Goal: Task Accomplishment & Management: Complete application form

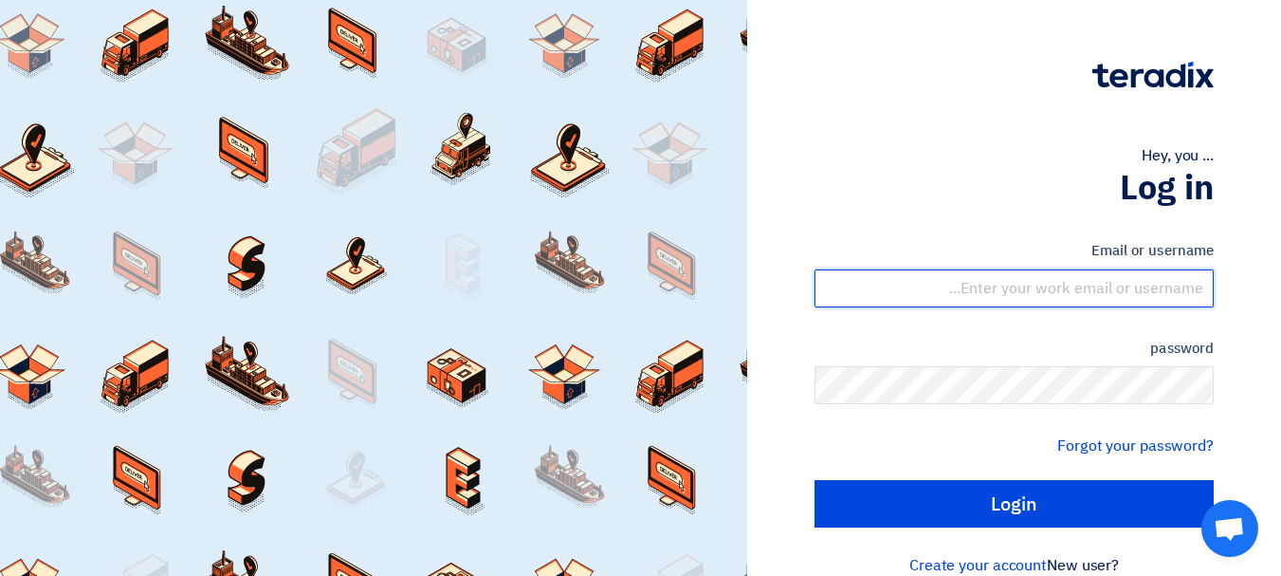
drag, startPoint x: 1035, startPoint y: 292, endPoint x: 1052, endPoint y: 305, distance: 20.9
click at [1035, 292] on input "text" at bounding box center [1014, 288] width 399 height 38
type input "[EMAIL_ADDRESS][DOMAIN_NAME]"
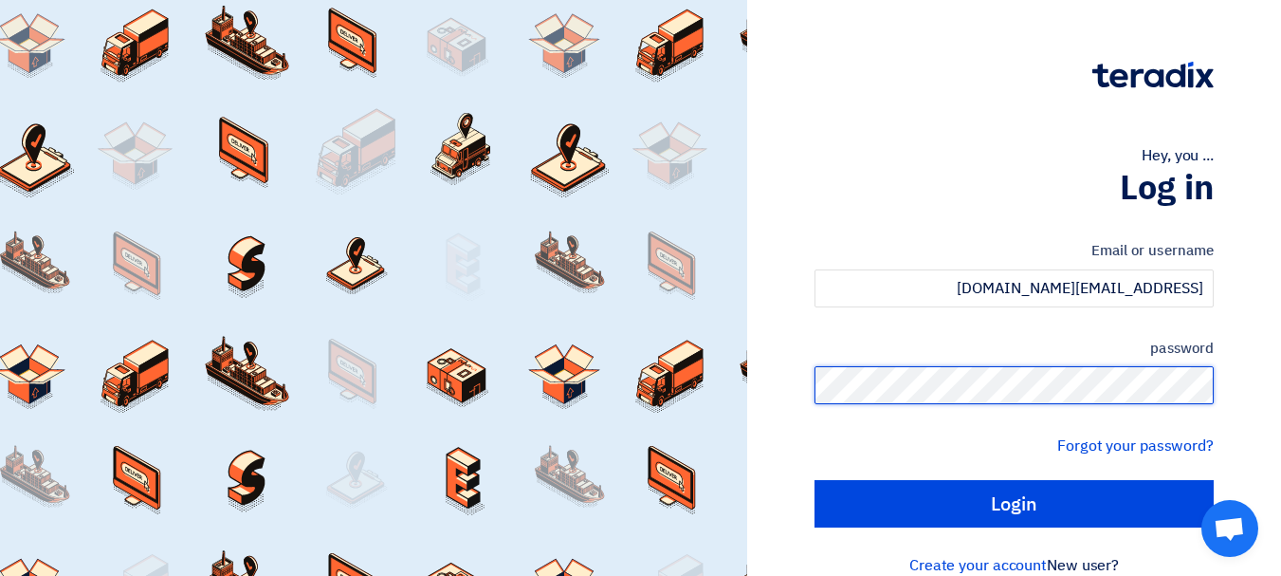
click at [815, 480] on input "Login" at bounding box center [1014, 503] width 399 height 47
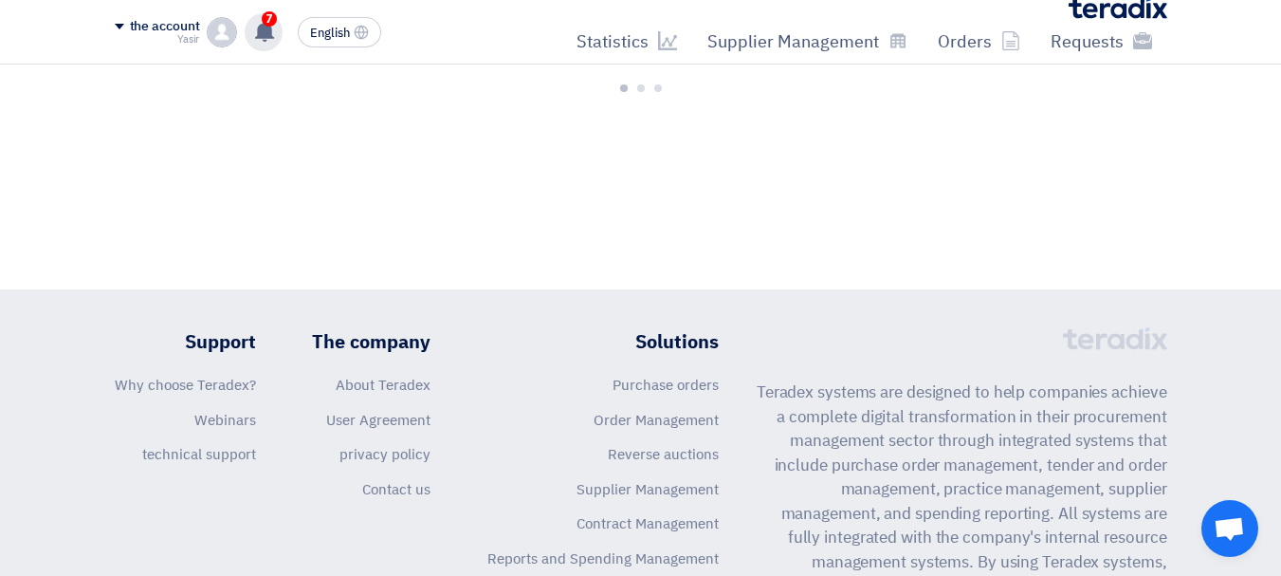
click at [268, 30] on use at bounding box center [264, 31] width 19 height 21
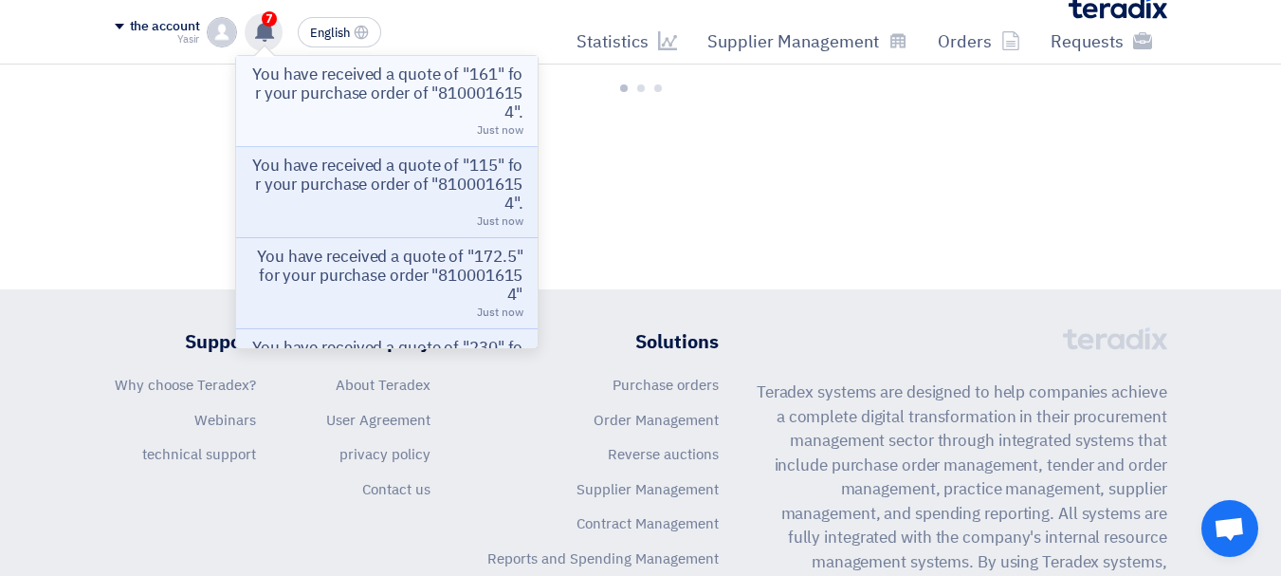
click at [391, 101] on font "You have received a quote of "161" for your purchase order of "8100016154"." at bounding box center [387, 94] width 270 height 62
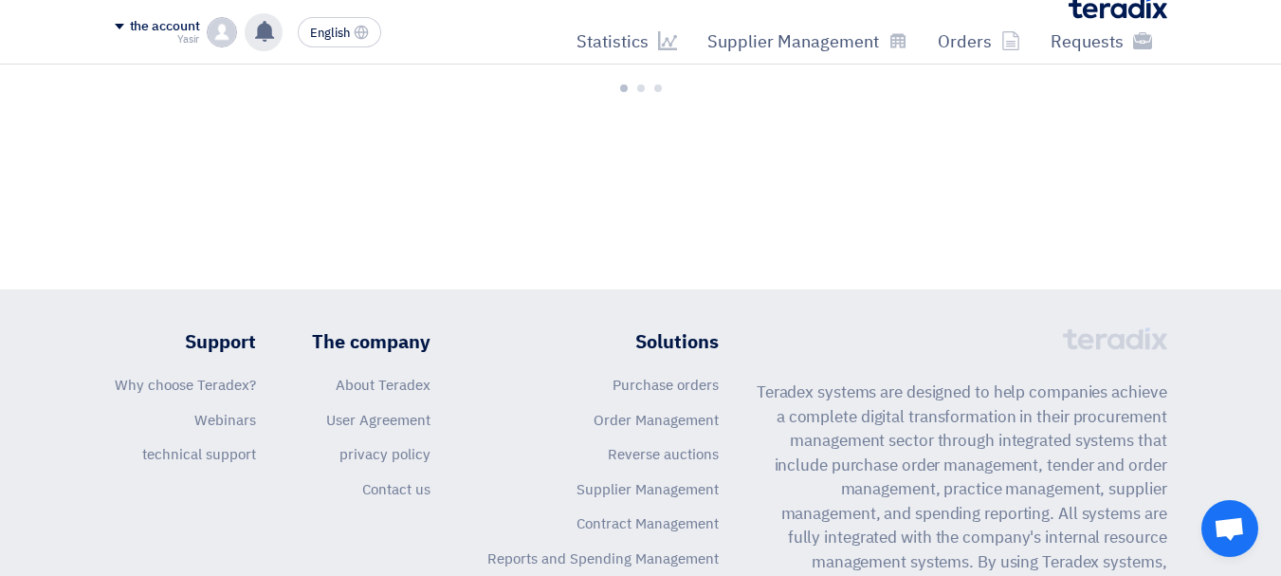
click at [270, 34] on use at bounding box center [264, 31] width 19 height 21
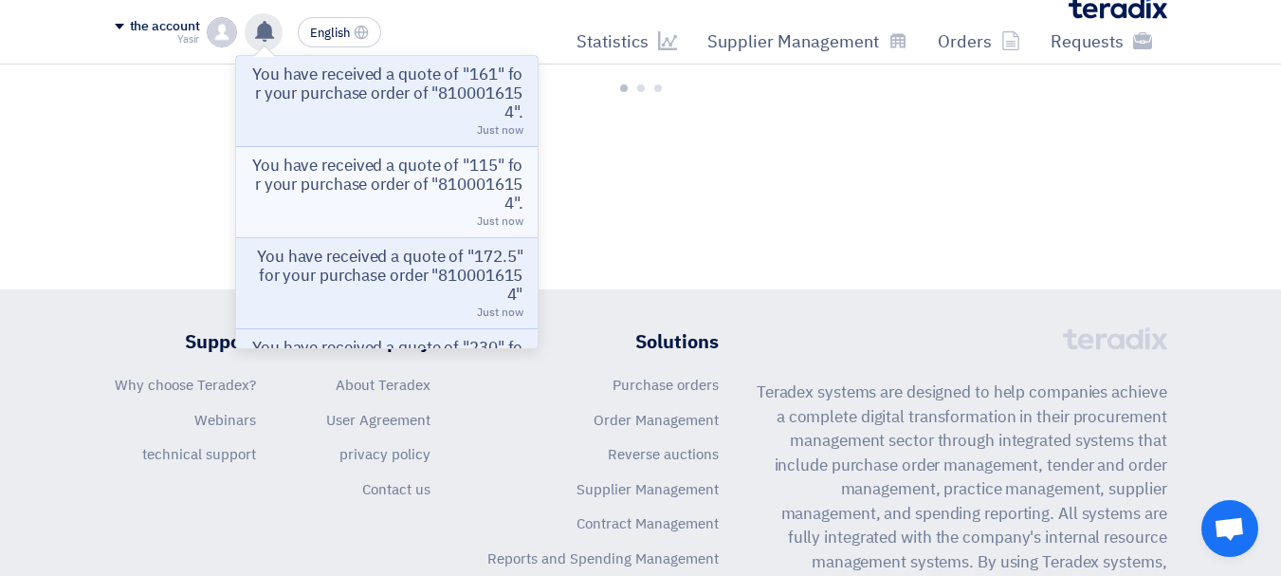
click at [394, 170] on font "You have received a quote of "115" for your purchase order of "8100016154"." at bounding box center [387, 185] width 270 height 62
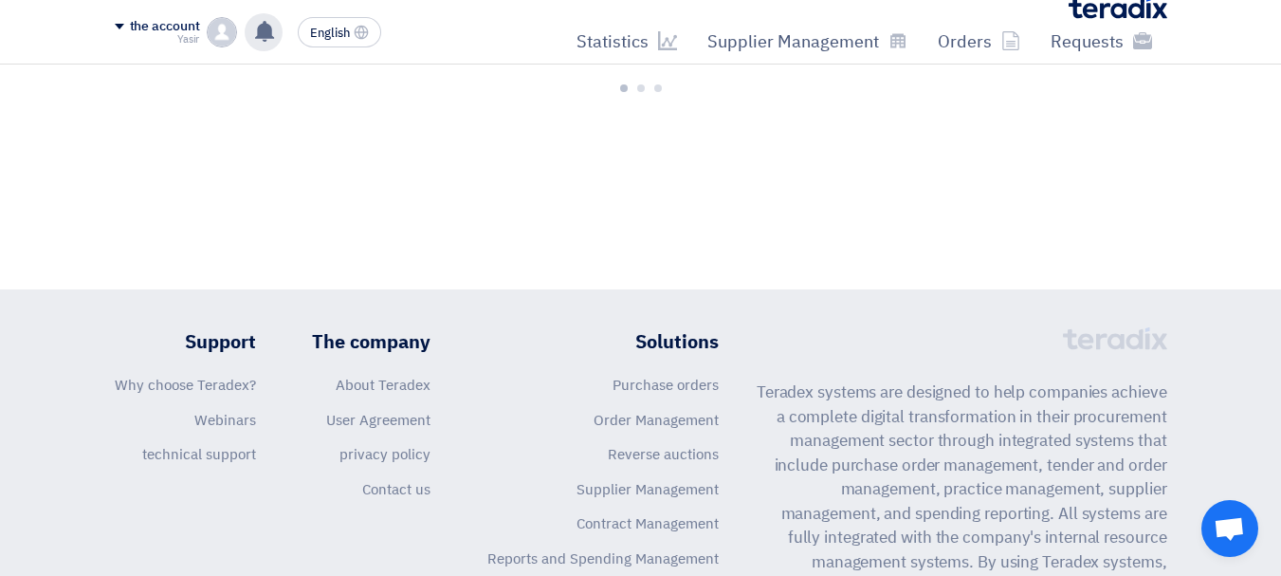
click at [265, 32] on use at bounding box center [264, 31] width 19 height 21
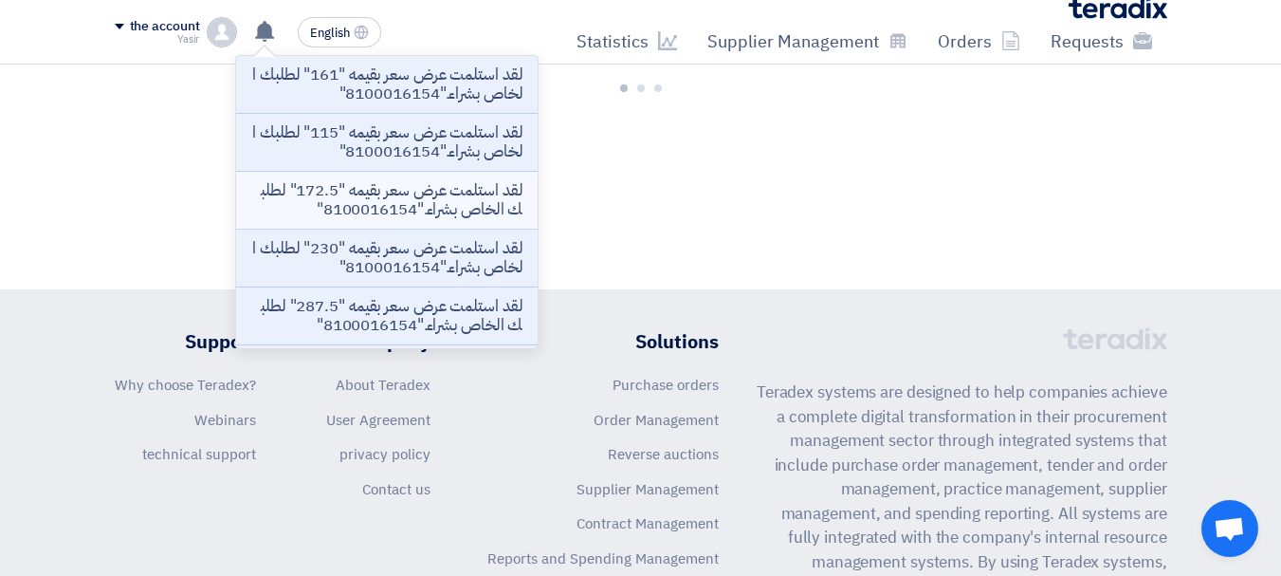
click at [404, 213] on p "لقد استلمت عرض سعر بقيمه "172.5" لطلبك الخاص بشراء."8100016154"" at bounding box center [386, 200] width 271 height 38
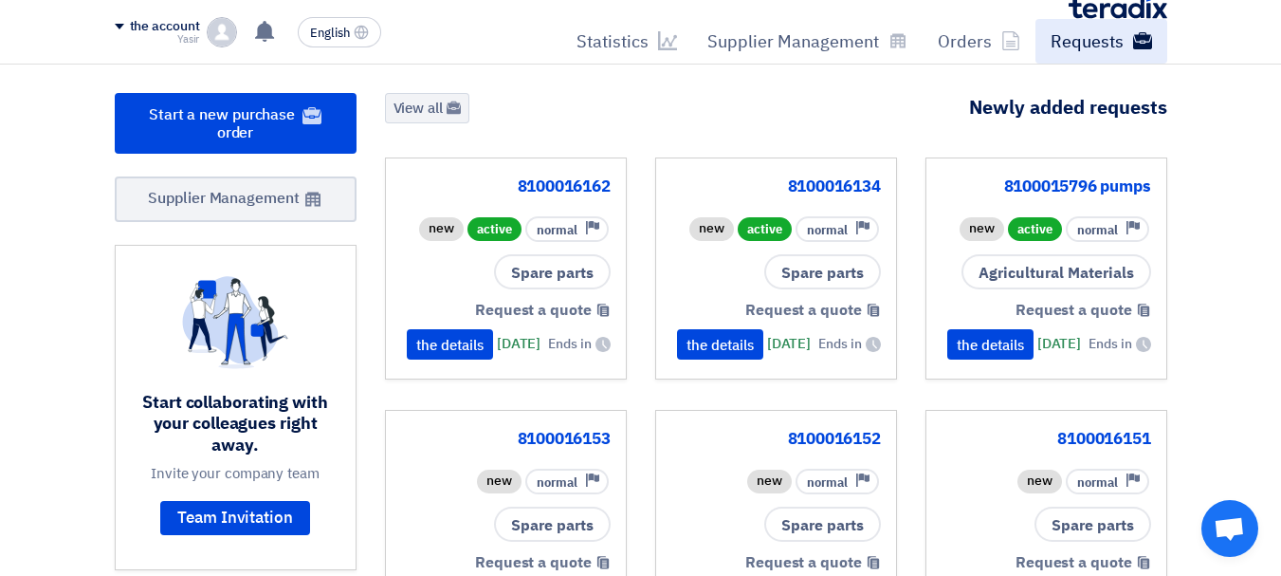
click at [333, 38] on font "English" at bounding box center [330, 33] width 40 height 18
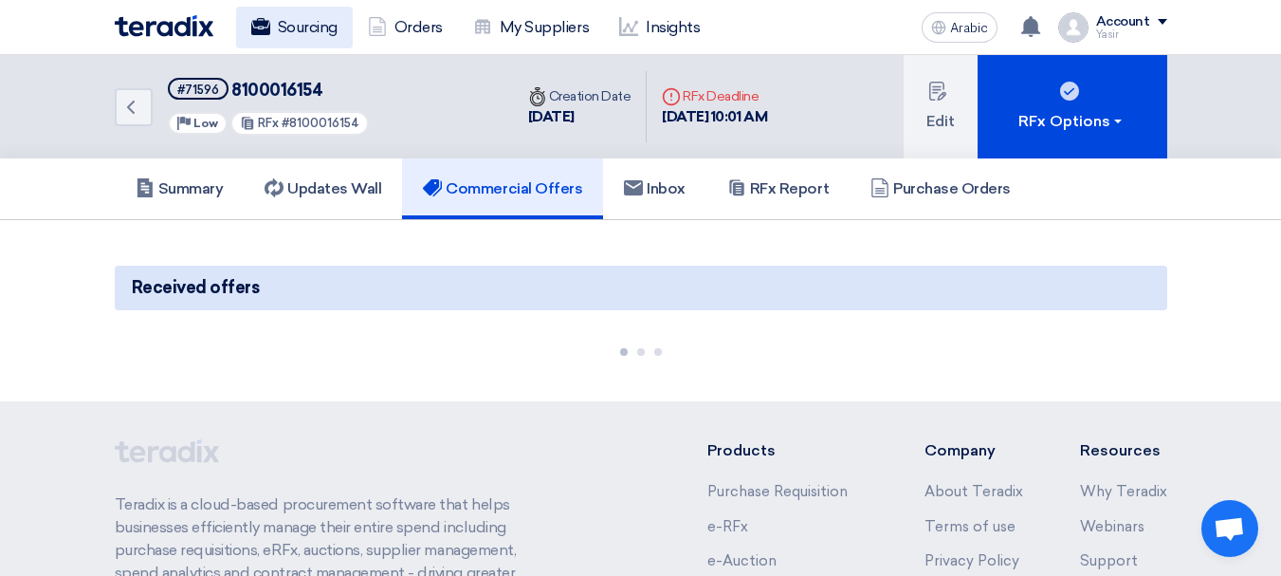
click at [307, 38] on font "Sourcing" at bounding box center [308, 27] width 60 height 23
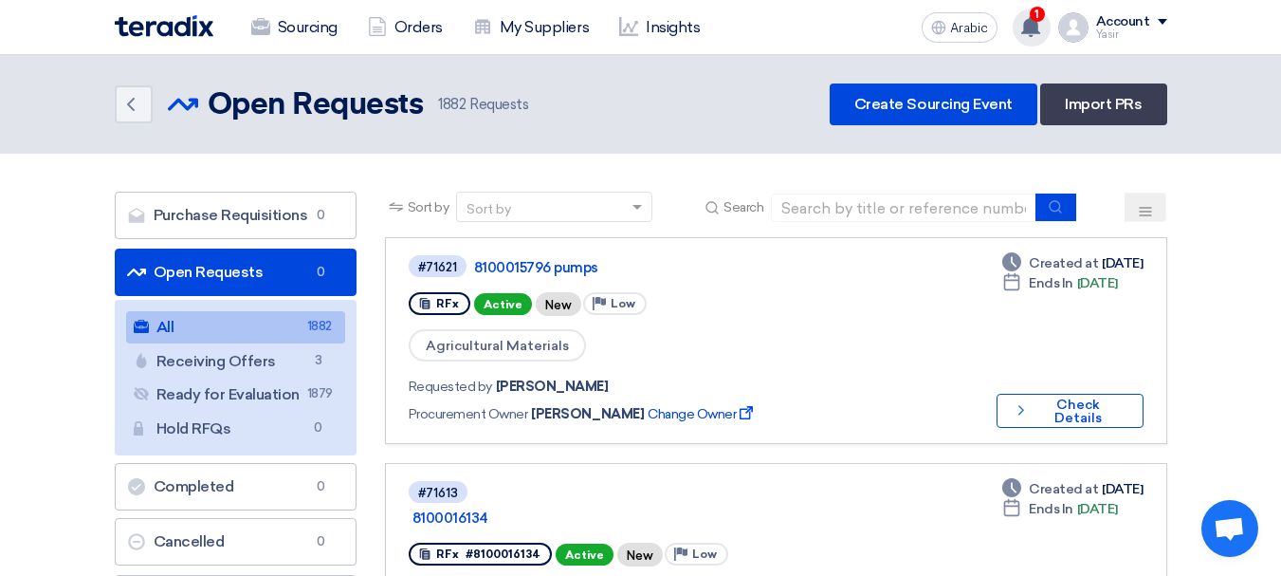
click at [1031, 27] on use at bounding box center [1030, 26] width 19 height 21
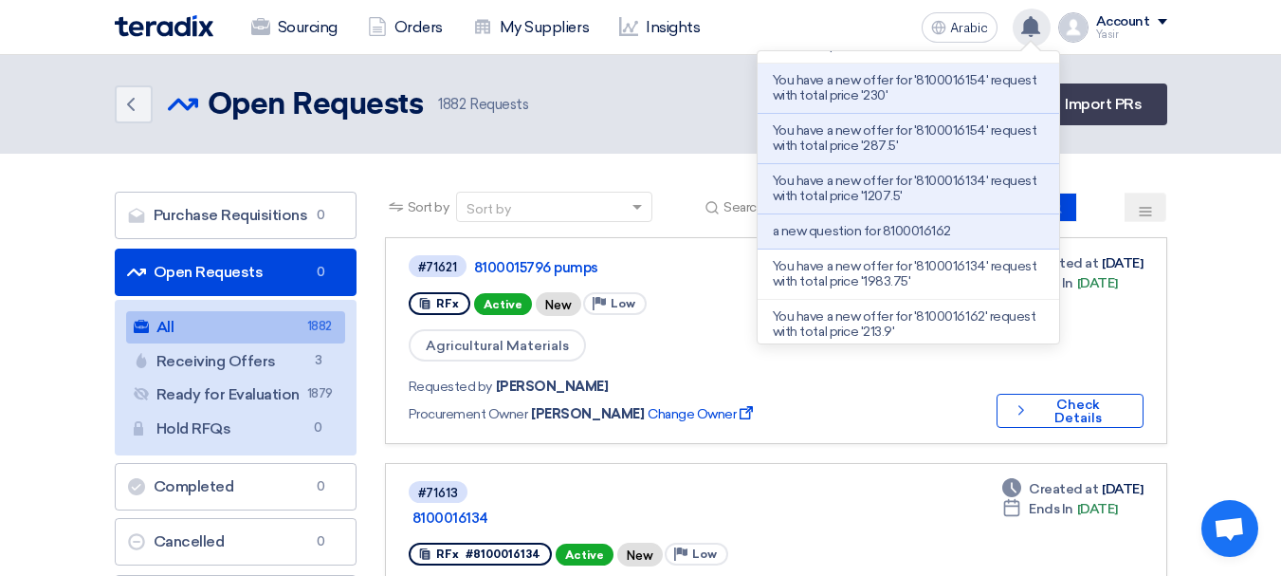
scroll to position [235, 0]
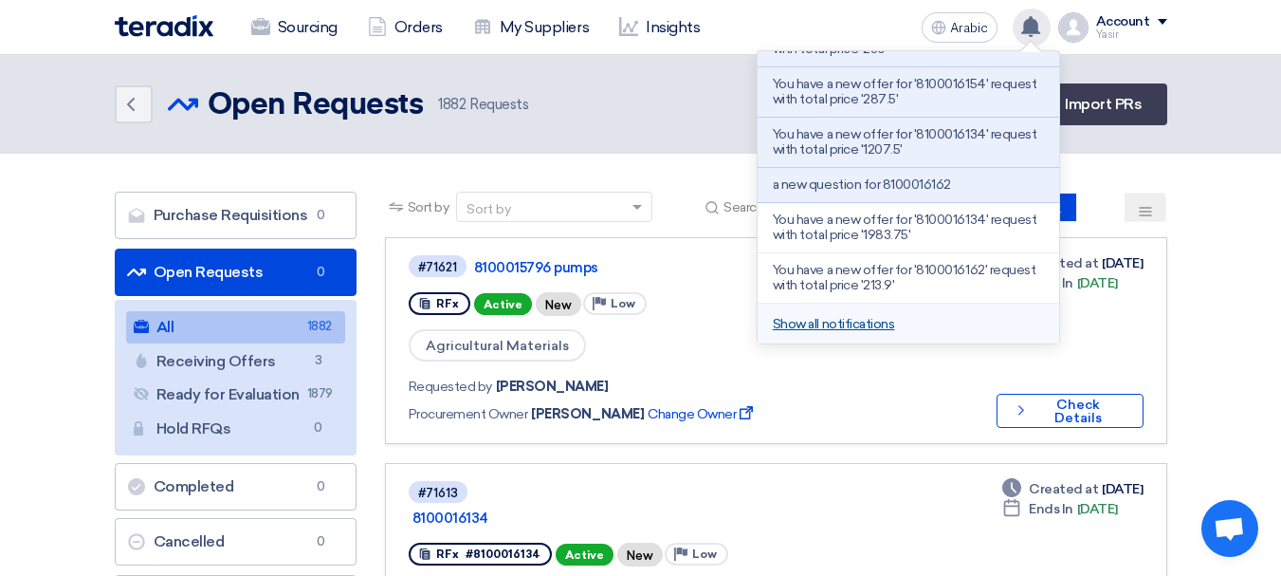
click at [857, 321] on font "Show all notifications" at bounding box center [833, 324] width 121 height 16
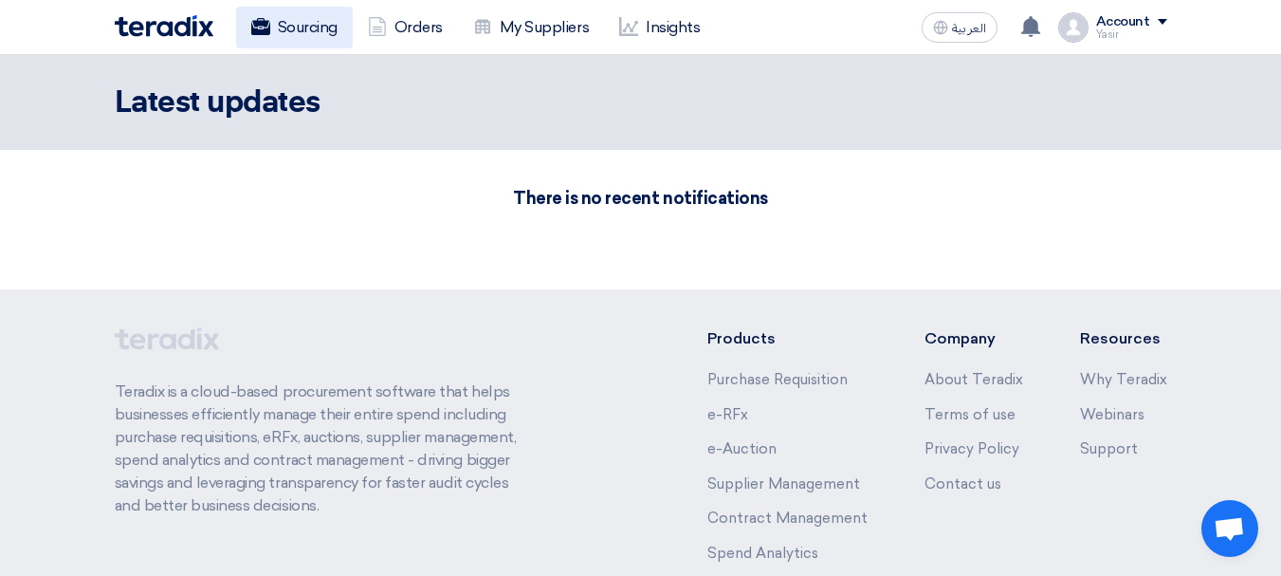
click at [299, 31] on link "Sourcing" at bounding box center [294, 28] width 117 height 42
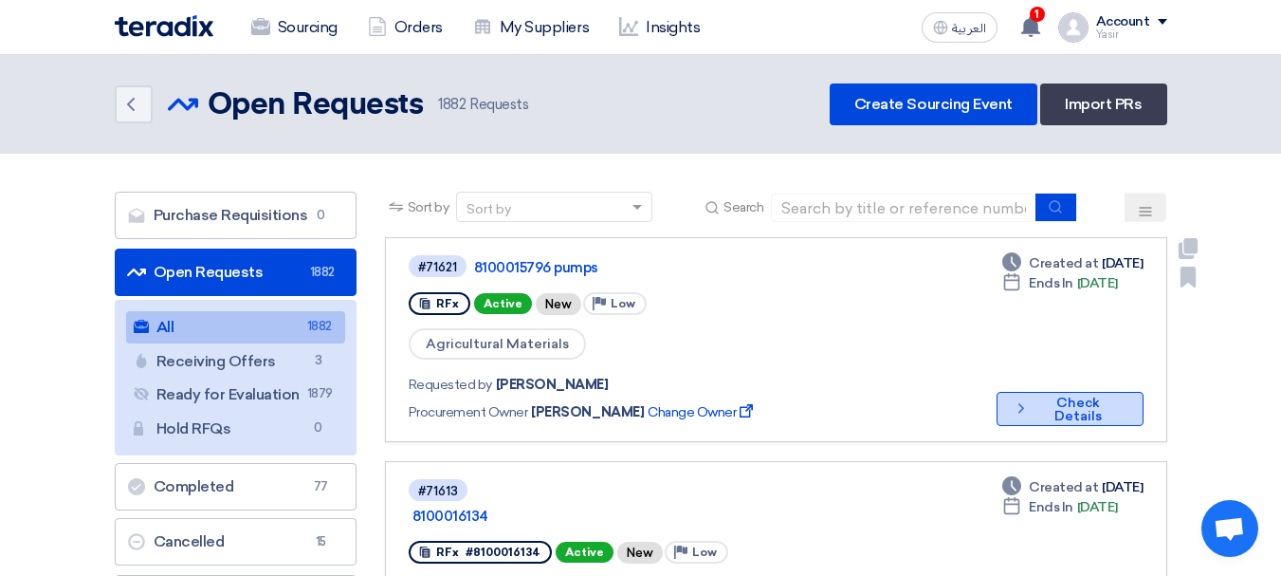
click at [1040, 392] on button "Check details Check Details" at bounding box center [1070, 409] width 147 height 34
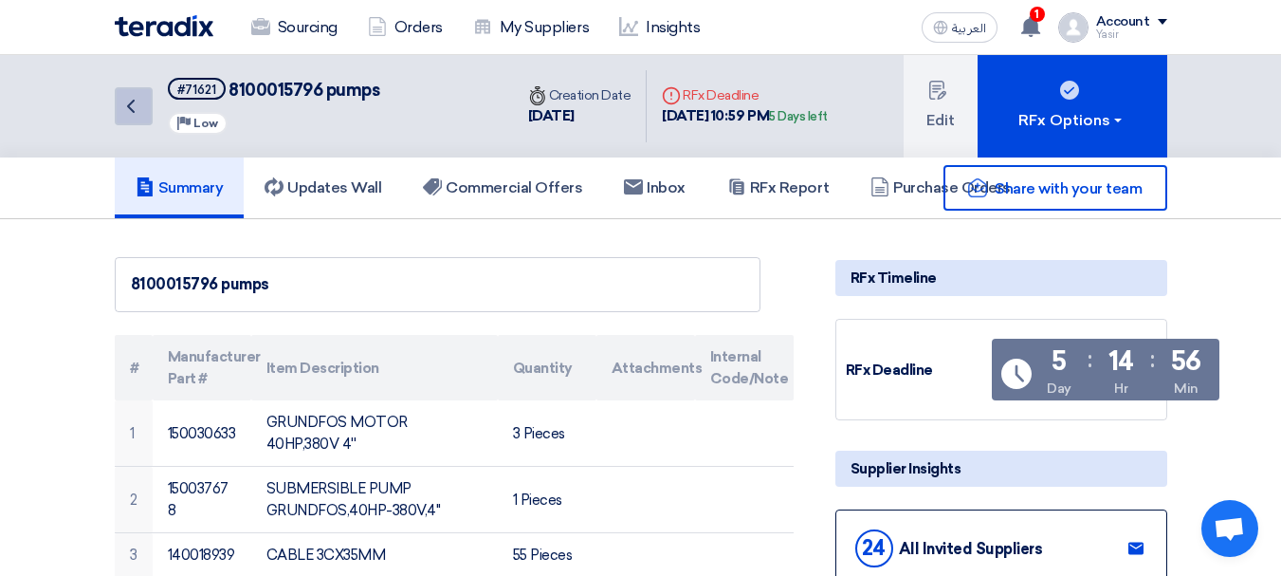
click at [128, 118] on icon "Back" at bounding box center [130, 106] width 23 height 23
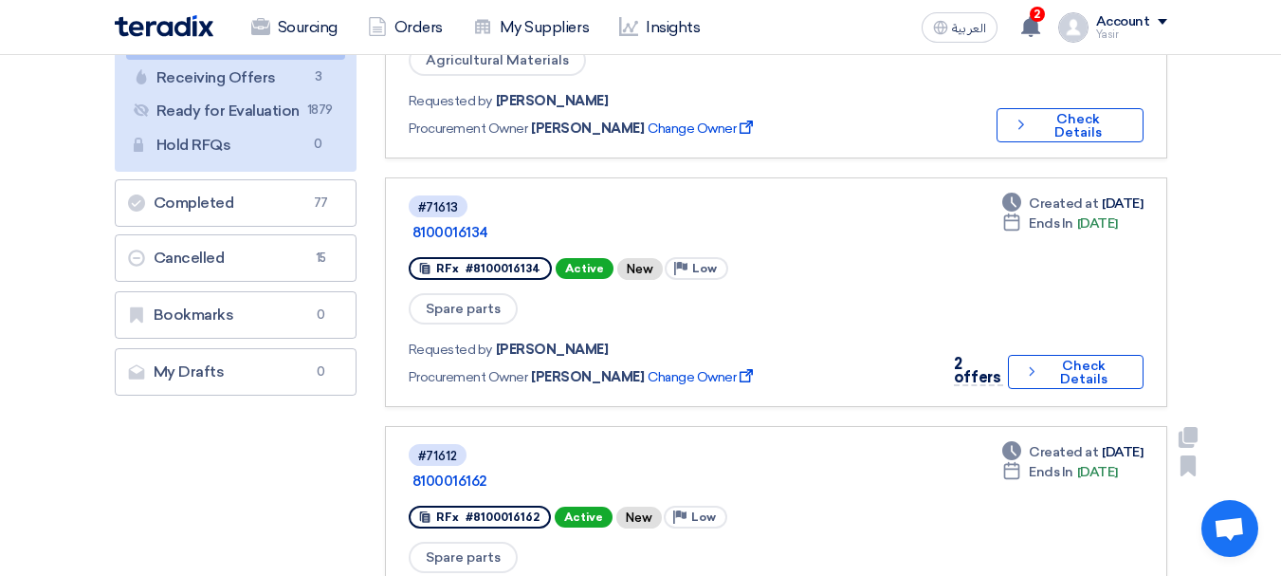
scroll to position [284, 0]
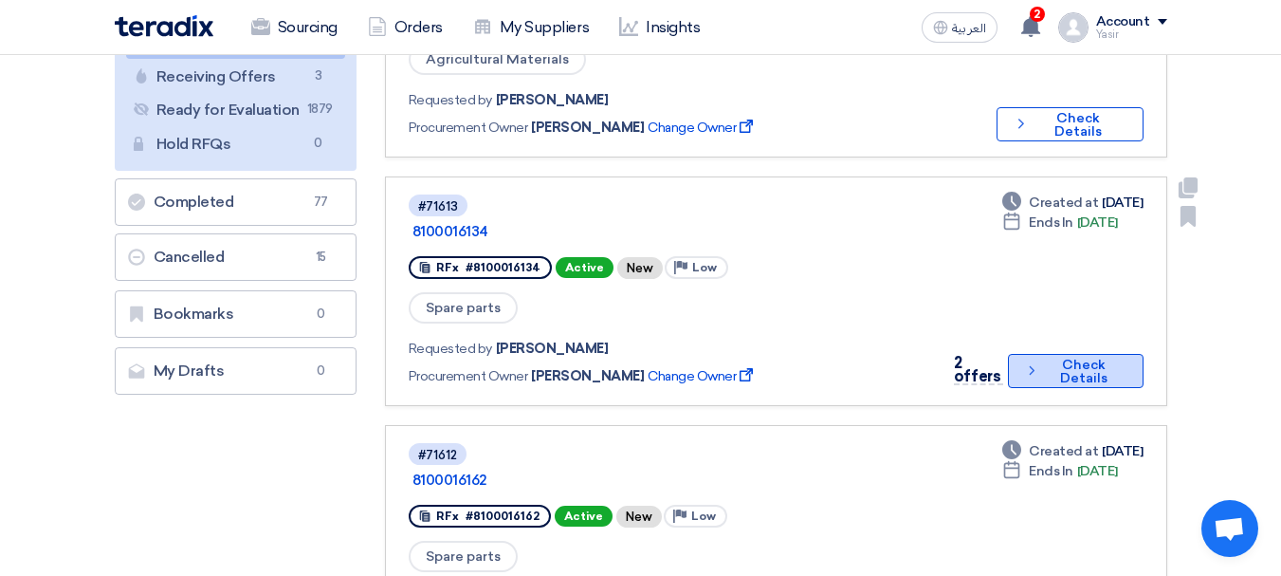
click at [1066, 354] on button "Check details Check Details" at bounding box center [1075, 371] width 135 height 34
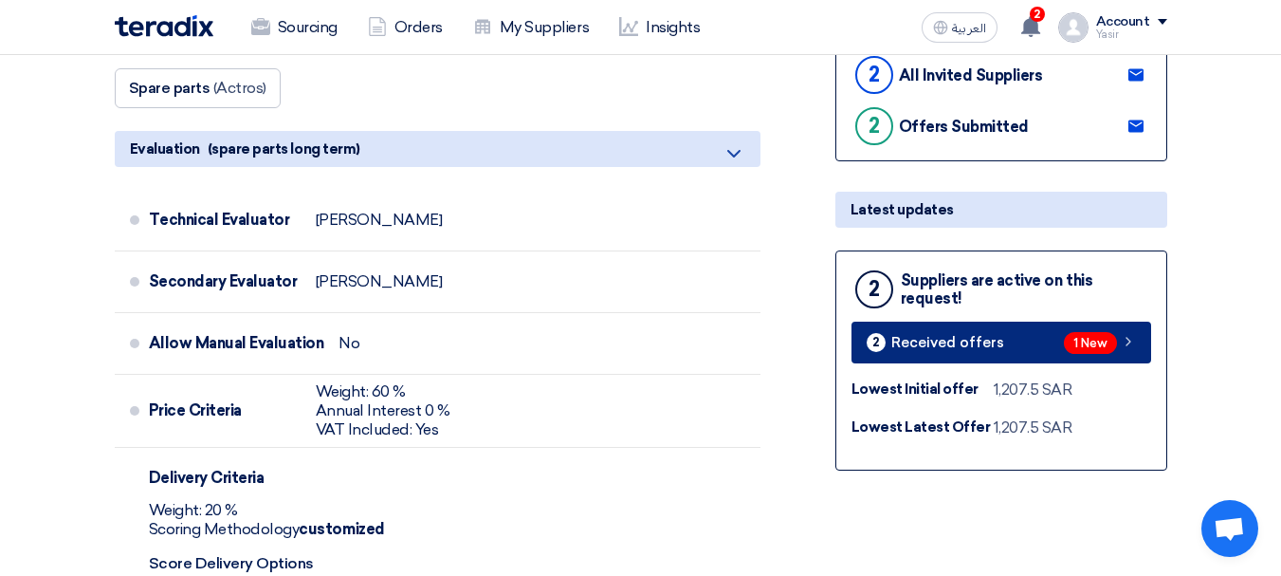
click at [1012, 323] on link "2 Received offers 1 New" at bounding box center [1001, 342] width 300 height 42
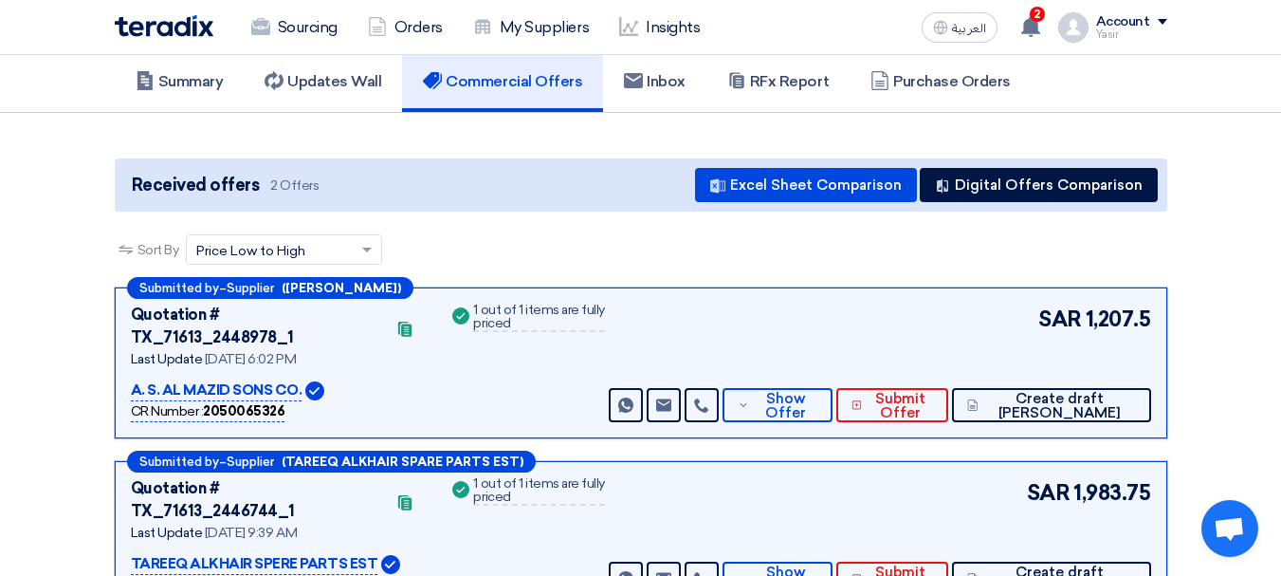
scroll to position [190, 0]
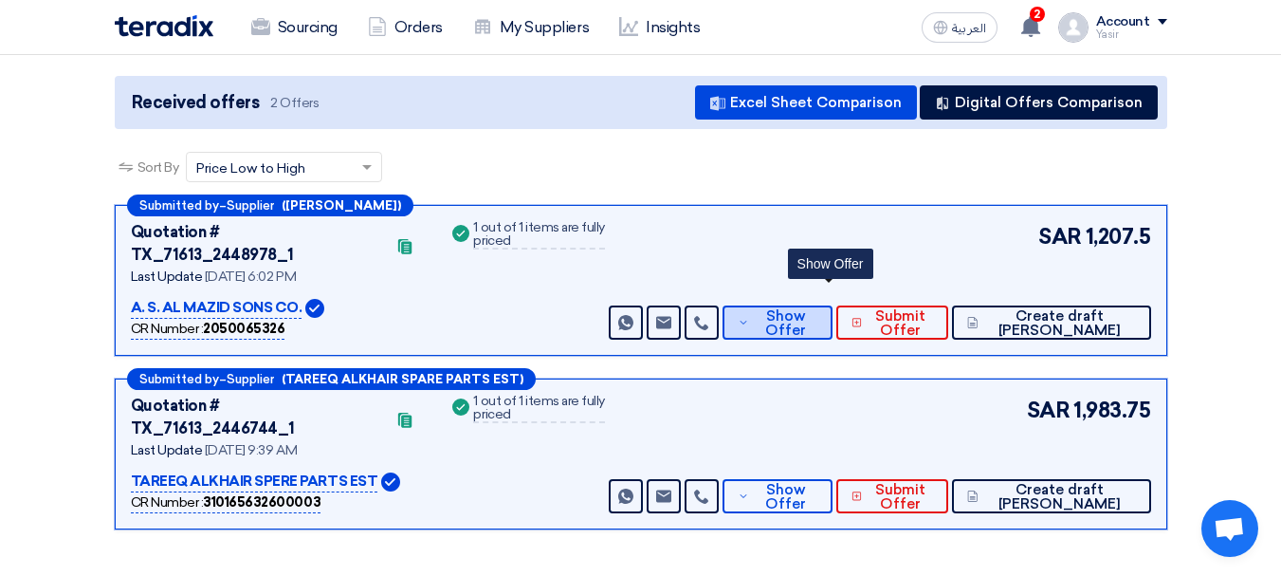
click at [816, 309] on span "Show Offer" at bounding box center [785, 323] width 63 height 28
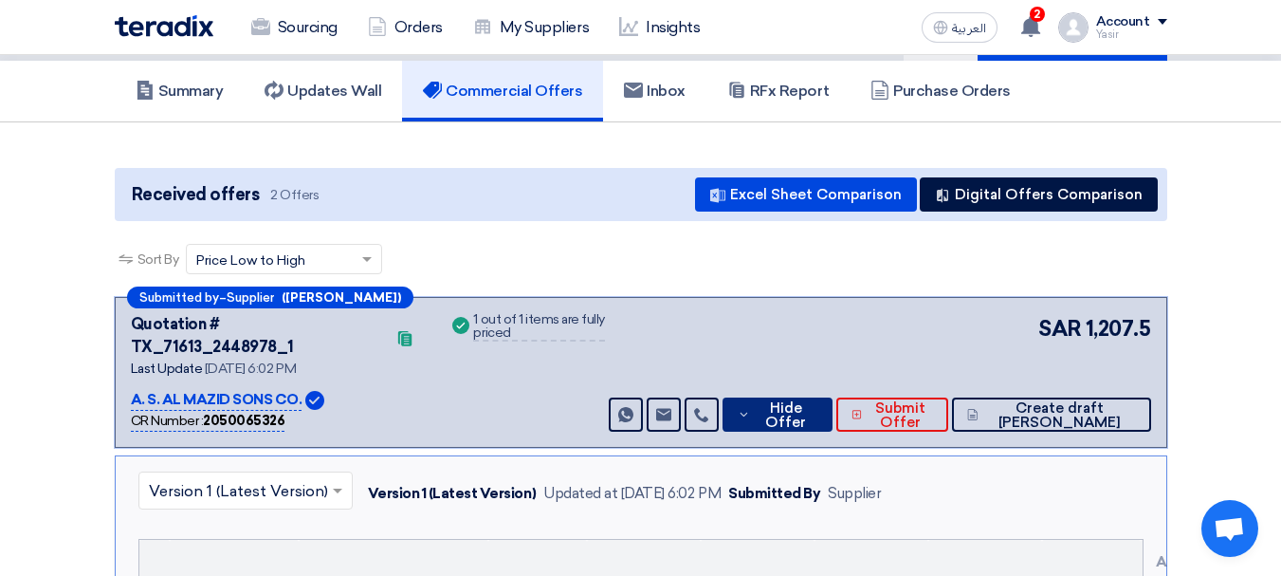
scroll to position [0, 0]
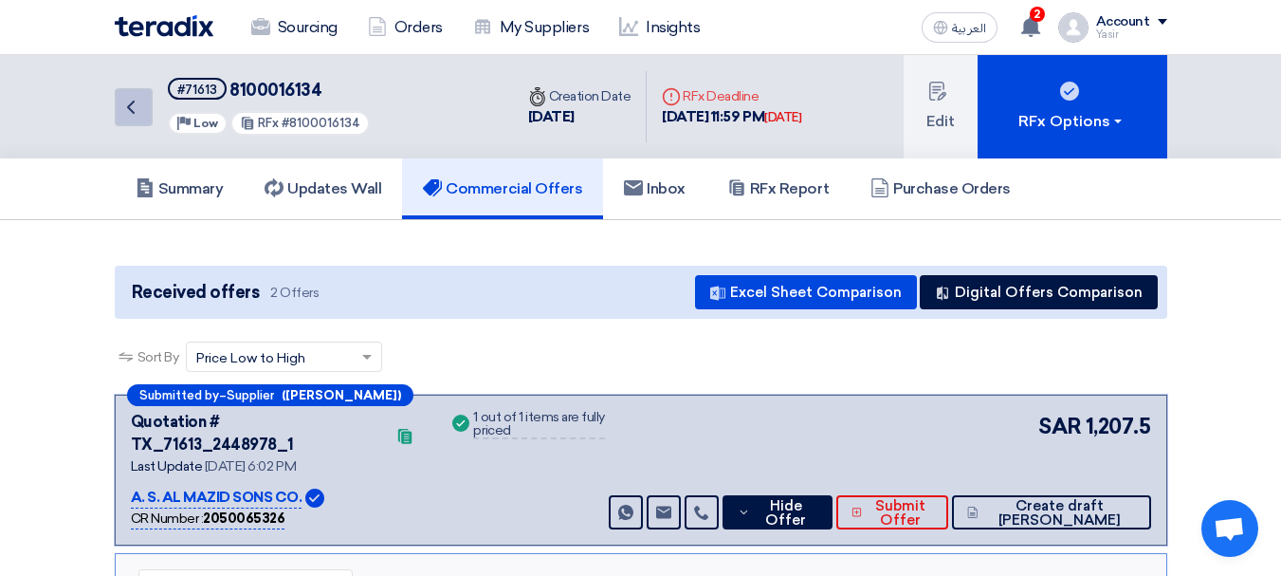
click at [144, 113] on link "Back" at bounding box center [134, 107] width 38 height 38
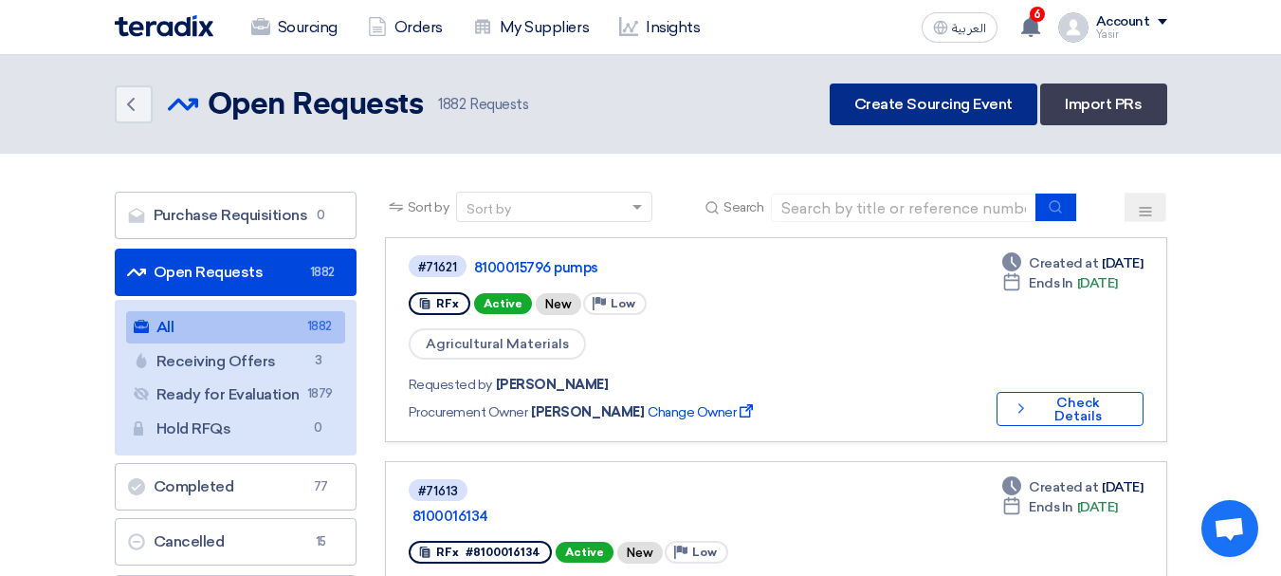
click at [967, 92] on link "Create Sourcing Event" at bounding box center [934, 104] width 208 height 42
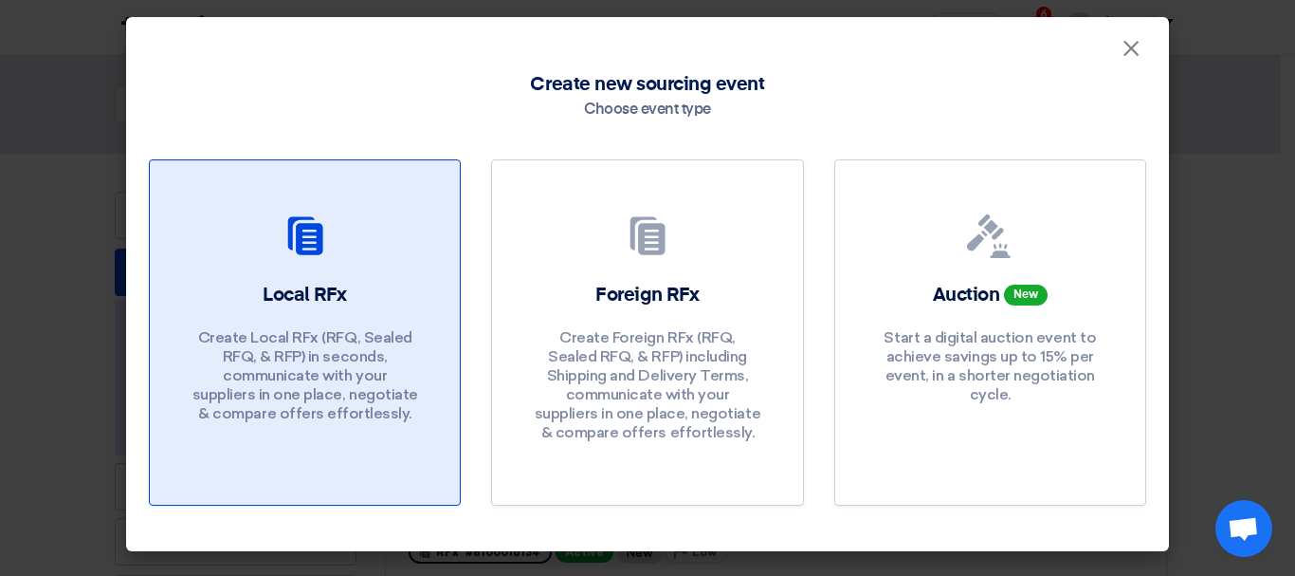
click at [397, 282] on div "Local RFx Create Local RFx (RFQ, Sealed RFQ, & RFP) in seconds, communicate wit…" at bounding box center [305, 357] width 265 height 151
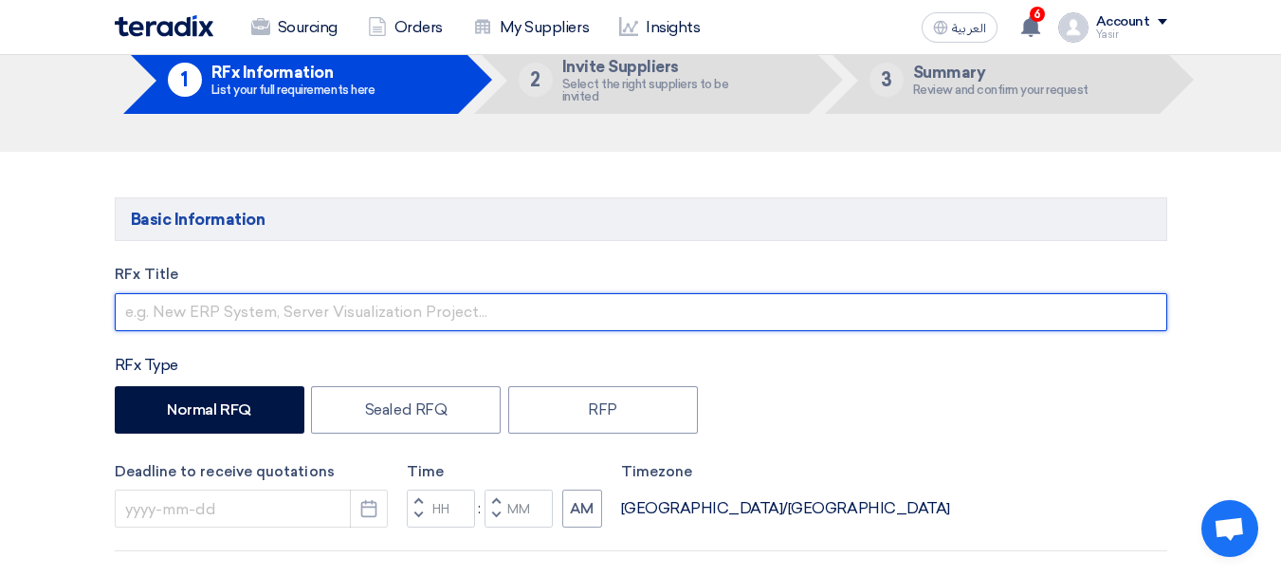
click at [284, 318] on input "text" at bounding box center [641, 312] width 1053 height 38
paste input "8100016172"
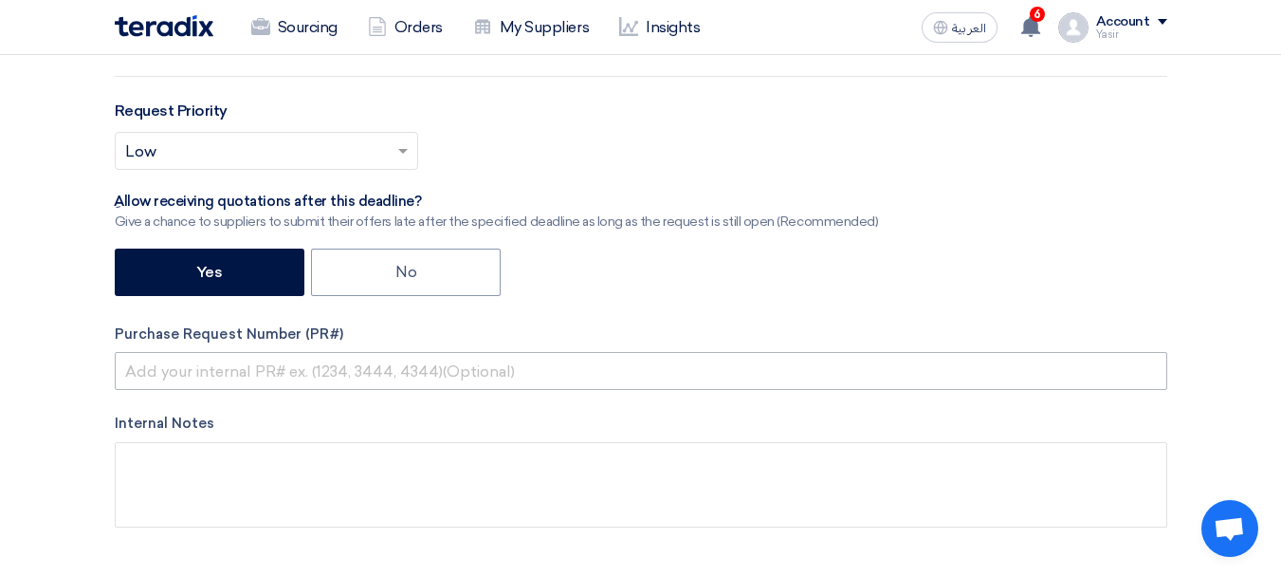
type input "8100016172"
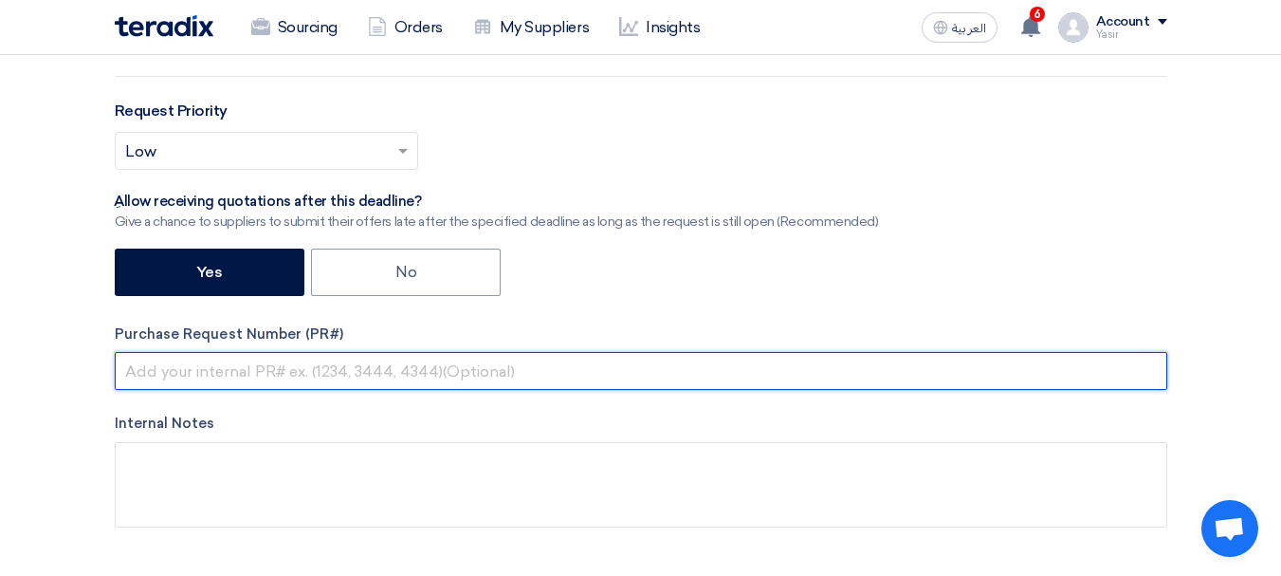
click at [264, 371] on input "text" at bounding box center [641, 371] width 1053 height 38
paste input "8100016172"
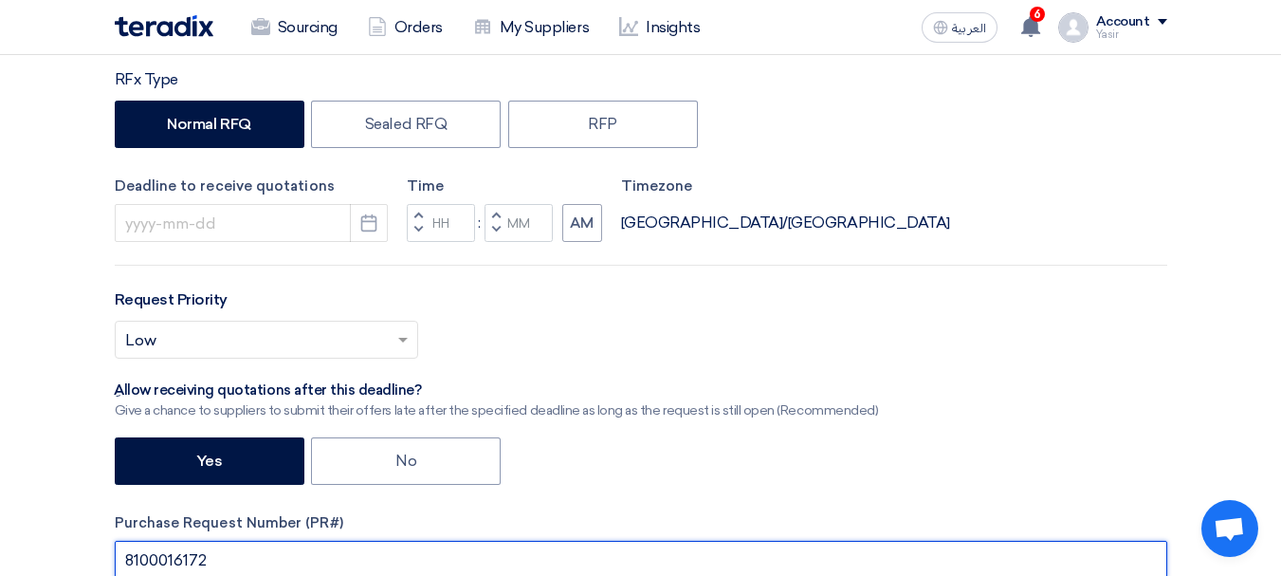
scroll to position [379, 0]
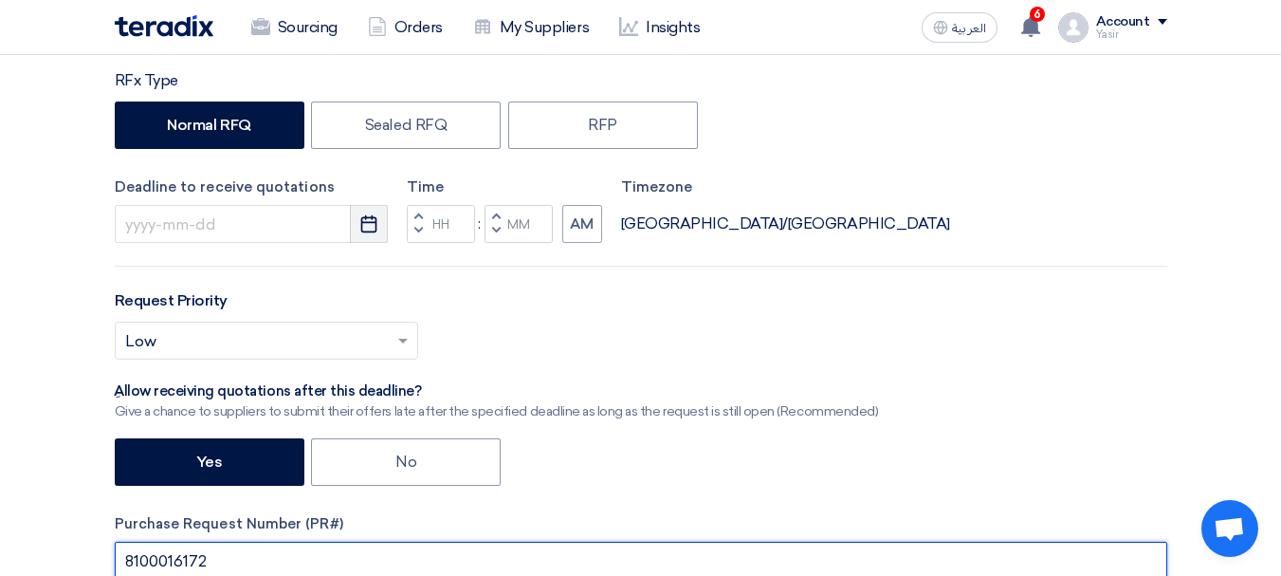
type input "8100016172"
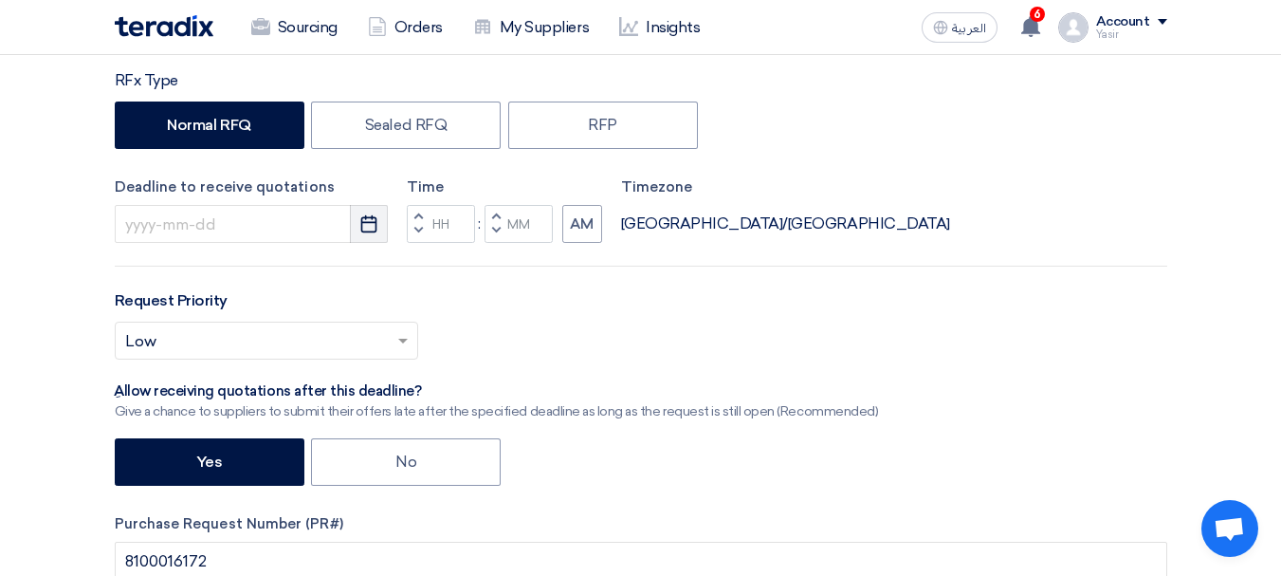
click at [367, 221] on icon "Pick a date" at bounding box center [368, 223] width 19 height 19
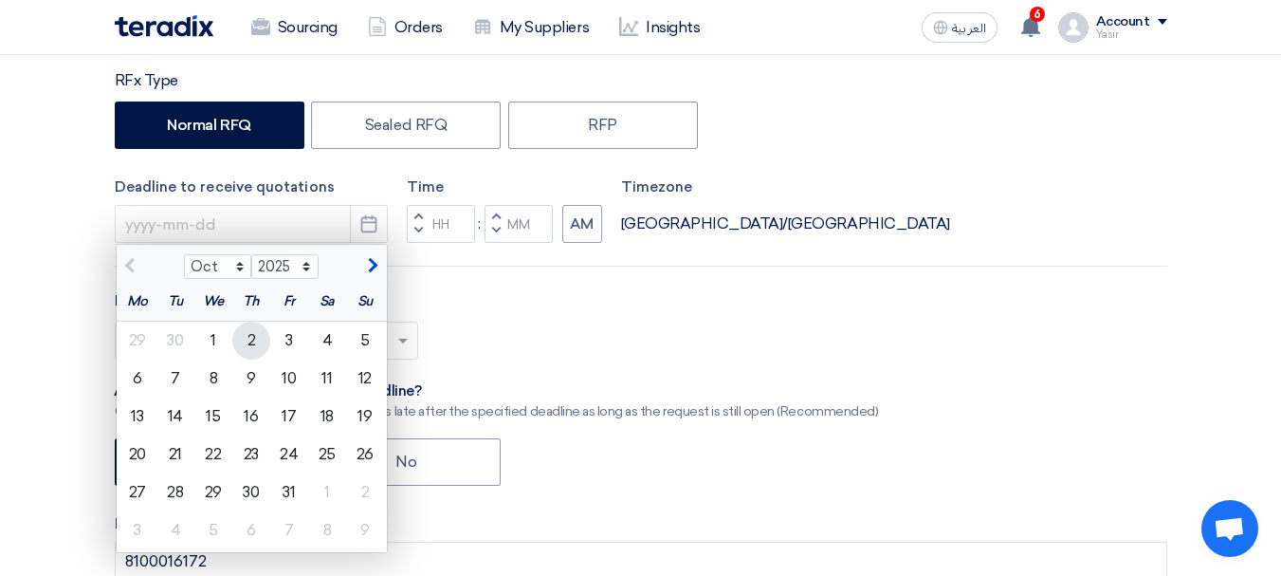
click at [252, 341] on div "2" at bounding box center [251, 340] width 38 height 38
type input "10/2/2025"
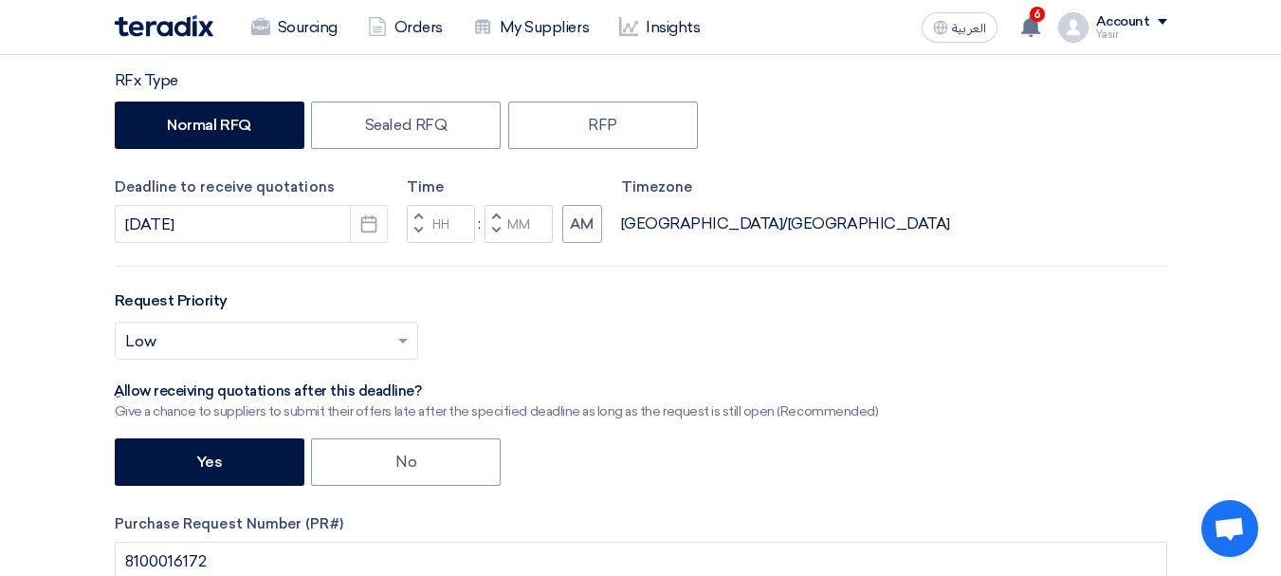
click at [412, 225] on button "Decrement hours" at bounding box center [418, 232] width 23 height 24
type input "11"
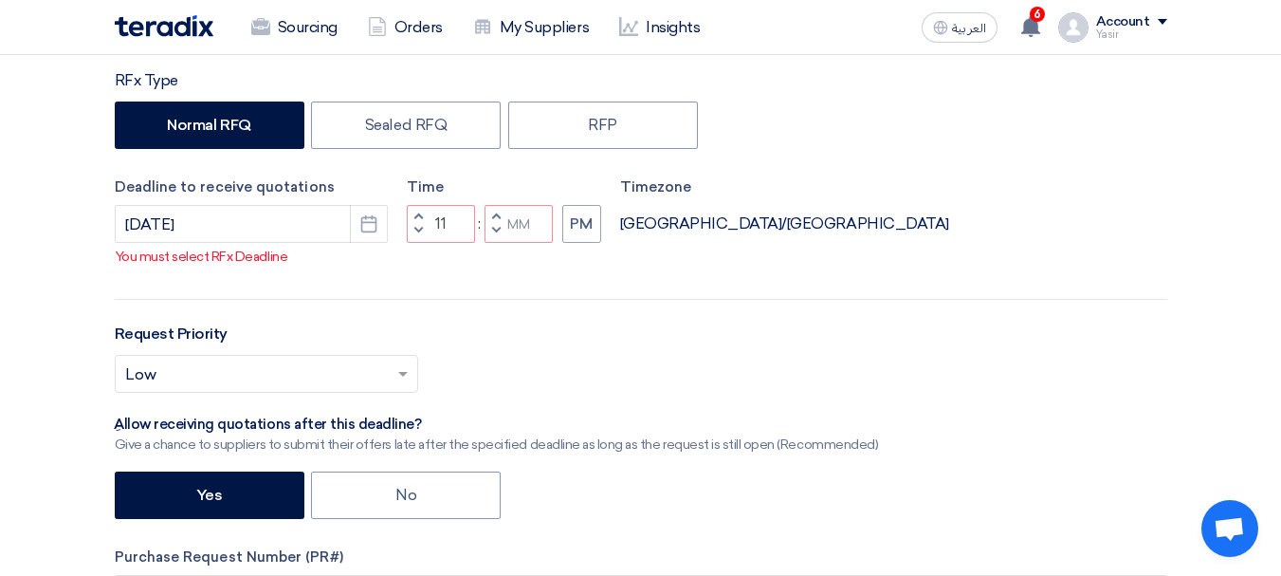
click at [491, 229] on button "Increment minutes" at bounding box center [496, 217] width 23 height 24
type input "01"
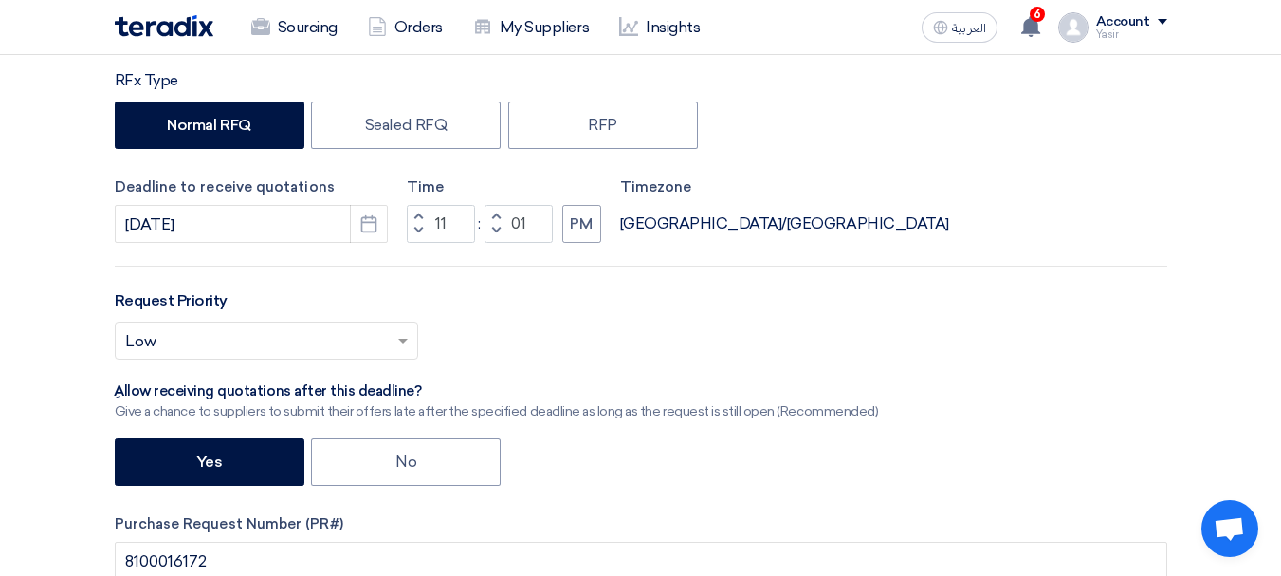
click at [424, 230] on button "Decrement hours" at bounding box center [418, 232] width 23 height 24
click at [418, 216] on span "button" at bounding box center [417, 216] width 7 height 11
type input "12"
click at [498, 232] on span "button" at bounding box center [495, 230] width 7 height 11
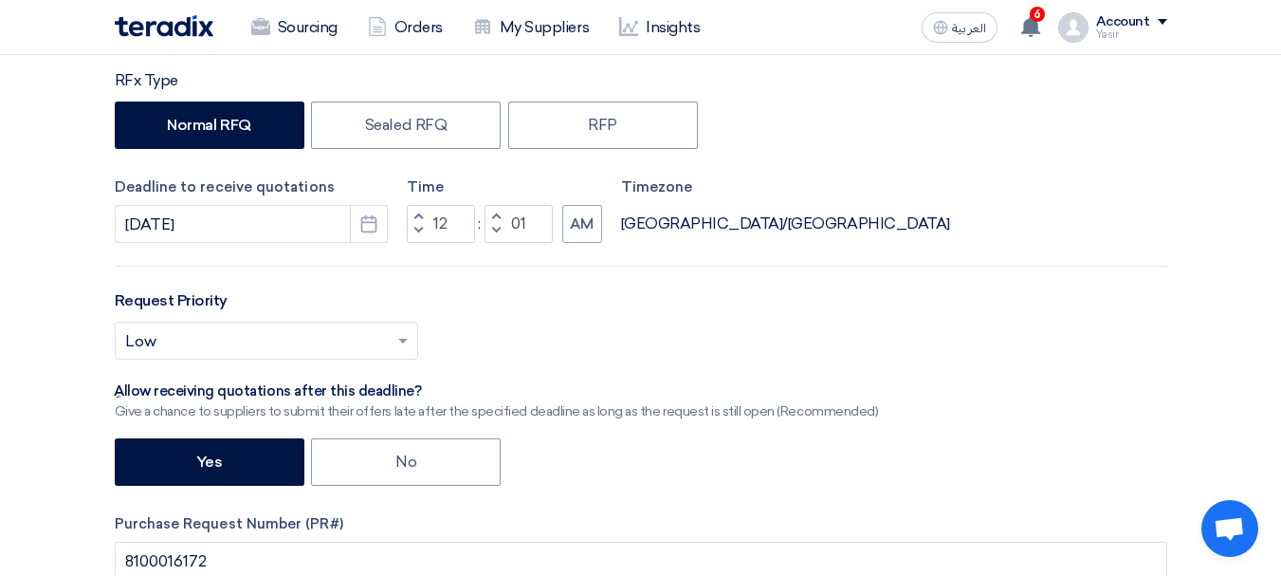
type input "00"
click at [496, 229] on span "button" at bounding box center [495, 230] width 7 height 11
type input "11"
type input "59"
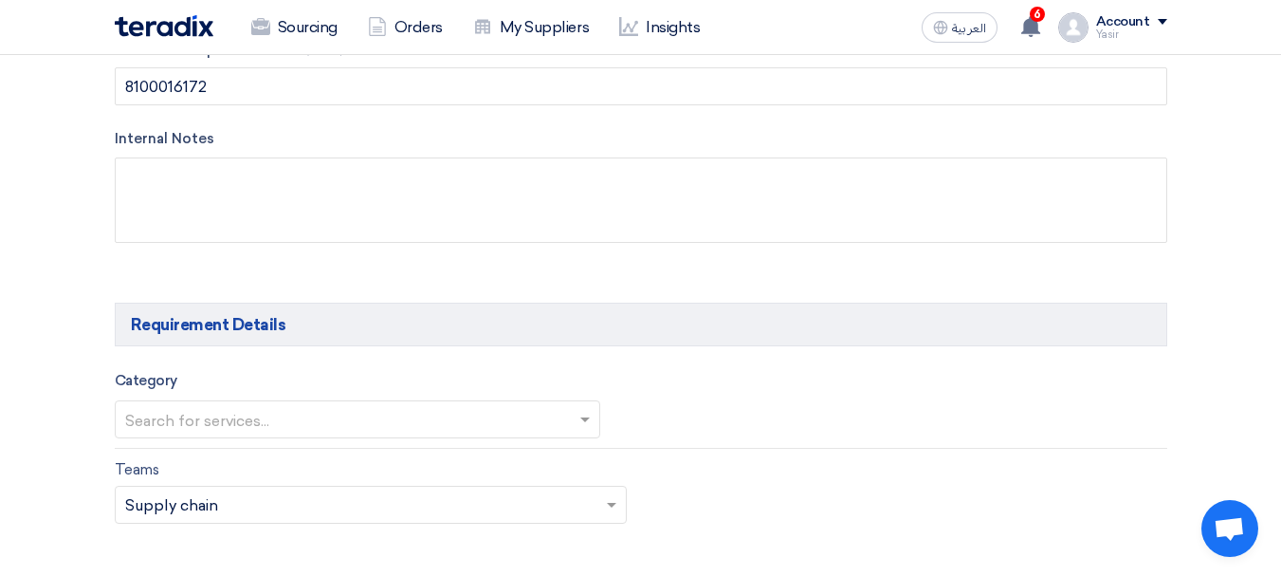
scroll to position [948, 0]
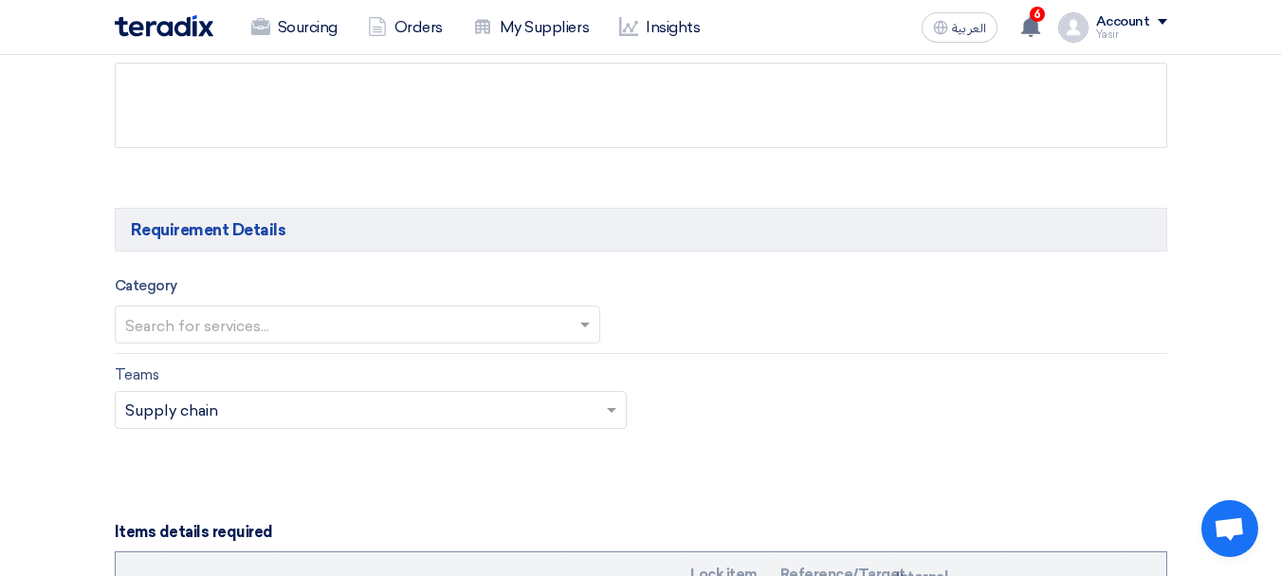
click at [226, 312] on input "text" at bounding box center [348, 326] width 446 height 31
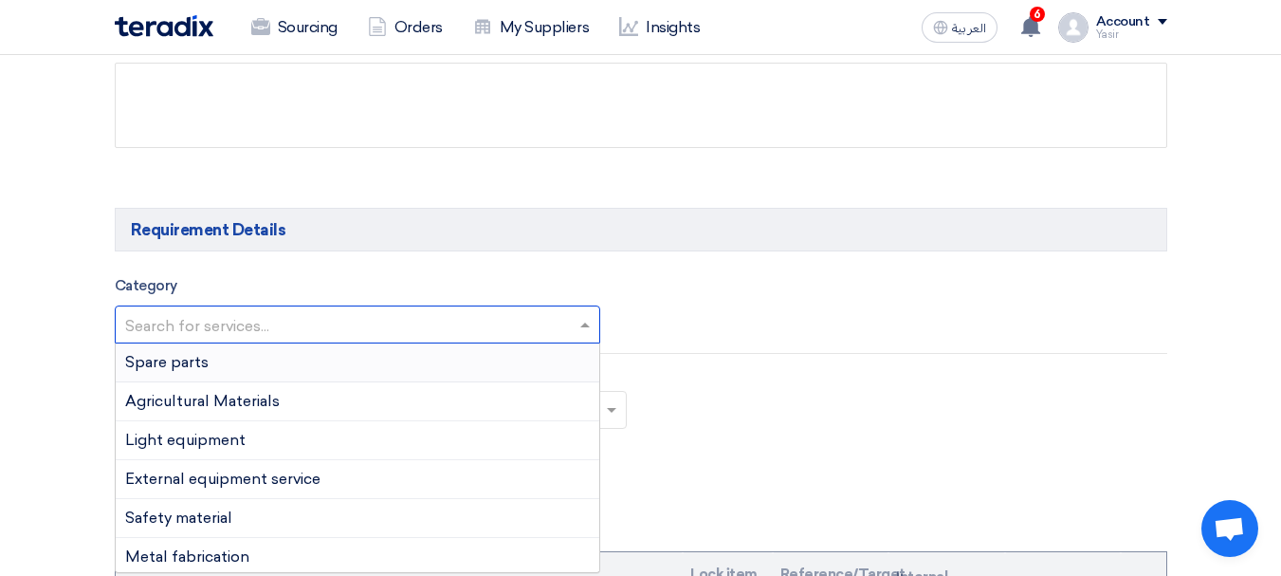
click at [207, 373] on div "Spare parts" at bounding box center [358, 362] width 484 height 39
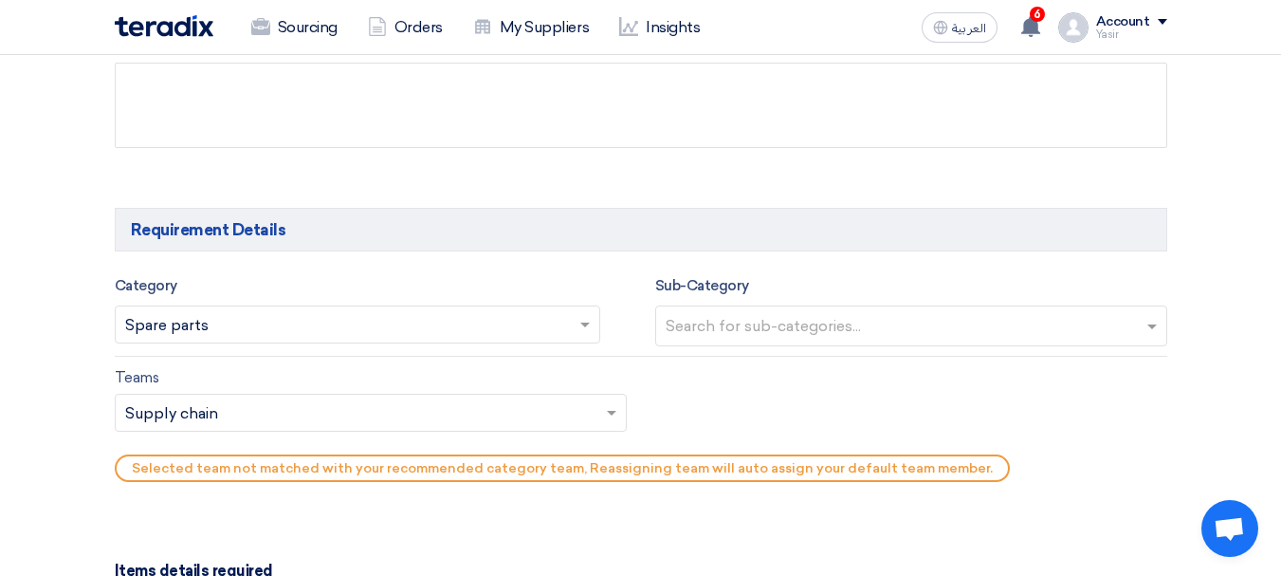
click at [739, 324] on input "text" at bounding box center [914, 327] width 496 height 31
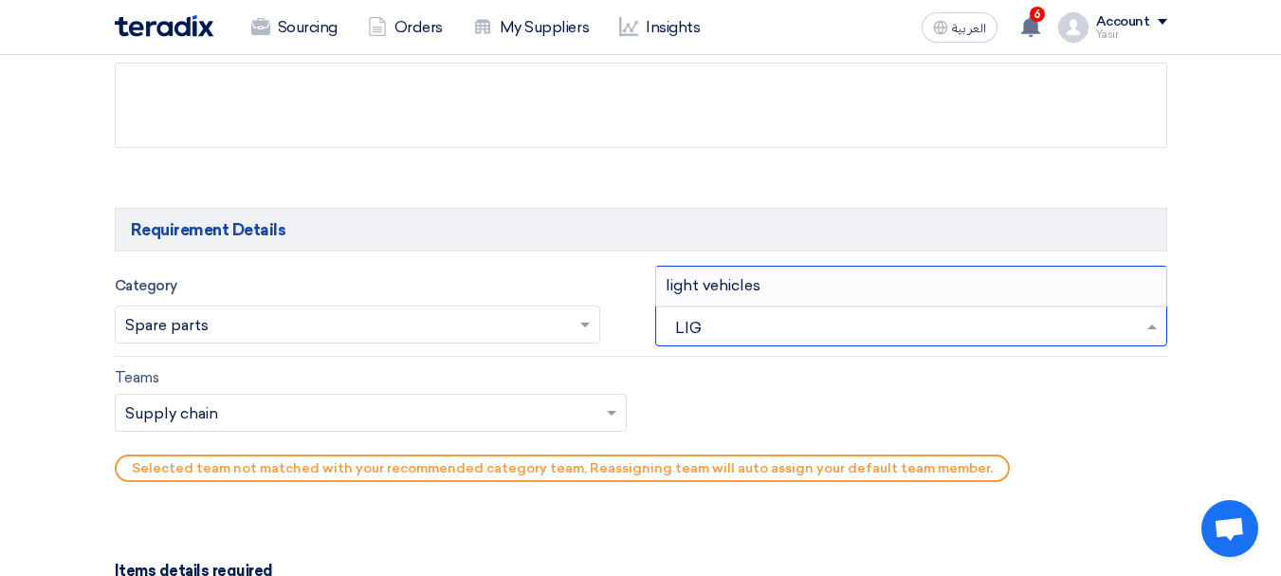
type input "LIGH"
click at [697, 291] on span "light vehicles" at bounding box center [713, 285] width 95 height 18
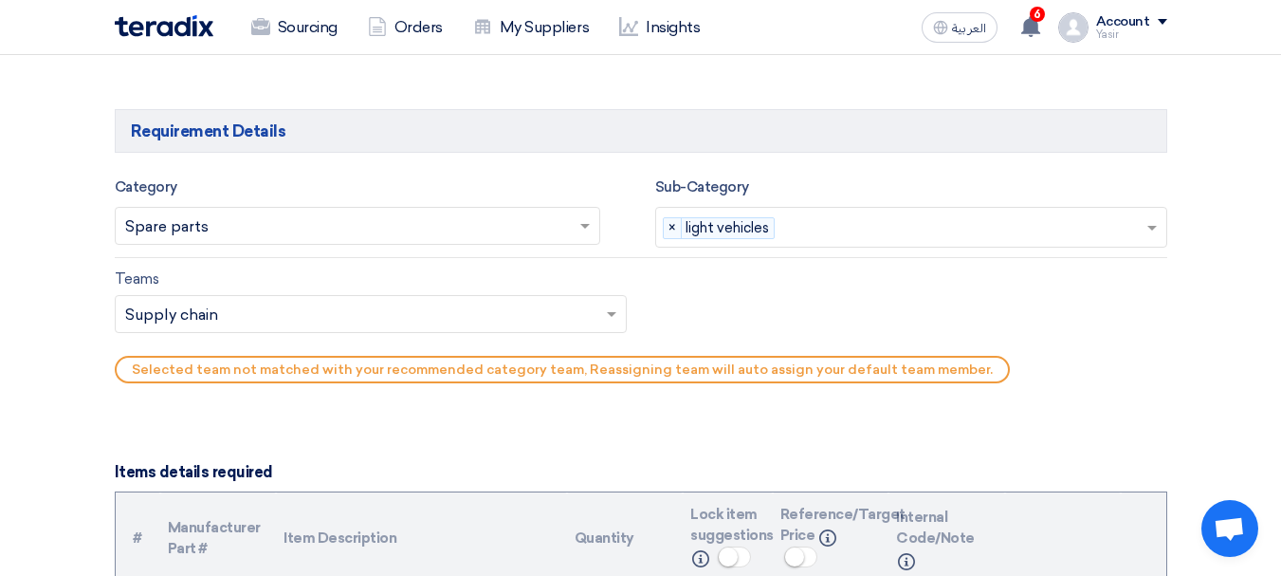
scroll to position [1138, 0]
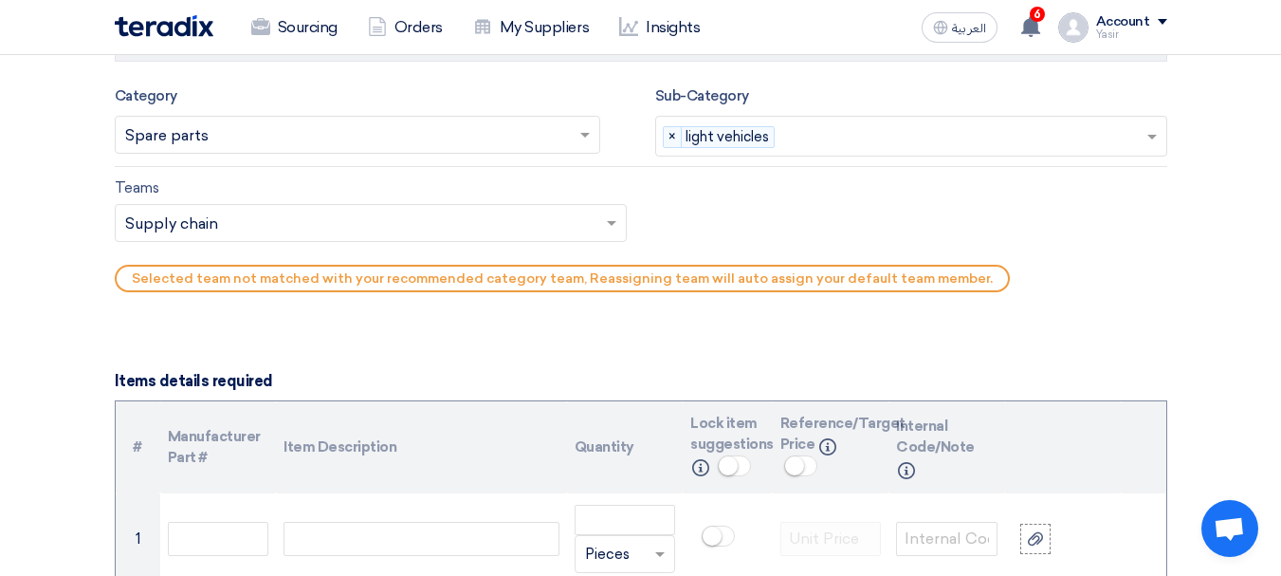
click at [320, 230] on input "text" at bounding box center [361, 224] width 472 height 31
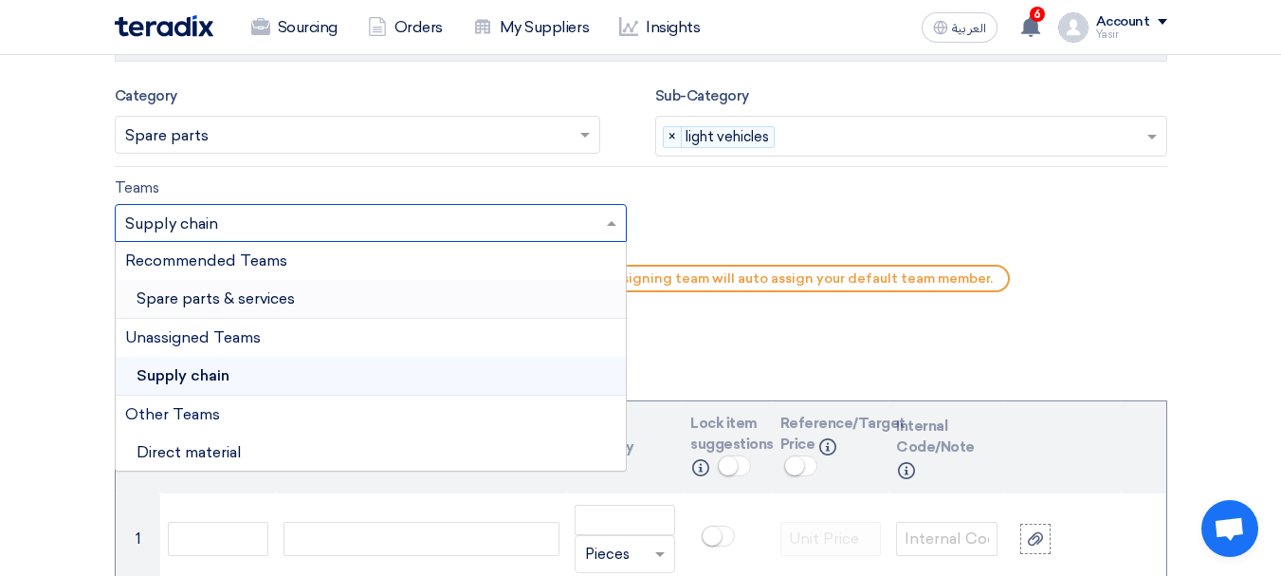
click at [191, 291] on span "Spare parts & services" at bounding box center [216, 298] width 158 height 18
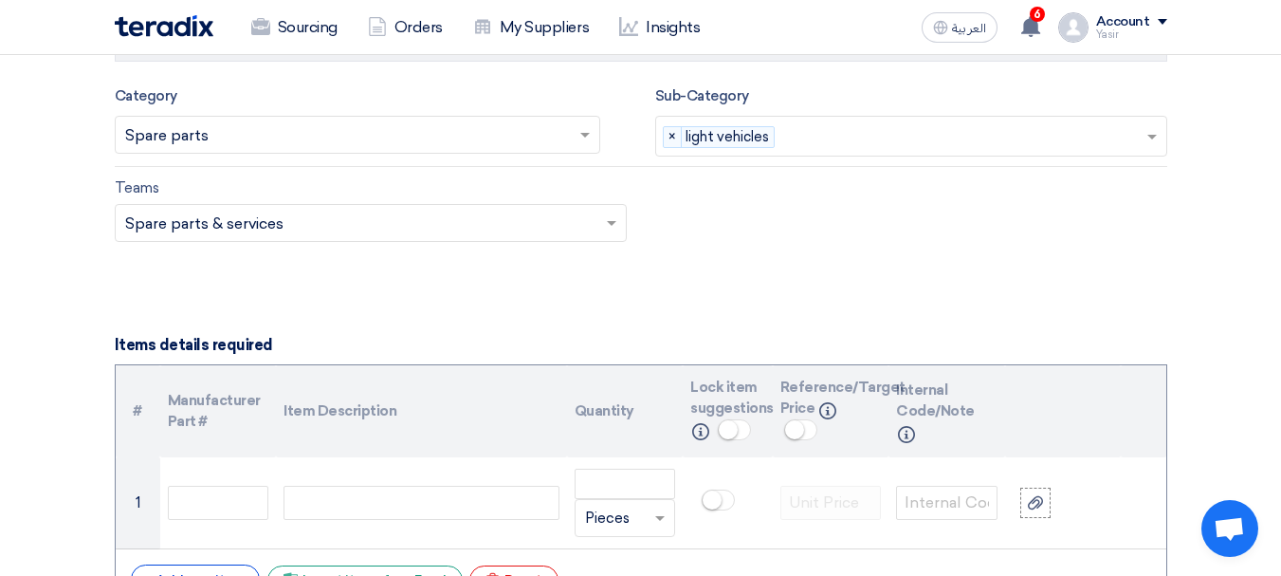
scroll to position [1233, 0]
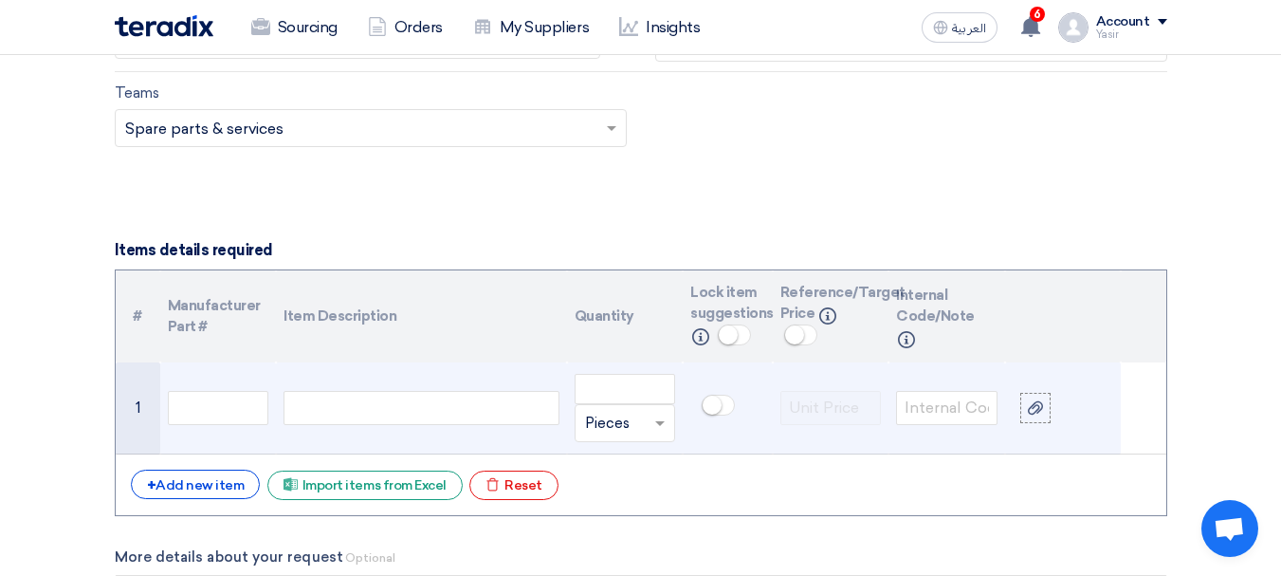
click at [333, 404] on div at bounding box center [421, 408] width 275 height 34
paste div
drag, startPoint x: 470, startPoint y: 403, endPoint x: 547, endPoint y: 412, distance: 77.3
click at [547, 412] on div "BEARING-FORNT WHEEL - 51720-3B110" at bounding box center [421, 408] width 275 height 52
click at [625, 389] on input "number" at bounding box center [625, 389] width 101 height 30
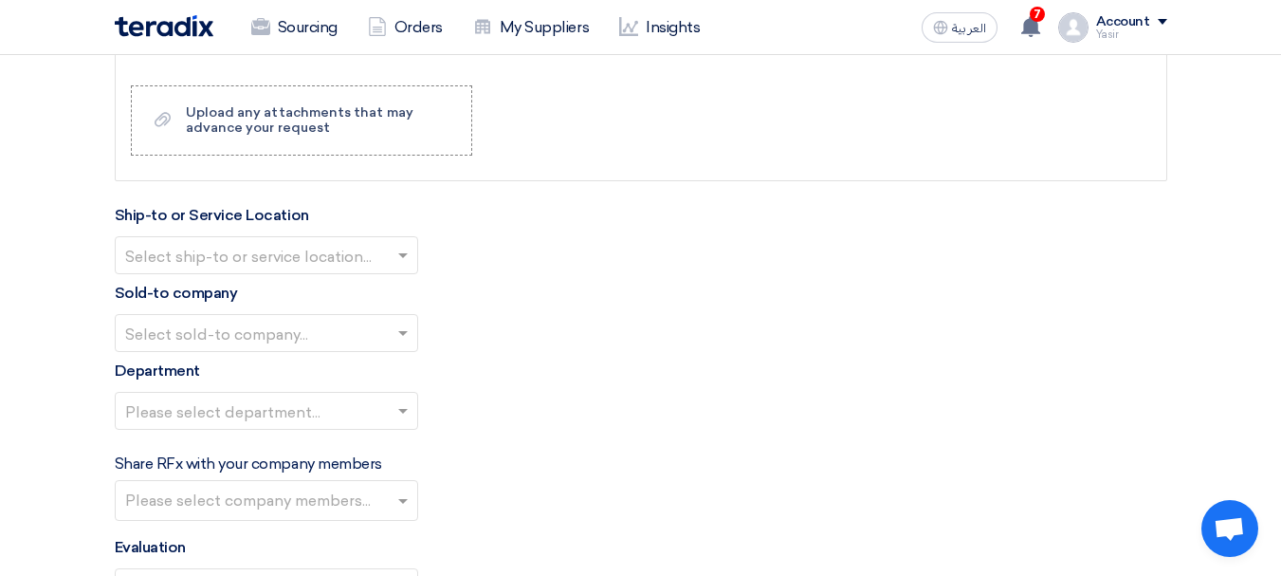
scroll to position [1991, 0]
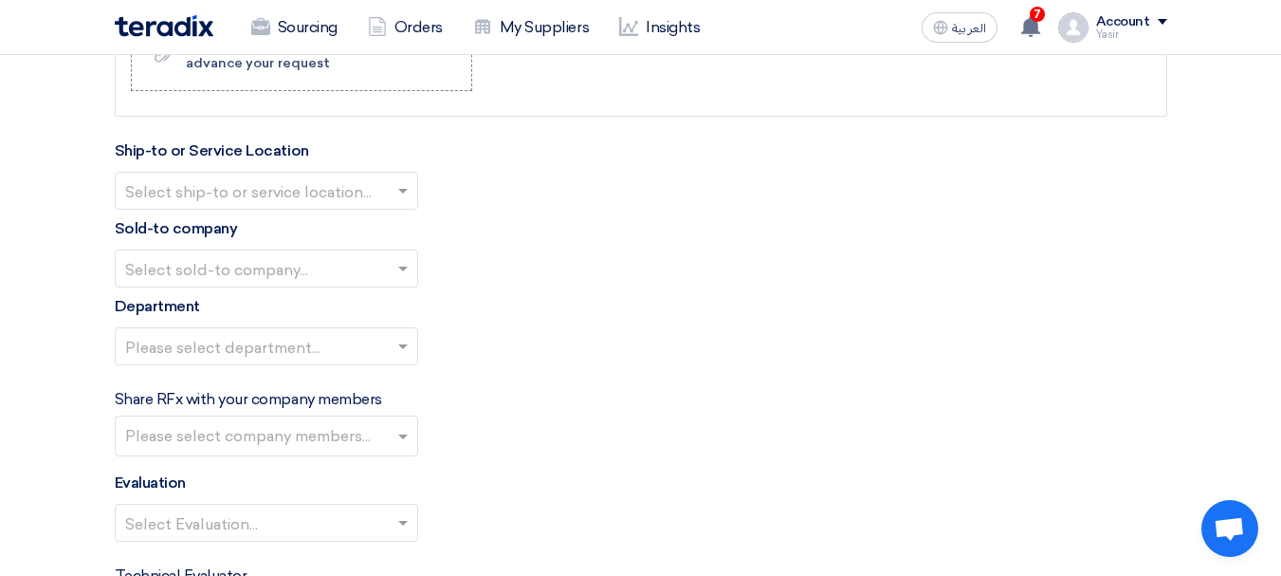
click at [265, 188] on input "text" at bounding box center [257, 192] width 264 height 31
type input "4"
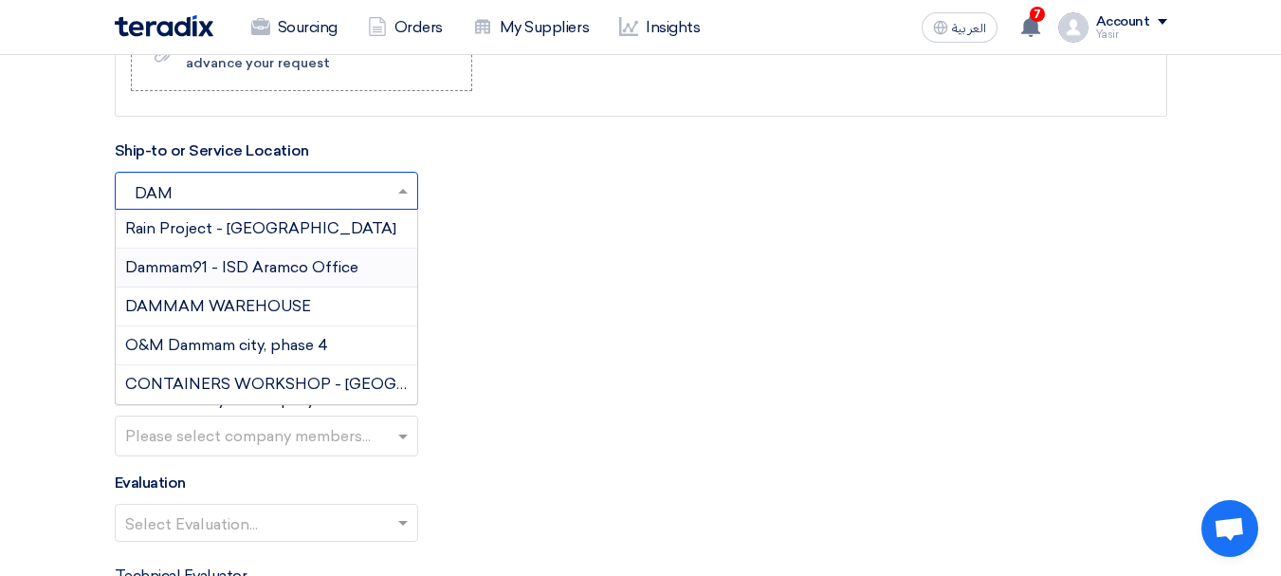
type input "DAMM"
click at [239, 314] on span "DAMMAM WAREHOUSE" at bounding box center [218, 306] width 186 height 18
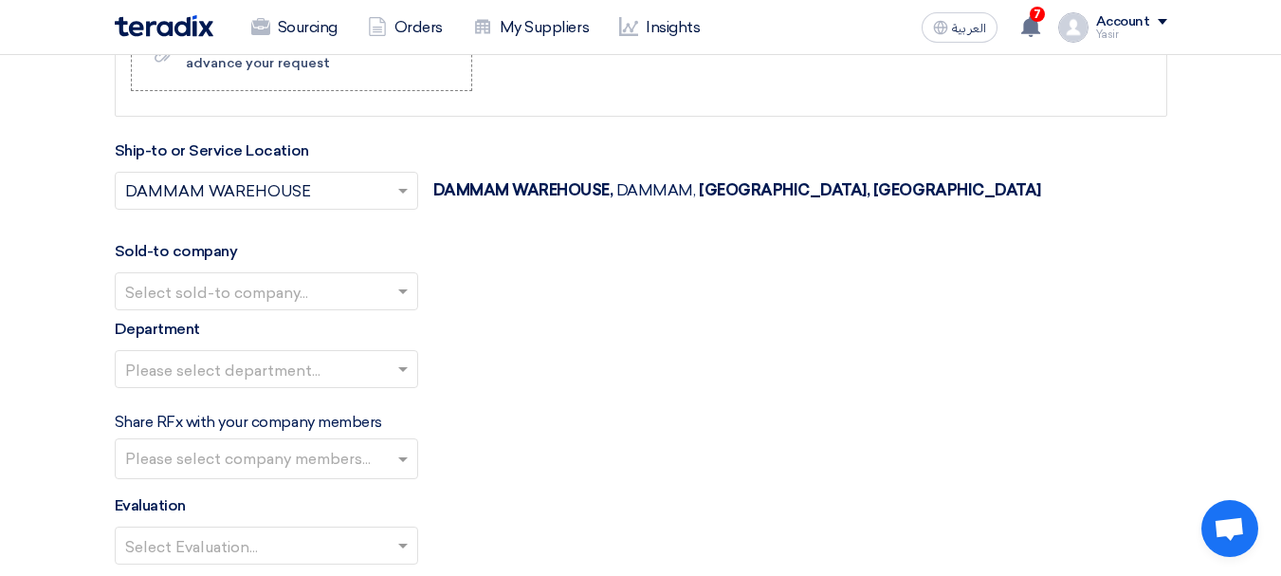
click at [228, 285] on input "text" at bounding box center [257, 293] width 264 height 31
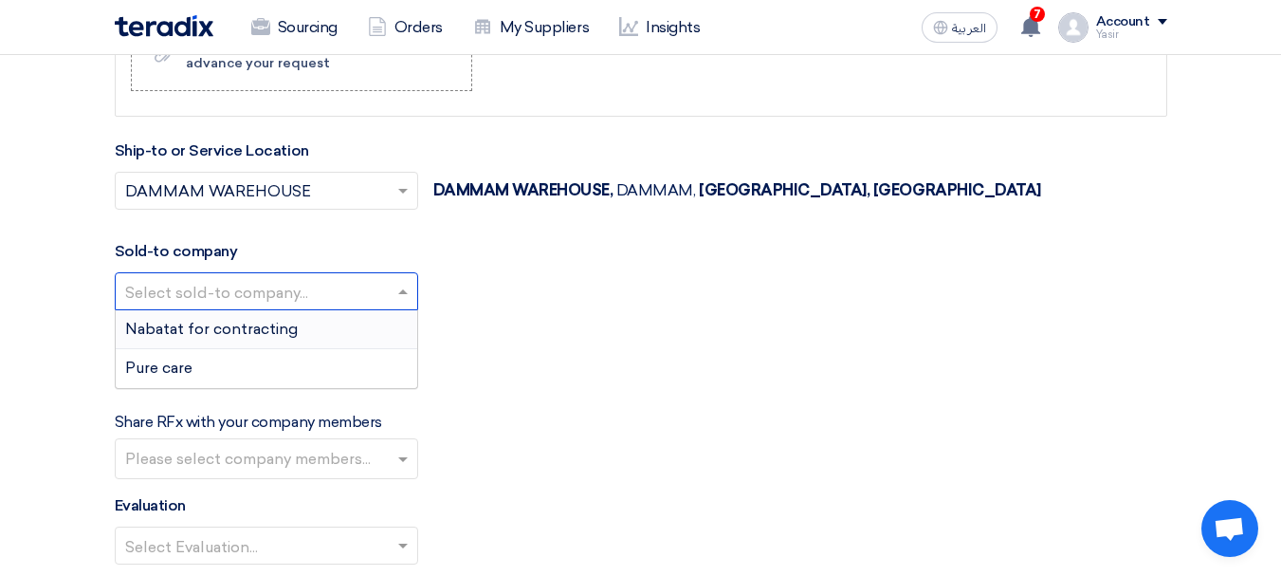
click at [224, 343] on div "Nabatat for contracting" at bounding box center [267, 329] width 302 height 39
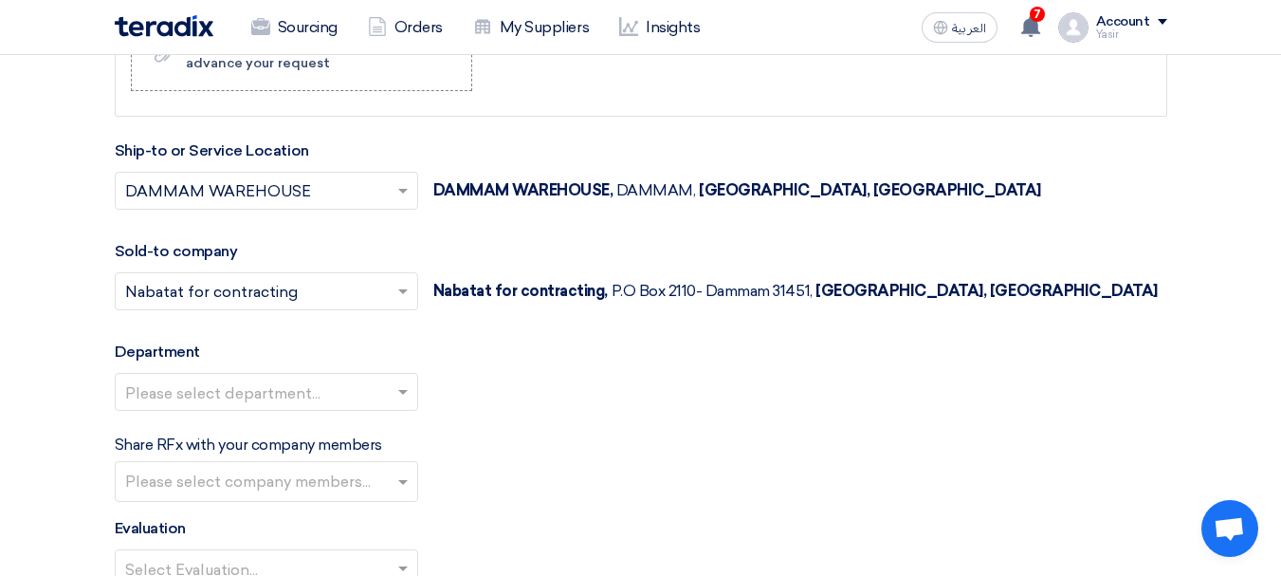
click at [287, 394] on input "text" at bounding box center [257, 393] width 264 height 31
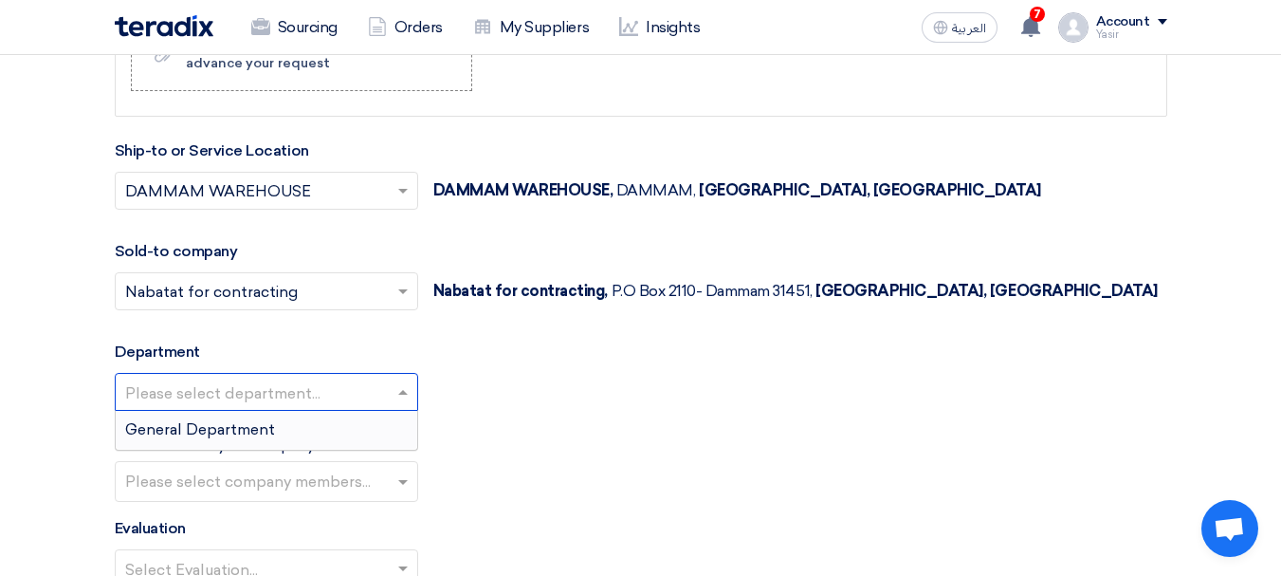
click at [260, 431] on span "General Department" at bounding box center [200, 429] width 150 height 18
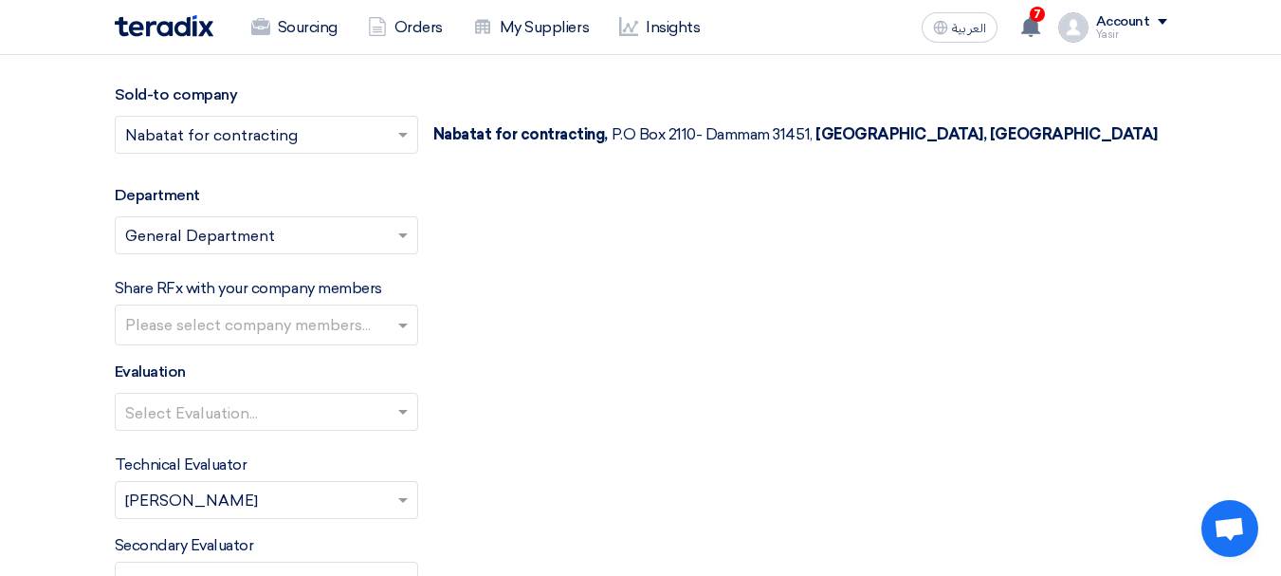
scroll to position [2181, 0]
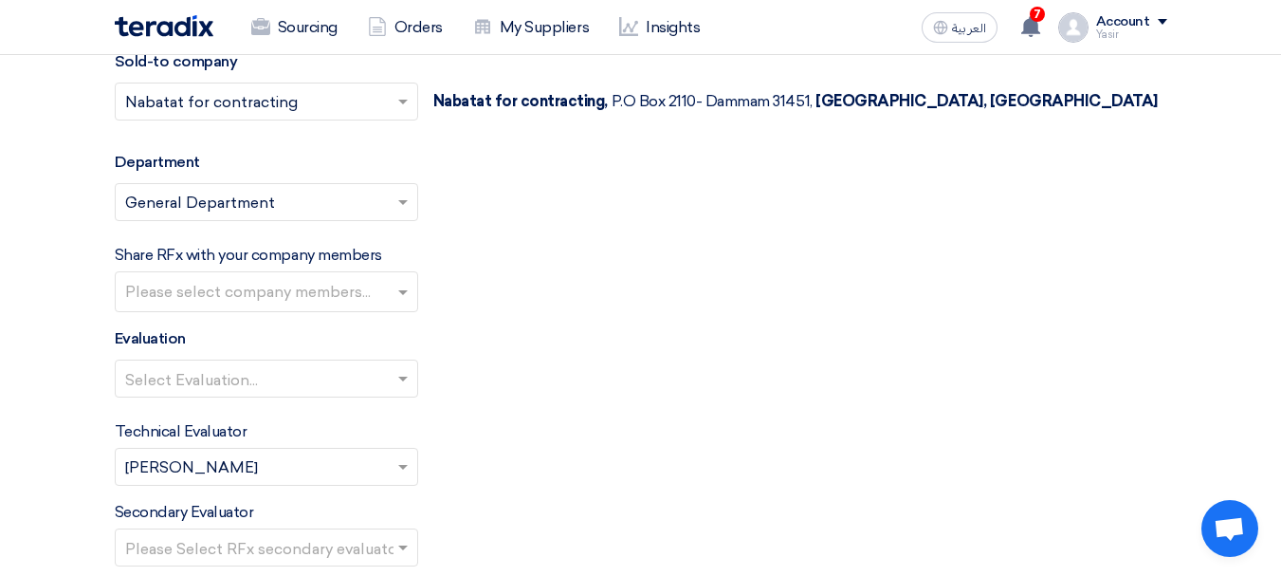
click at [227, 366] on input "text" at bounding box center [257, 380] width 264 height 31
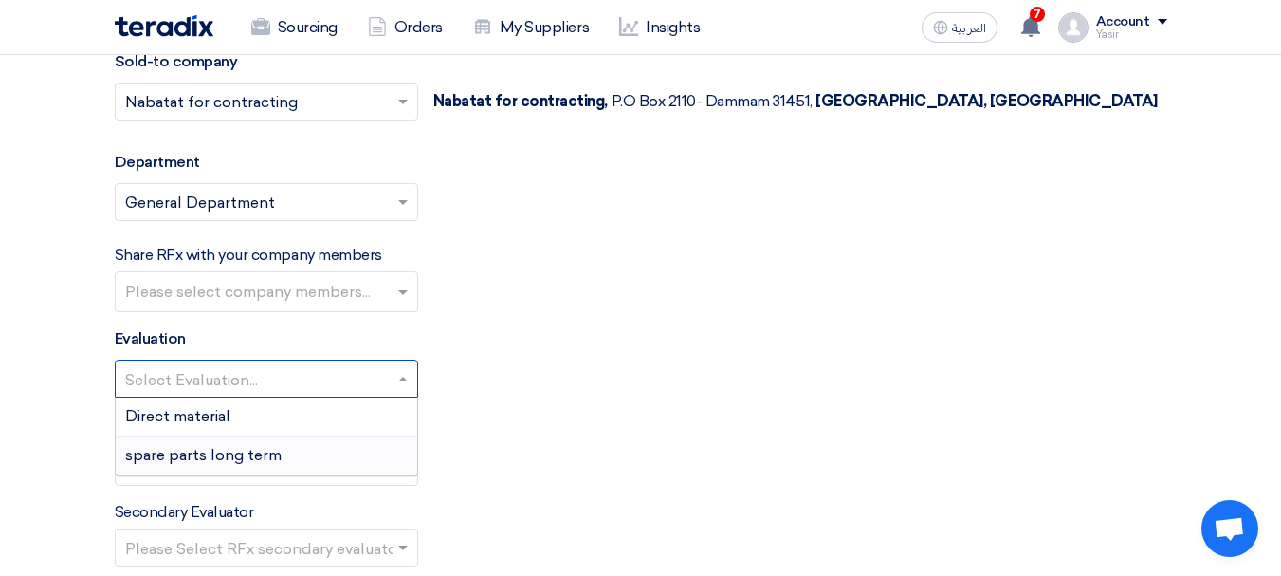
click at [193, 457] on span "spare parts long term" at bounding box center [203, 455] width 156 height 18
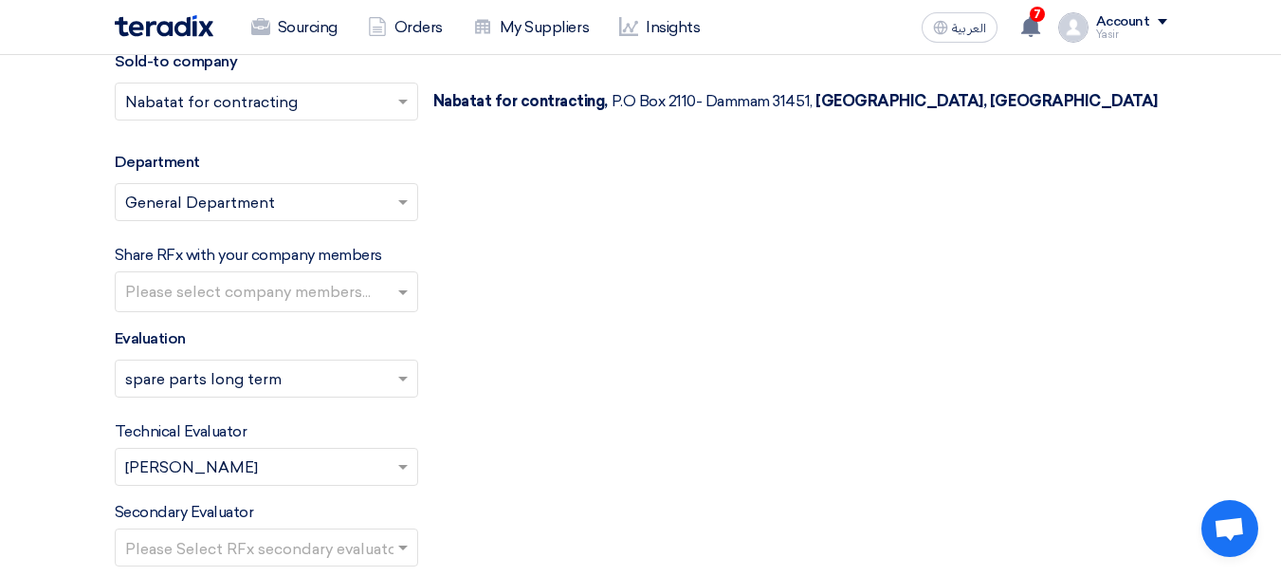
scroll to position [2276, 0]
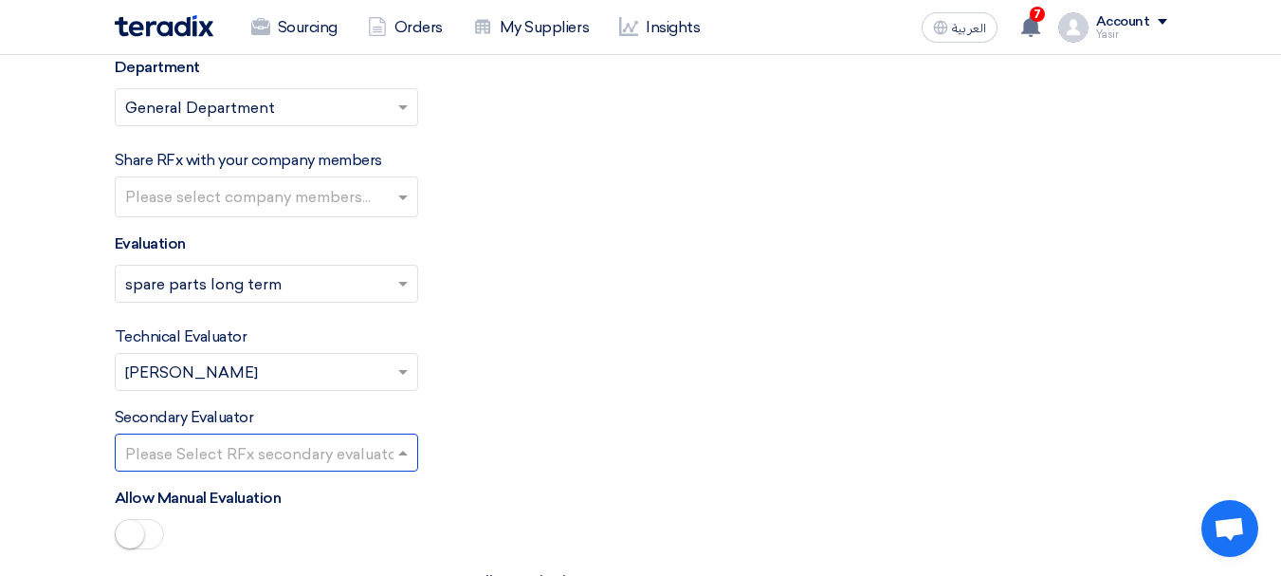
click at [203, 451] on input "text" at bounding box center [257, 454] width 264 height 31
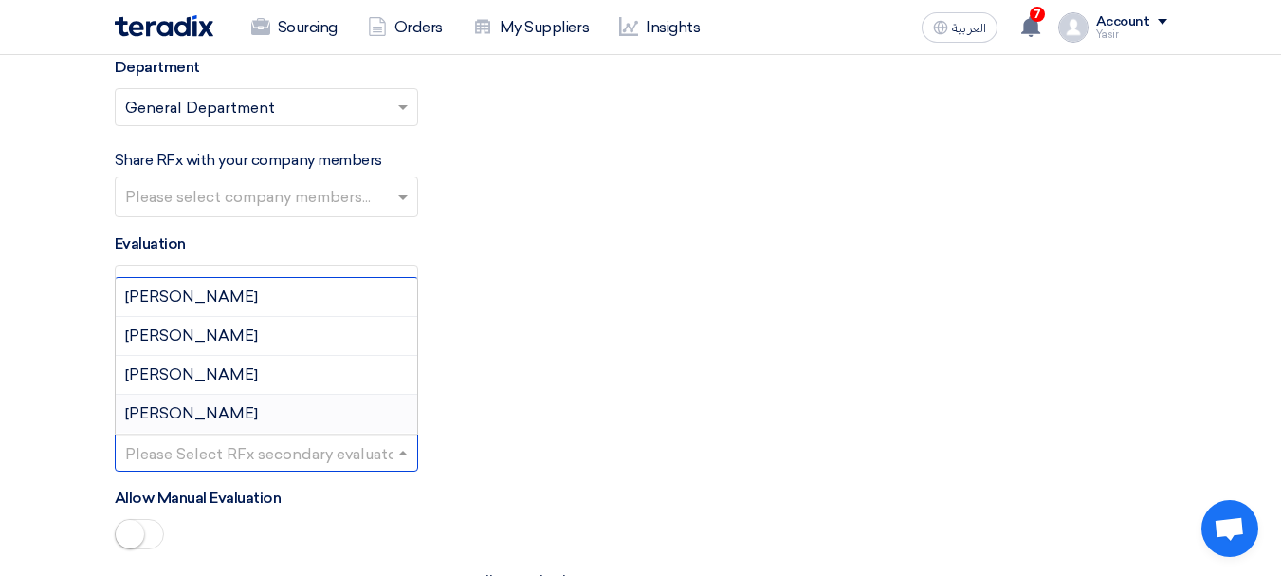
click at [183, 415] on div "[PERSON_NAME]" at bounding box center [267, 413] width 302 height 38
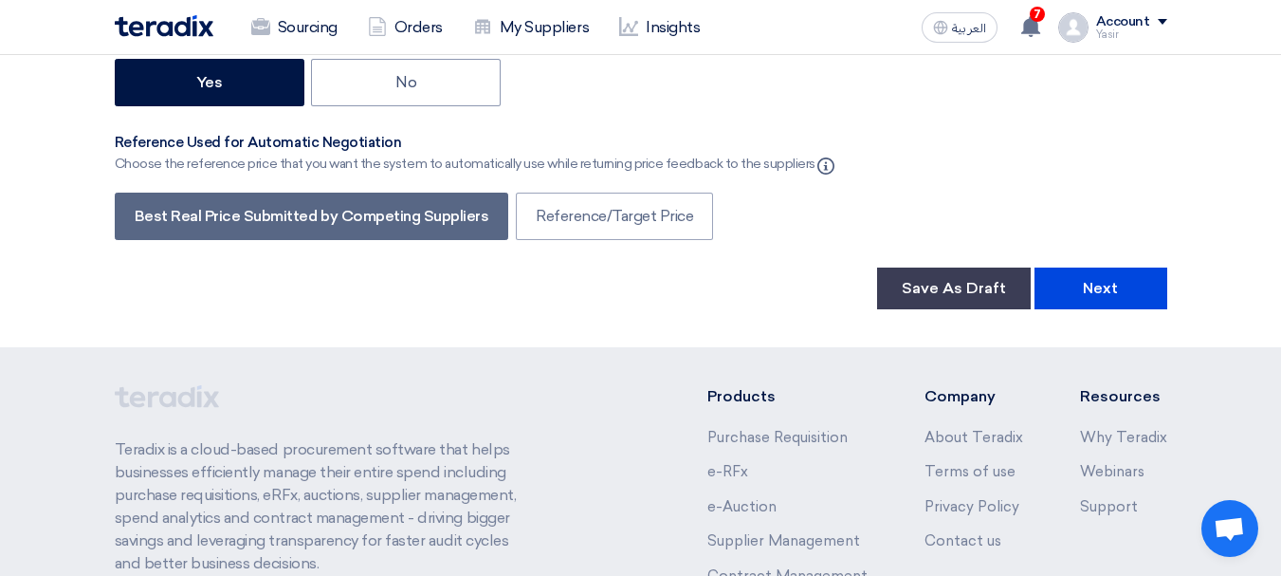
scroll to position [3224, 0]
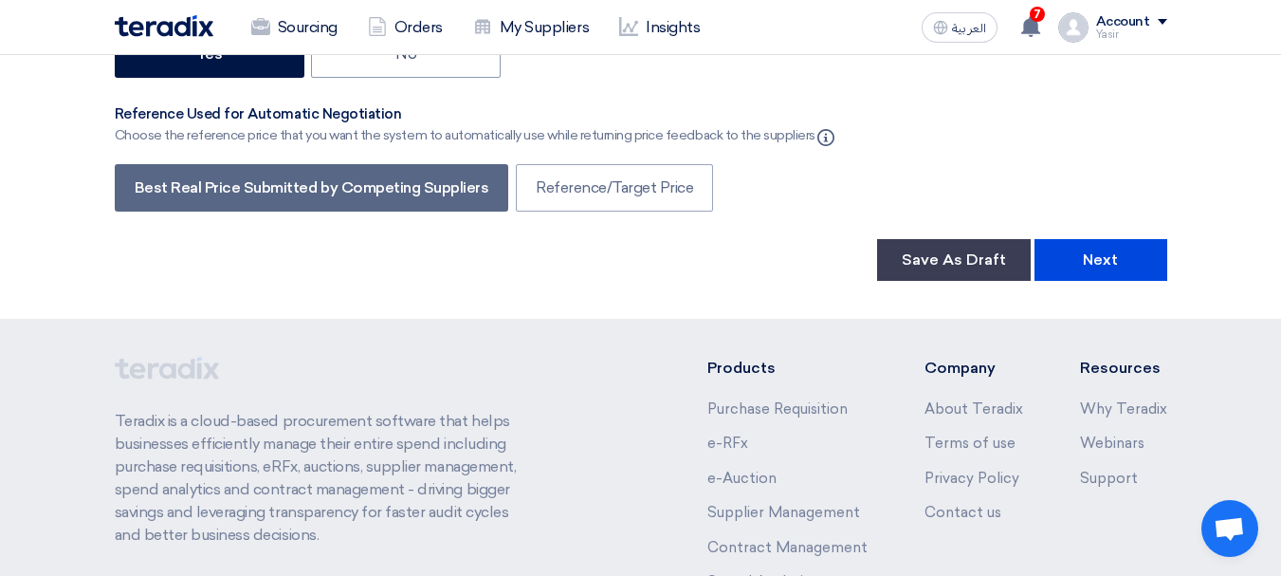
click at [1100, 251] on button "Next" at bounding box center [1100, 260] width 133 height 42
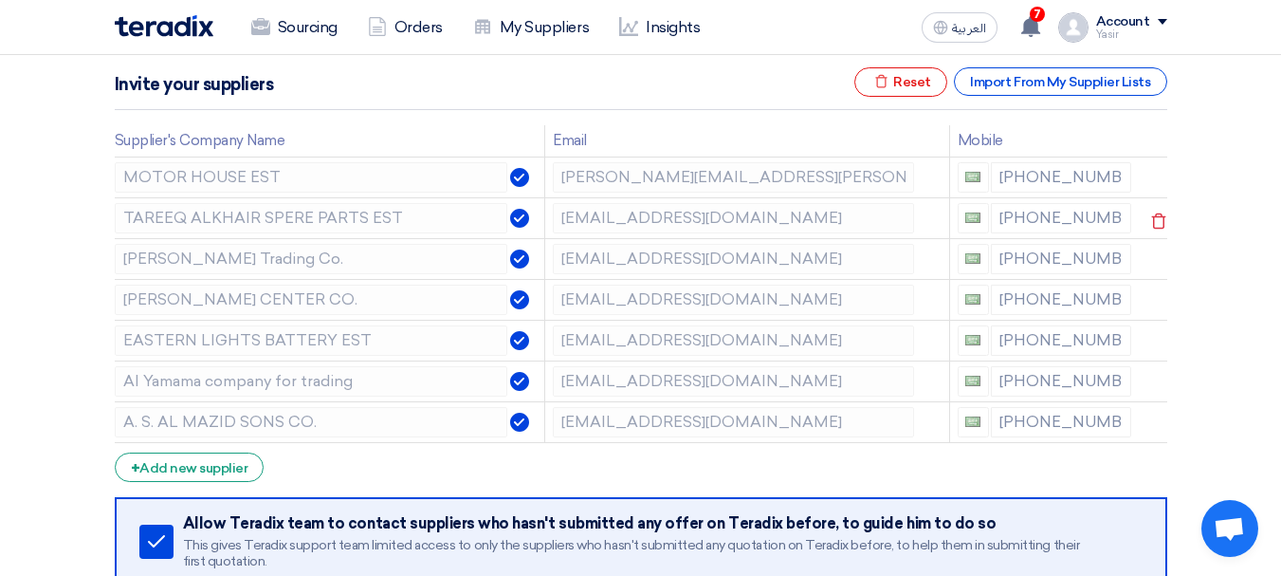
scroll to position [284, 0]
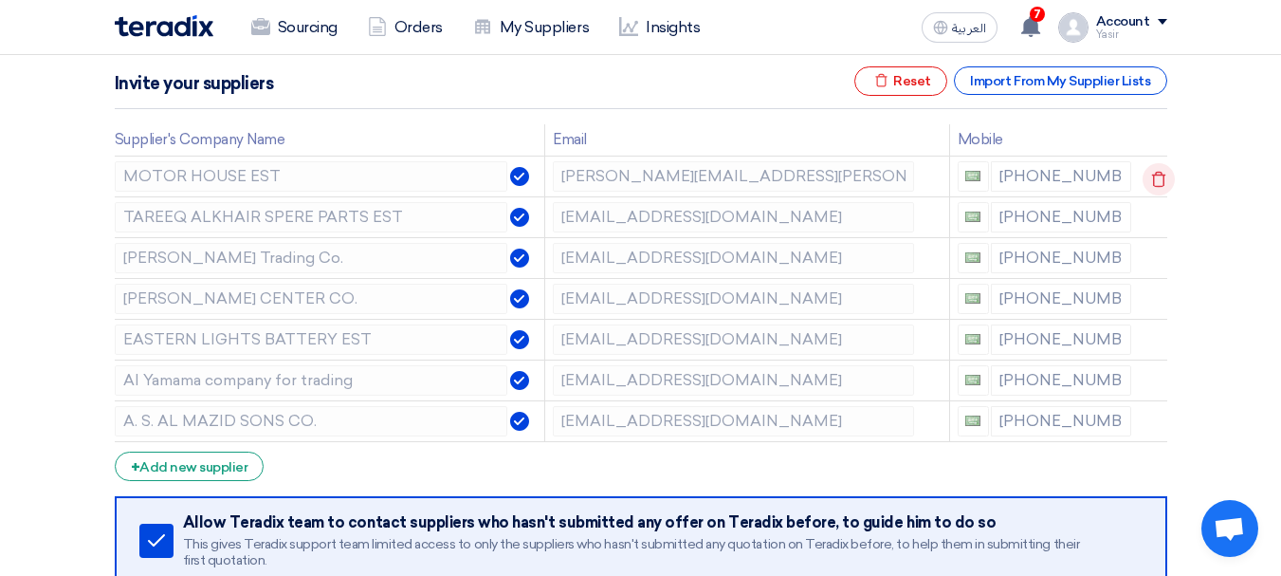
click at [1149, 178] on icon at bounding box center [1159, 179] width 32 height 32
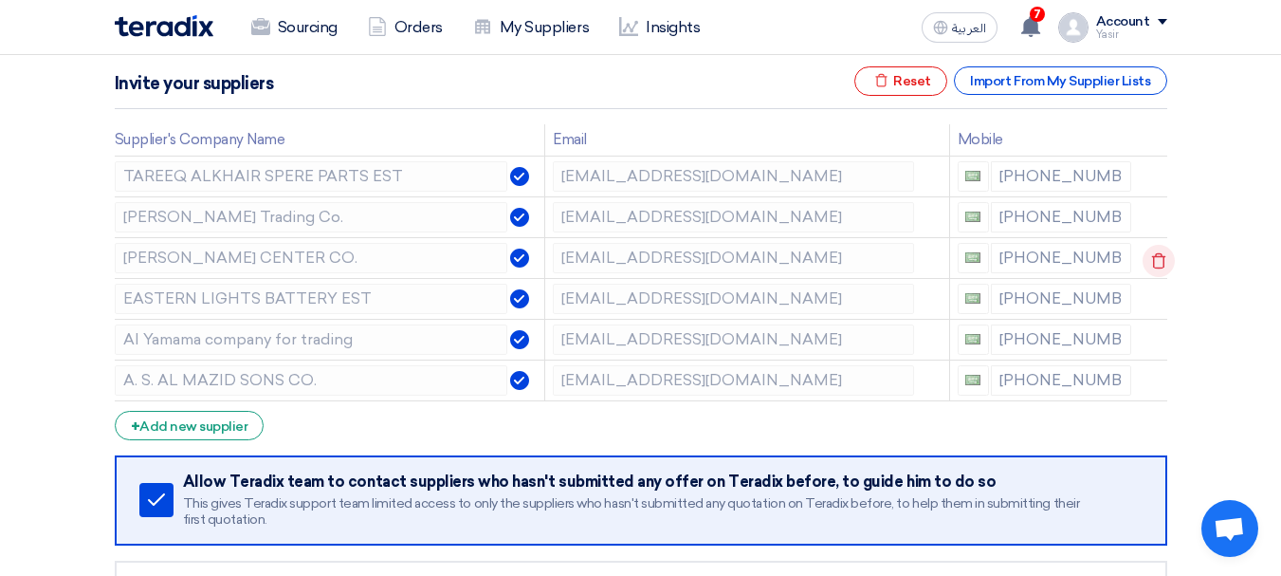
click at [1154, 255] on use at bounding box center [1159, 260] width 14 height 16
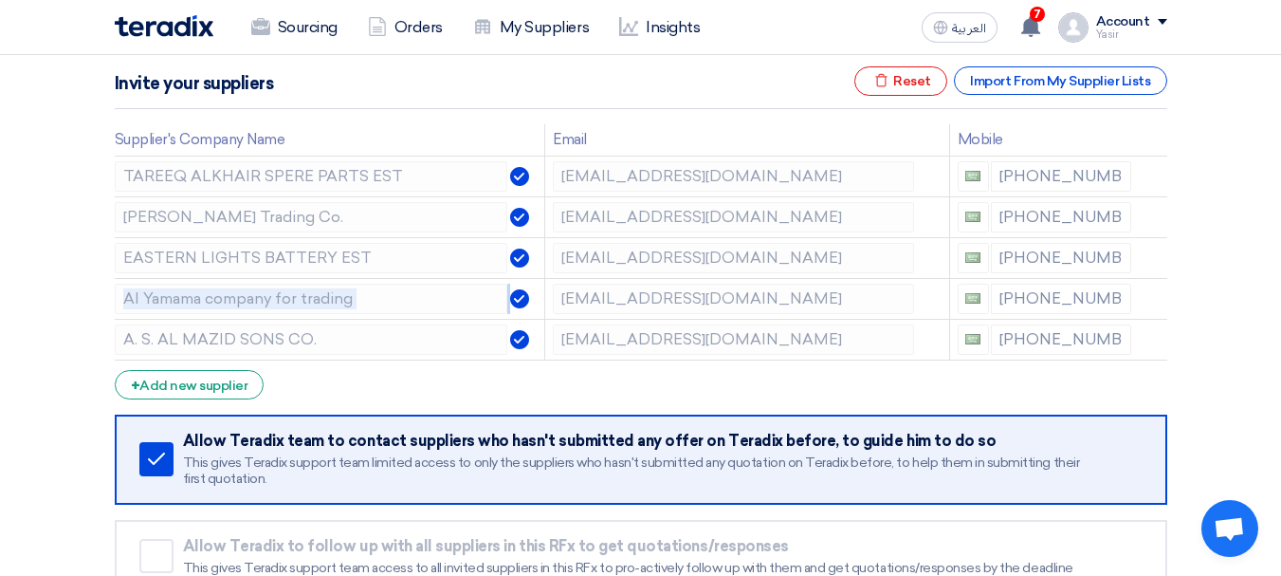
click at [0, 0] on use at bounding box center [0, 0] width 0 height 0
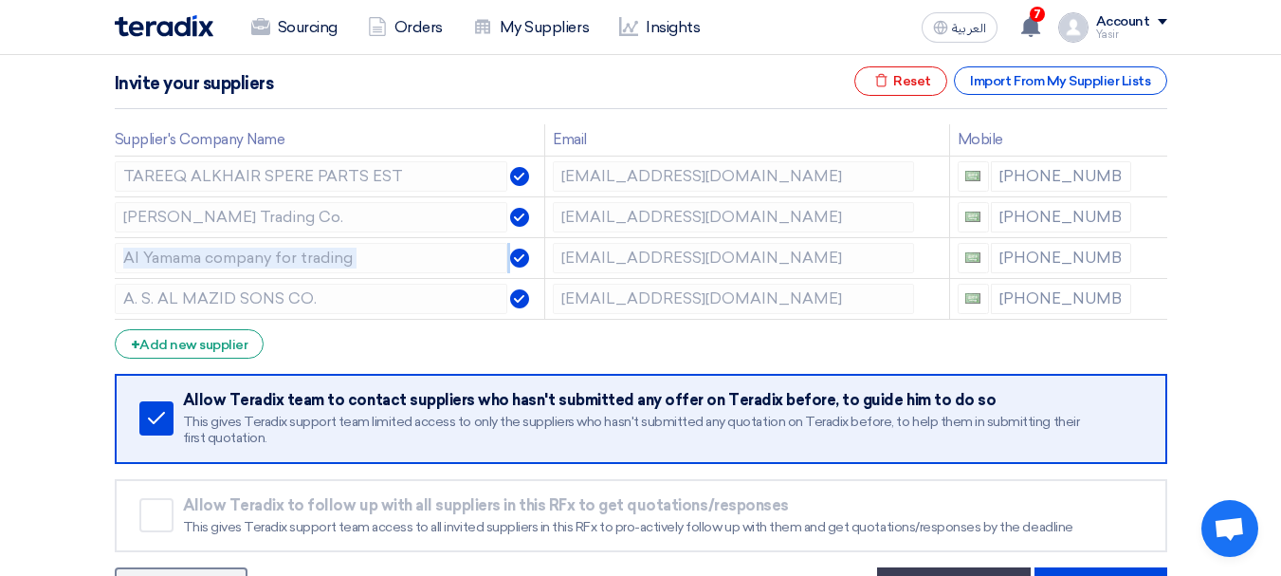
click at [0, 0] on use at bounding box center [0, 0] width 0 height 0
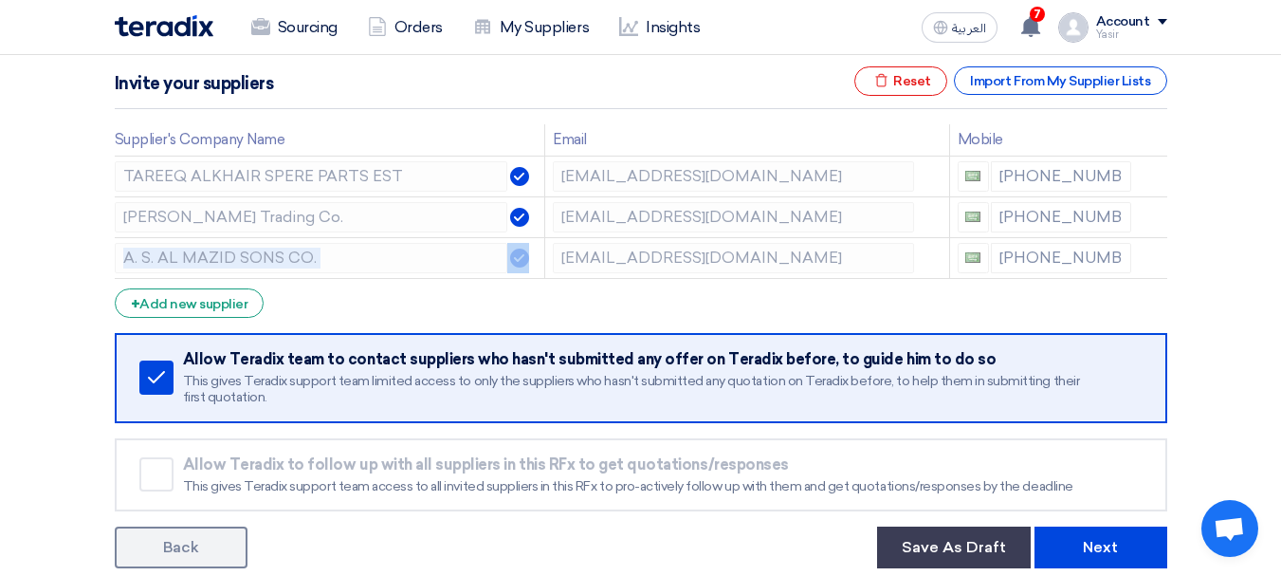
click at [0, 0] on use at bounding box center [0, 0] width 0 height 0
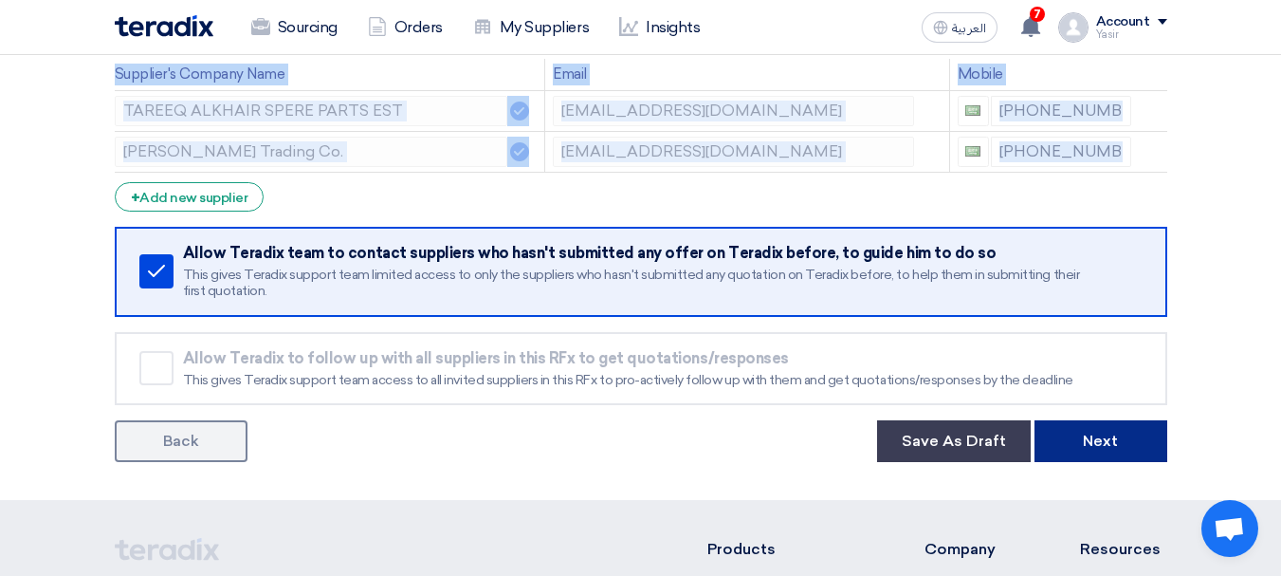
scroll to position [379, 0]
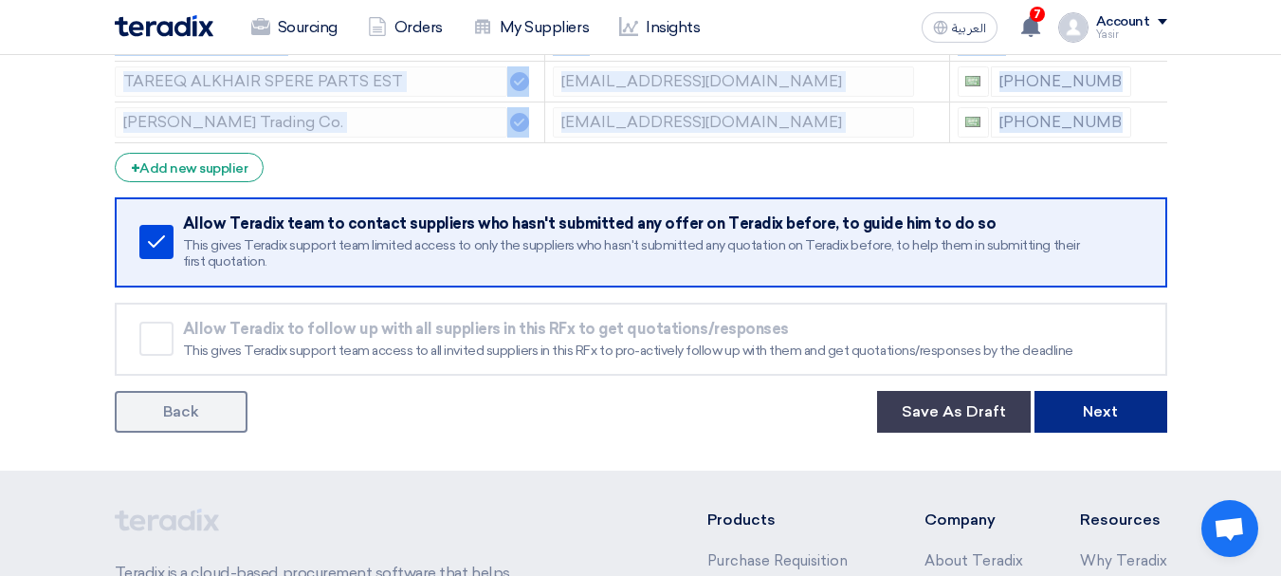
click at [1086, 411] on button "Next" at bounding box center [1100, 412] width 133 height 42
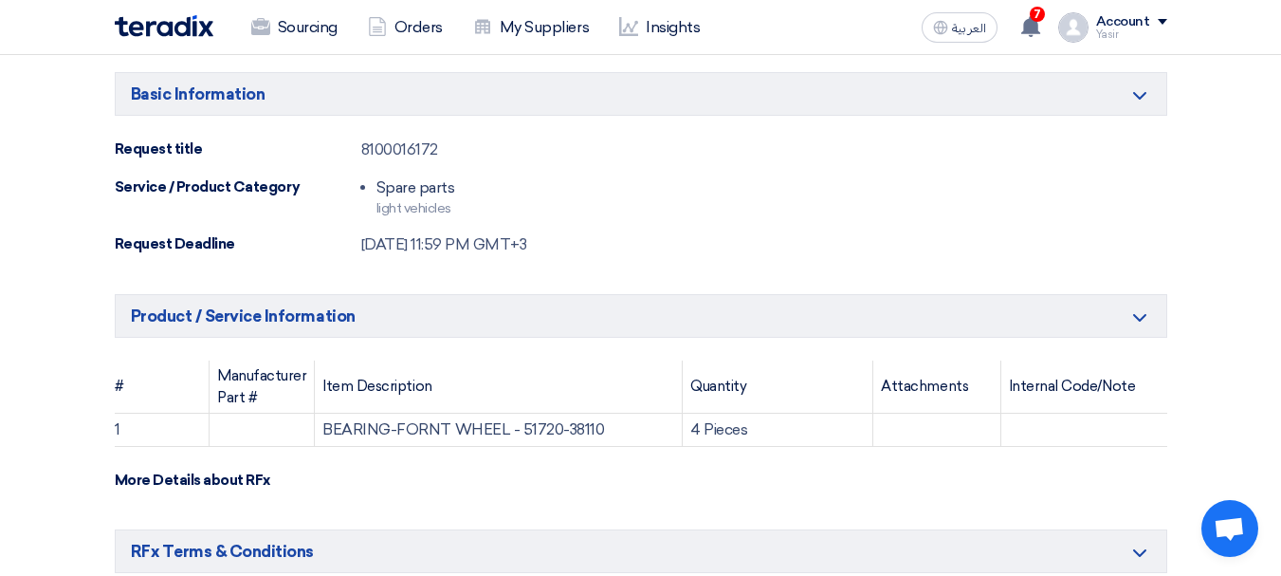
scroll to position [95, 0]
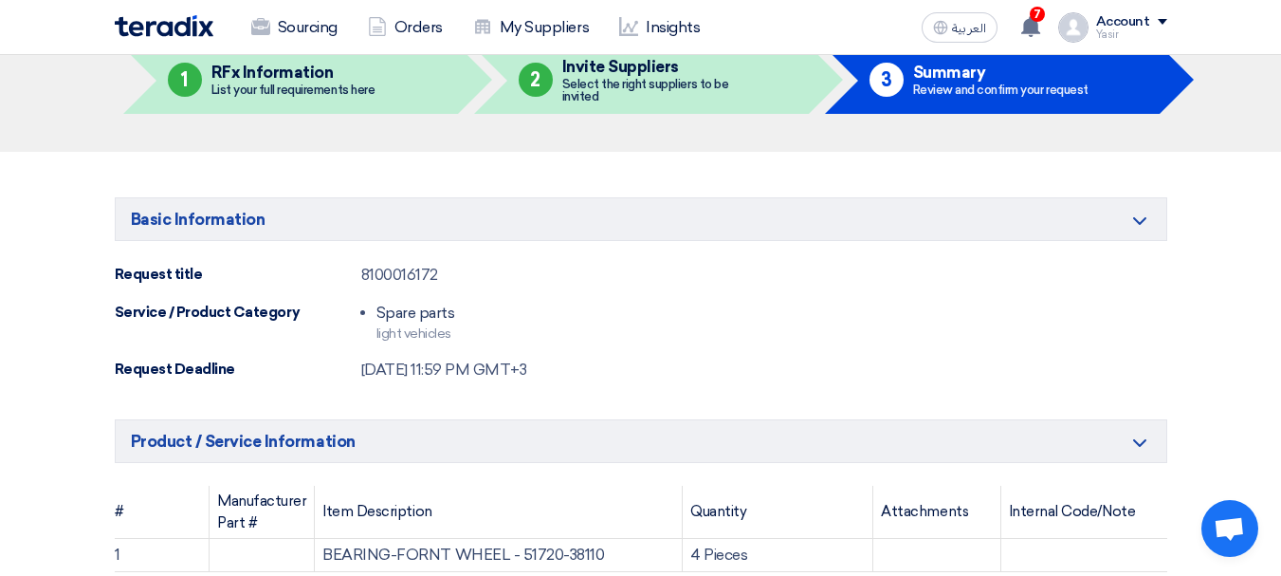
click at [393, 271] on div "8100016172" at bounding box center [399, 275] width 77 height 23
copy div "8100016172"
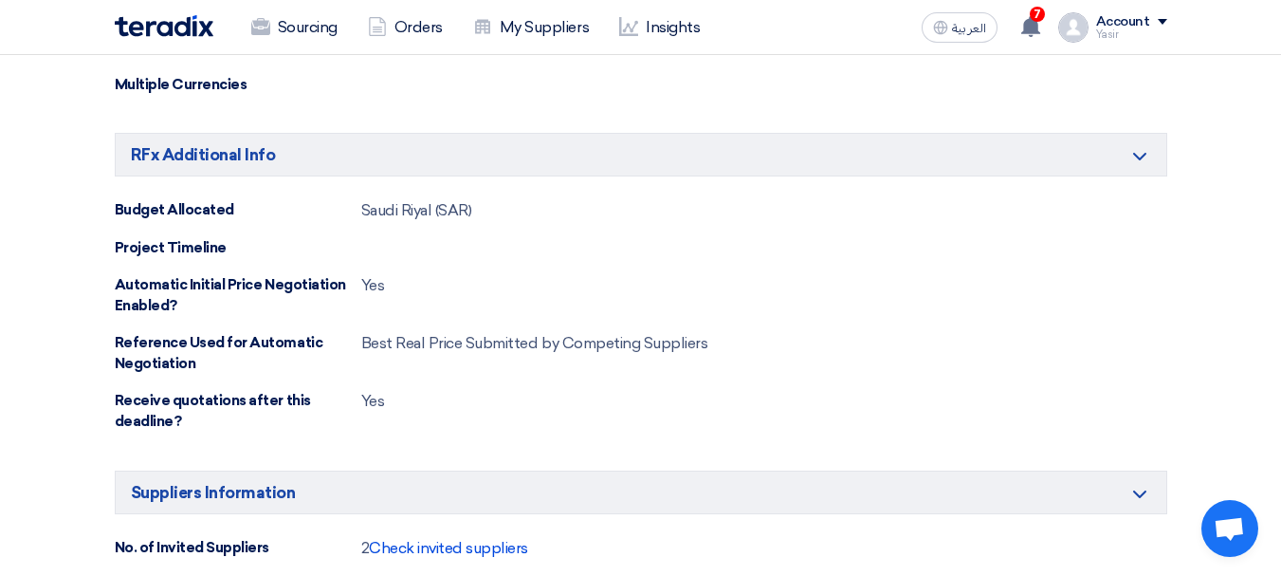
scroll to position [948, 0]
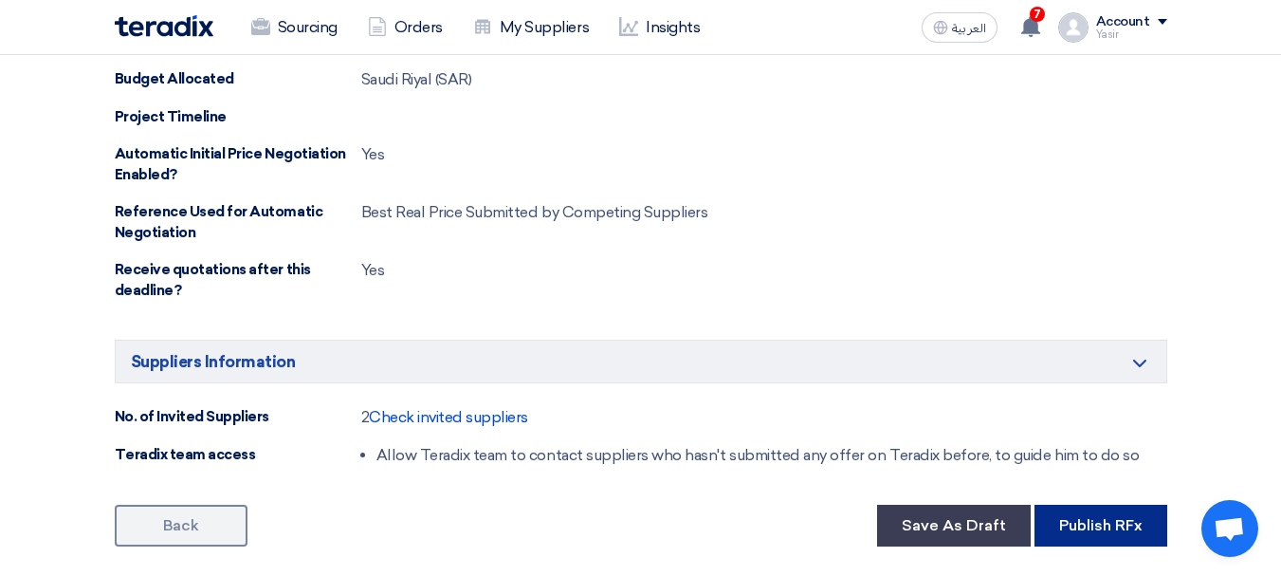
click at [1071, 522] on button "Publish RFx" at bounding box center [1100, 525] width 133 height 42
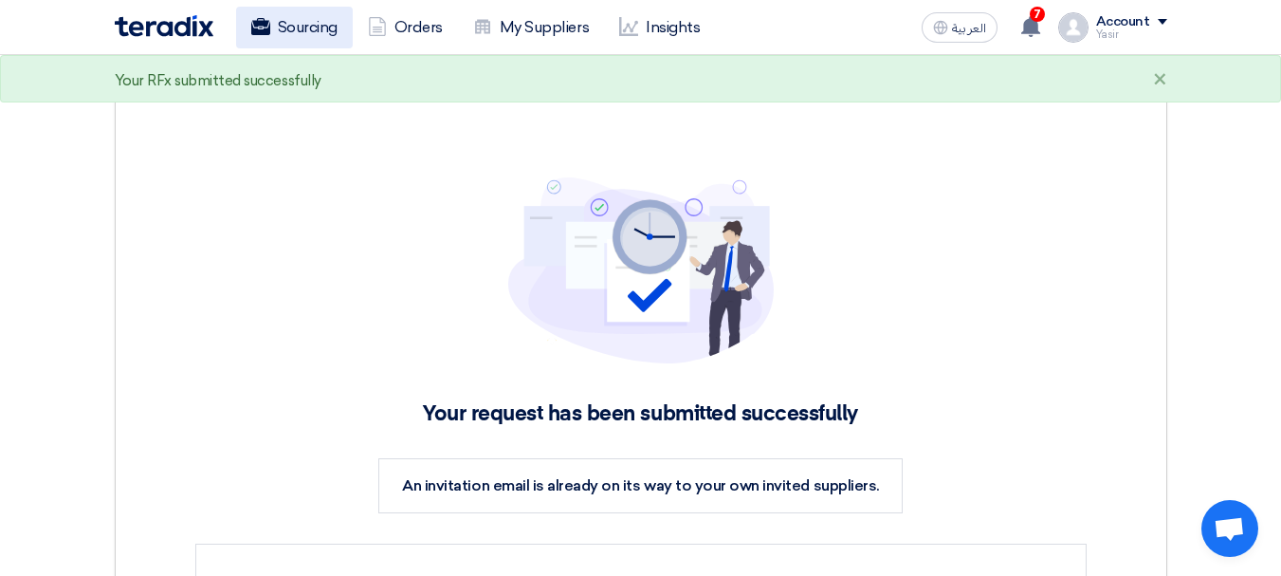
click at [306, 26] on link "Sourcing" at bounding box center [294, 28] width 117 height 42
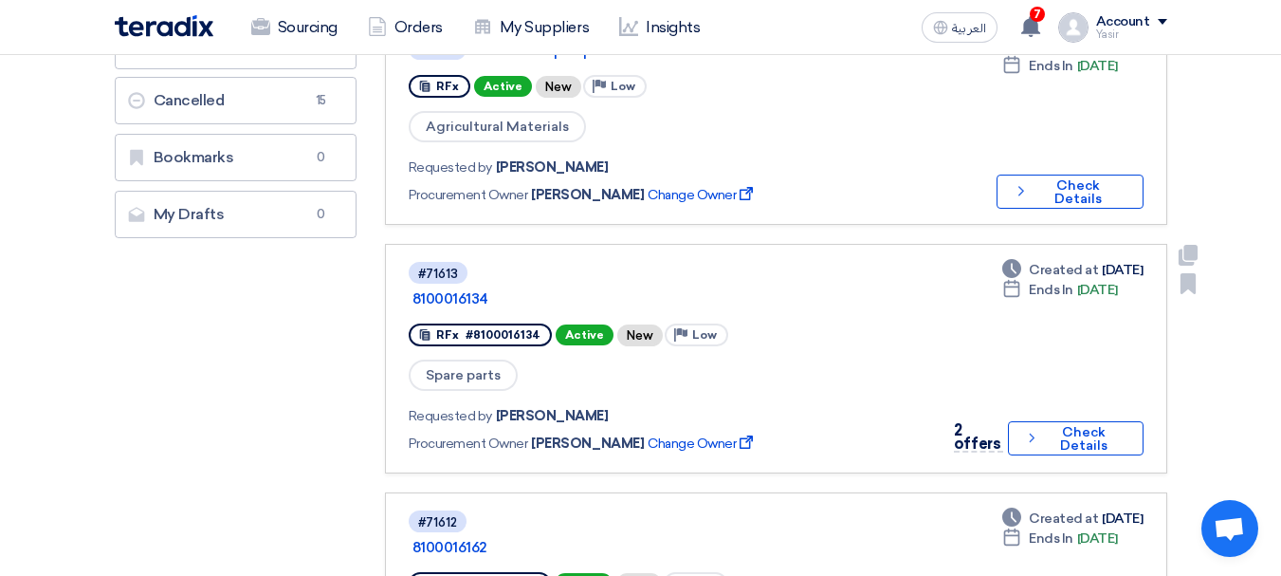
scroll to position [474, 0]
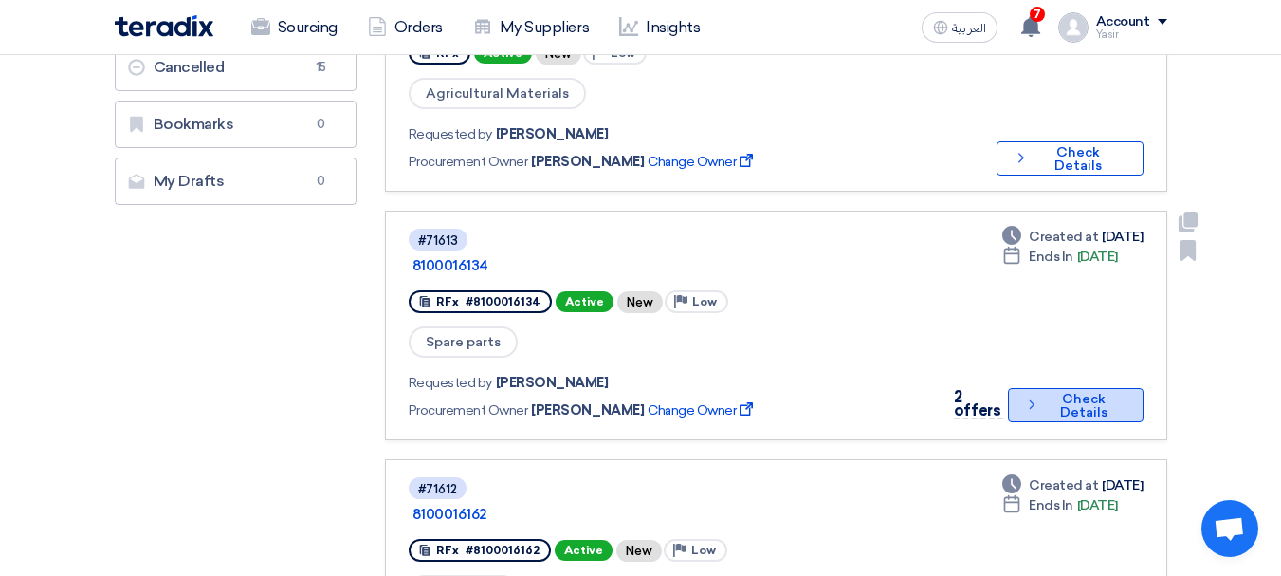
click at [1067, 388] on button "Check details Check Details" at bounding box center [1075, 405] width 135 height 34
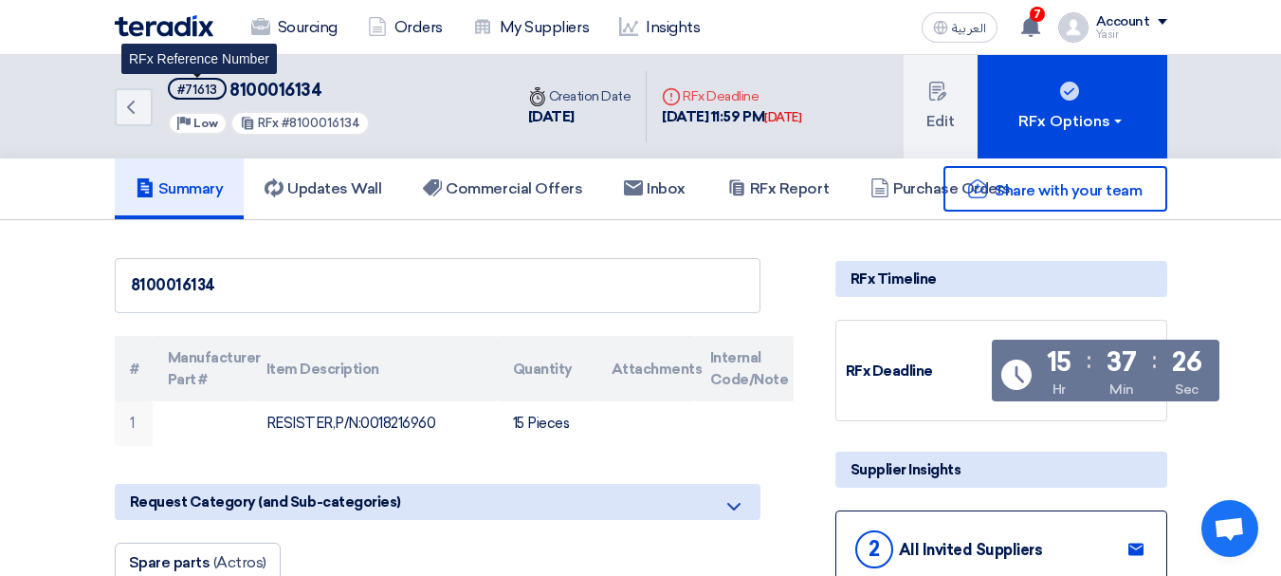
click at [202, 90] on div "#71613" at bounding box center [197, 89] width 40 height 12
click at [192, 90] on div "#71613" at bounding box center [197, 89] width 40 height 12
click at [200, 90] on div "#71613" at bounding box center [197, 89] width 40 height 12
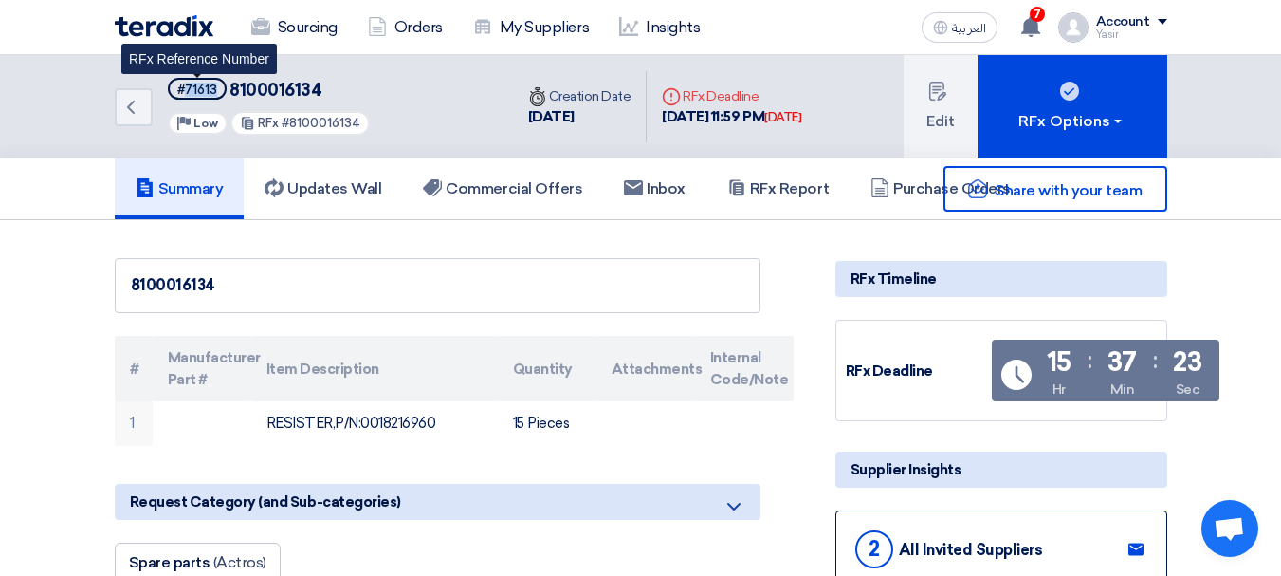
click at [192, 91] on div "#71613" at bounding box center [197, 89] width 40 height 12
drag, startPoint x: 666, startPoint y: 113, endPoint x: 794, endPoint y: 115, distance: 128.0
click at [794, 115] on div "1 Oct, 2025 11:59 PM Today" at bounding box center [731, 117] width 139 height 22
click at [732, 120] on div "1 Oct, 2025 11:59 PM Today" at bounding box center [731, 117] width 139 height 22
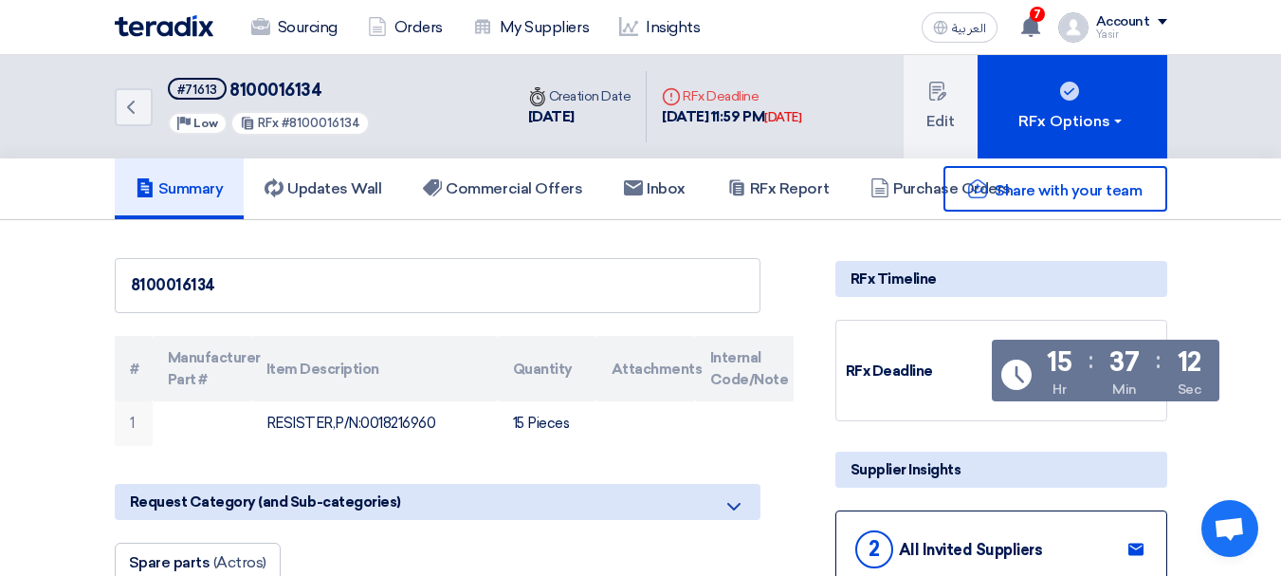
click at [732, 120] on div "1 Oct, 2025 11:59 PM Today" at bounding box center [731, 117] width 139 height 22
click at [660, 114] on div "Deadline RFx Deadline 1 Oct, 2025 11:59 PM Today" at bounding box center [732, 107] width 170 height 72
drag, startPoint x: 665, startPoint y: 114, endPoint x: 844, endPoint y: 137, distance: 180.8
click at [816, 137] on div "Deadline RFx Deadline 1 Oct, 2025 11:59 PM Today" at bounding box center [732, 107] width 170 height 72
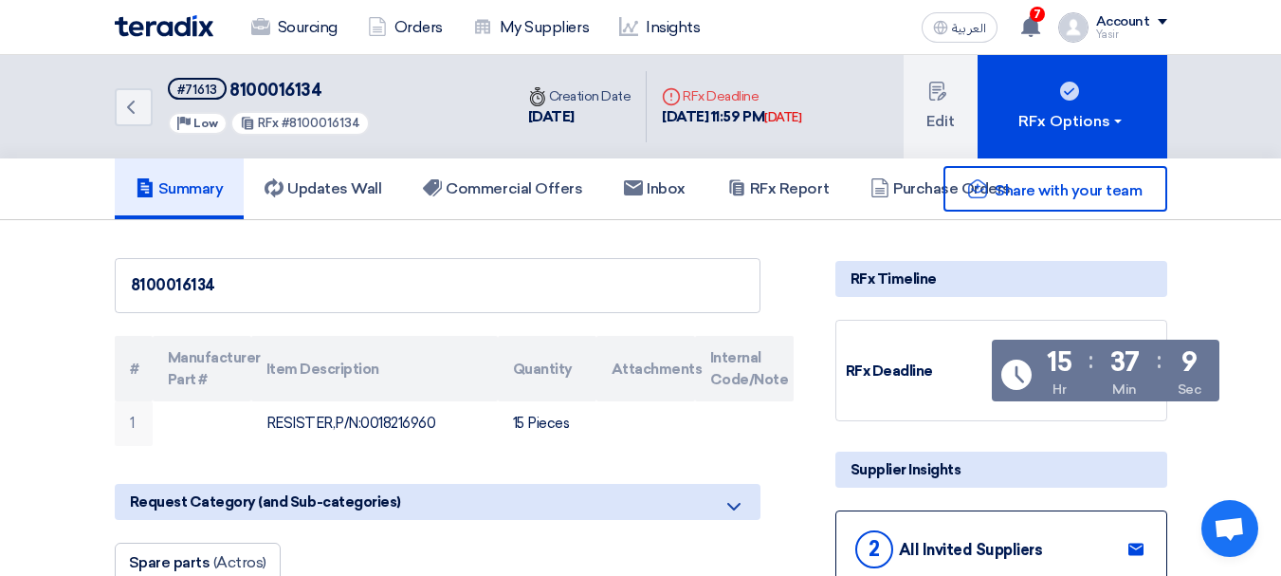
click at [724, 114] on div "1 Oct, 2025 11:59 PM Today" at bounding box center [731, 117] width 139 height 22
click at [724, 113] on div "1 Oct, 2025 11:59 PM Today" at bounding box center [731, 117] width 139 height 22
click at [727, 112] on div "1 Oct, 2025 11:59 PM Today" at bounding box center [731, 117] width 139 height 22
click at [671, 119] on div "1 Oct, 2025 11:59 PM Today" at bounding box center [731, 117] width 139 height 22
drag, startPoint x: 665, startPoint y: 120, endPoint x: 844, endPoint y: 136, distance: 179.9
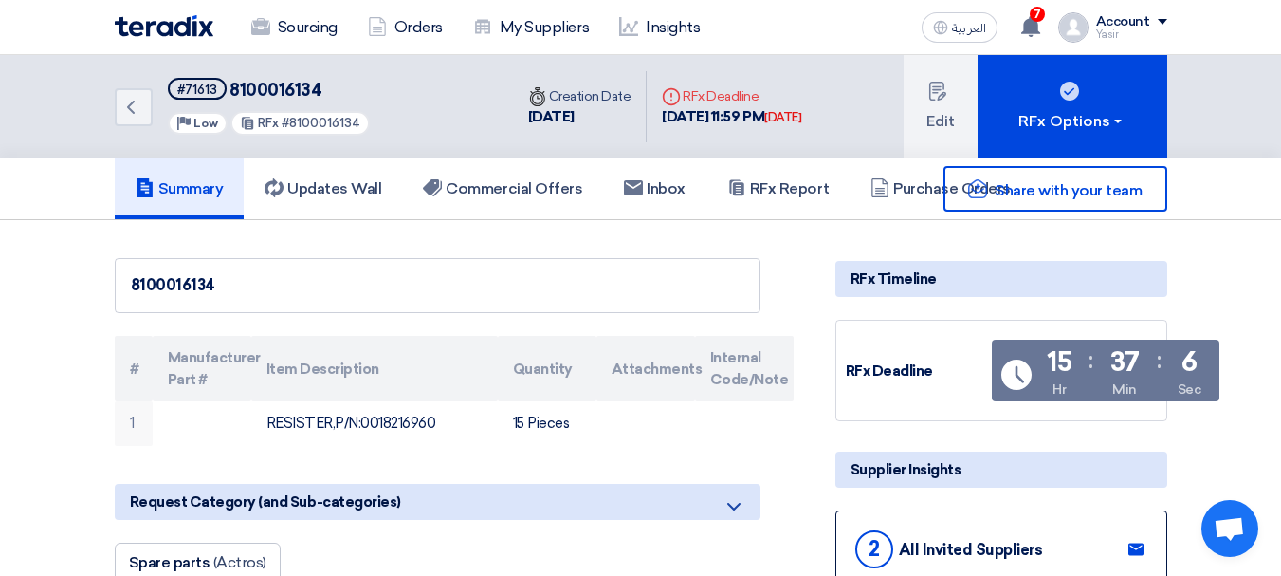
click at [816, 136] on div "Deadline RFx Deadline 1 Oct, 2025 11:59 PM Today" at bounding box center [732, 107] width 170 height 72
click at [706, 118] on div "1 Oct, 2025 11:59 PM Today" at bounding box center [731, 117] width 139 height 22
click at [204, 94] on div "#71613" at bounding box center [197, 89] width 40 height 12
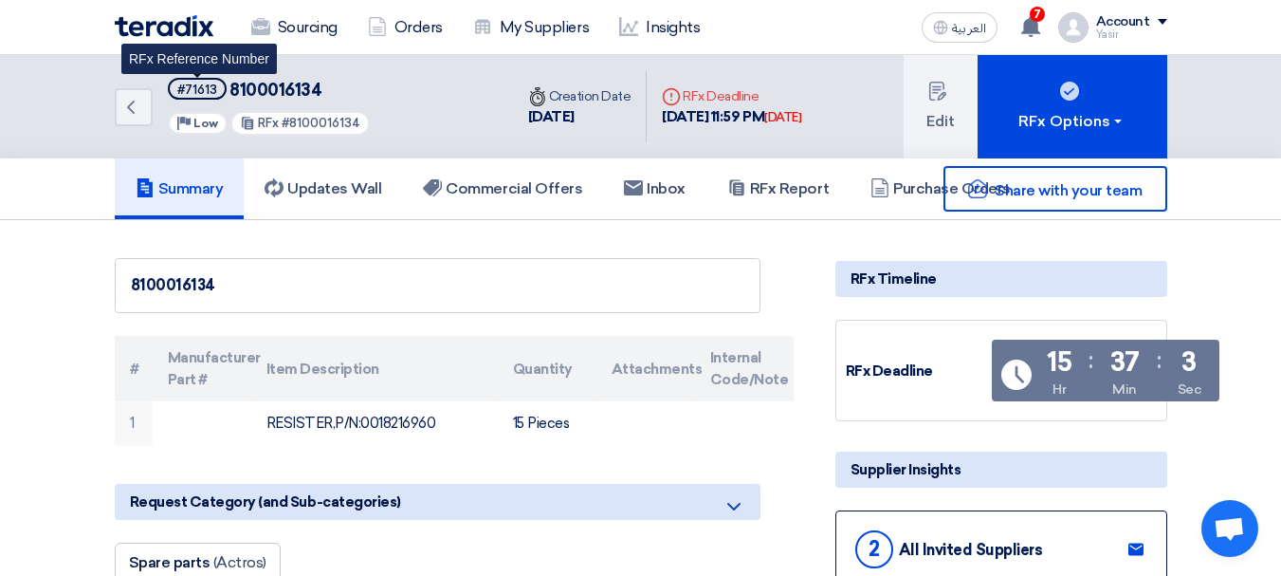
click at [204, 94] on div "#71613" at bounding box center [197, 89] width 40 height 12
click at [701, 93] on div "Deadline RFx Deadline" at bounding box center [731, 96] width 139 height 20
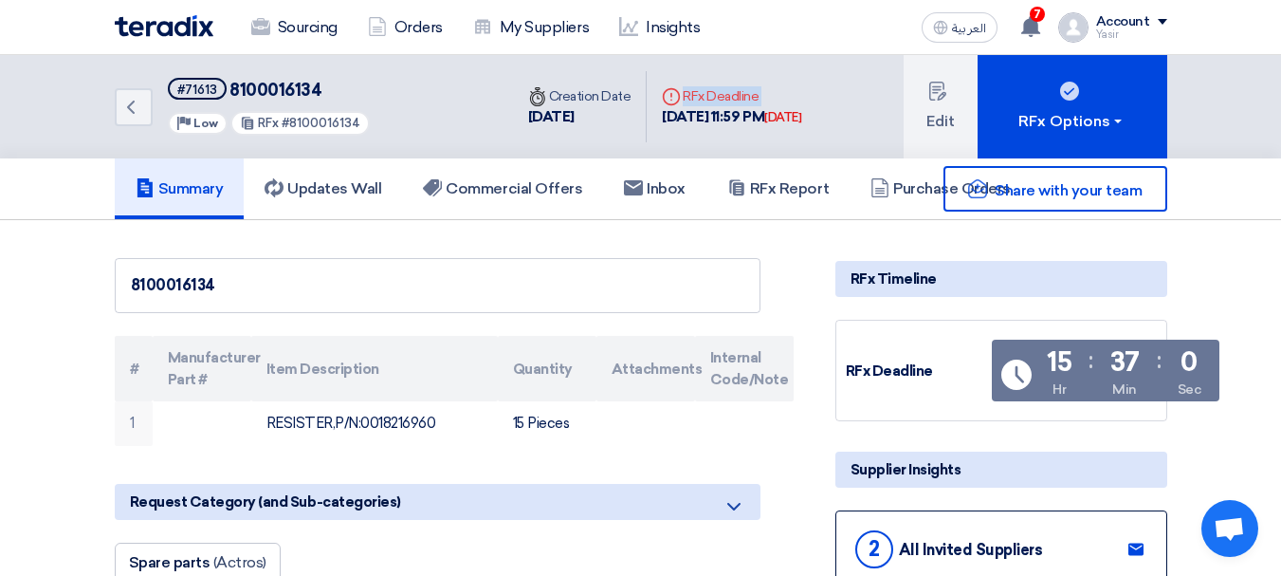
click at [701, 93] on div "Deadline RFx Deadline" at bounding box center [731, 96] width 139 height 20
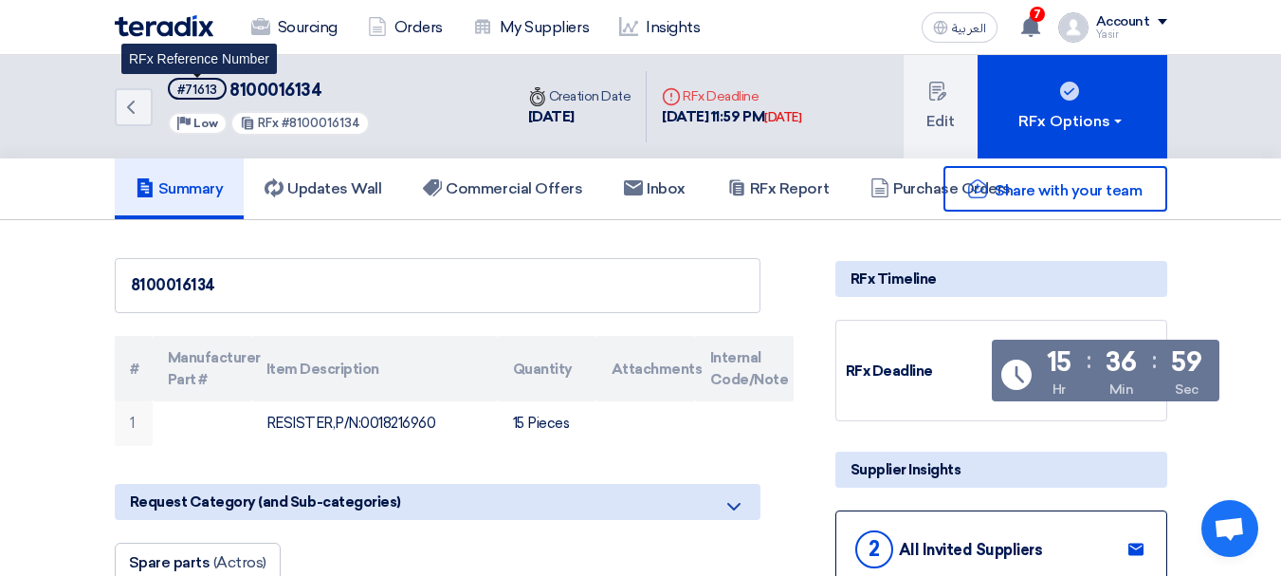
click at [199, 85] on div "#71613" at bounding box center [197, 89] width 40 height 12
click at [180, 90] on div "#71613" at bounding box center [197, 89] width 40 height 12
click at [202, 86] on div "#71613" at bounding box center [197, 89] width 40 height 12
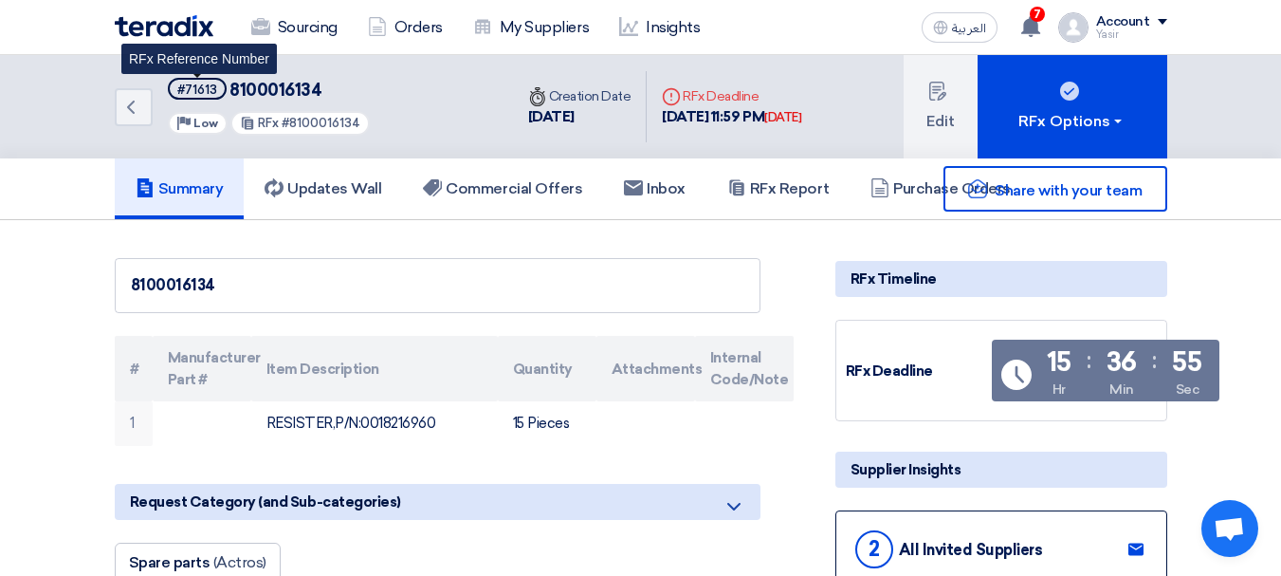
click at [202, 86] on div "#71613" at bounding box center [197, 89] width 40 height 12
click at [203, 86] on div "#71613" at bounding box center [197, 89] width 40 height 12
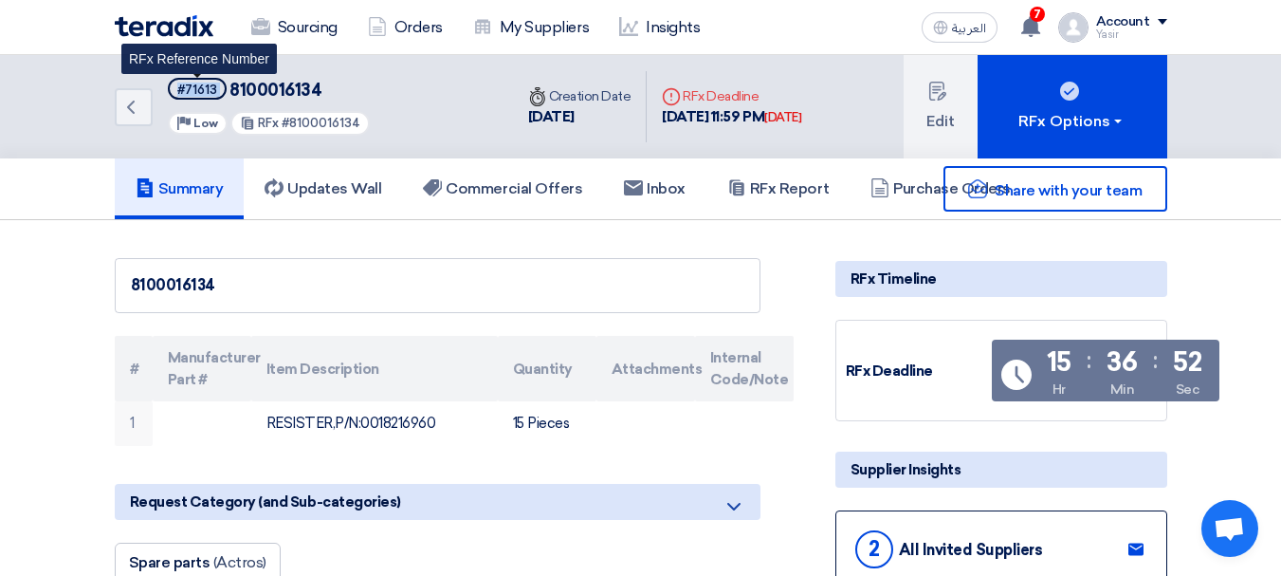
click at [203, 86] on div "#71613" at bounding box center [197, 89] width 40 height 12
click at [197, 88] on div "#71613" at bounding box center [197, 89] width 40 height 12
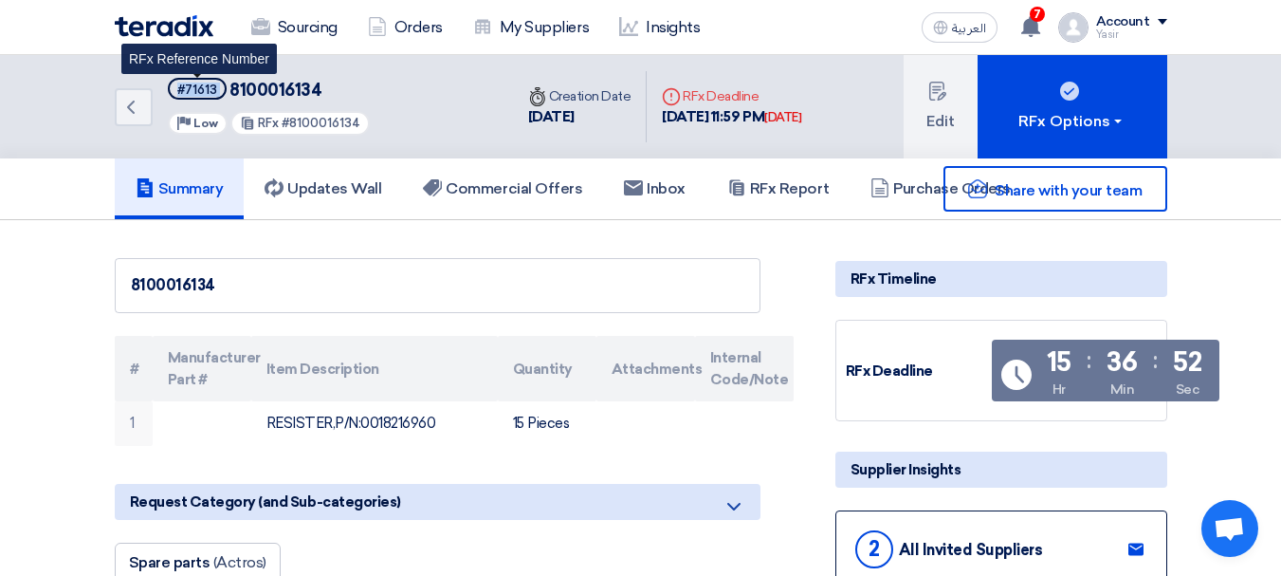
click at [197, 88] on div "#71613" at bounding box center [197, 89] width 40 height 12
click at [199, 96] on div "#71613" at bounding box center [197, 89] width 40 height 12
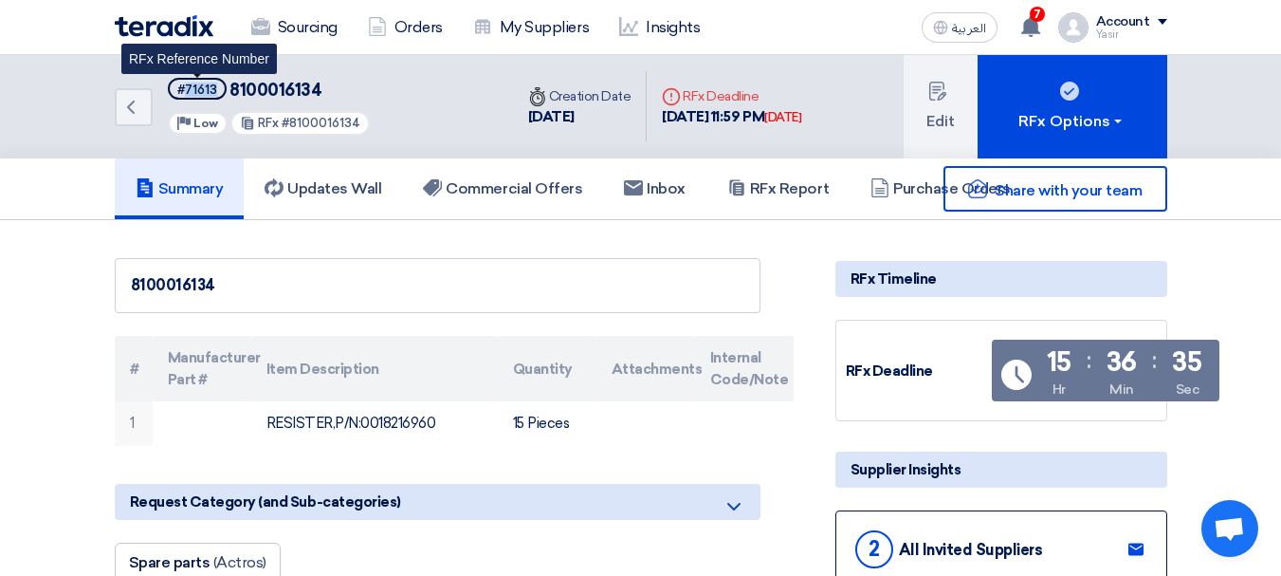
click at [214, 91] on div "#71613" at bounding box center [197, 89] width 40 height 12
click at [195, 96] on div "#71613" at bounding box center [197, 89] width 40 height 12
click at [210, 93] on div "#71613" at bounding box center [197, 89] width 40 height 12
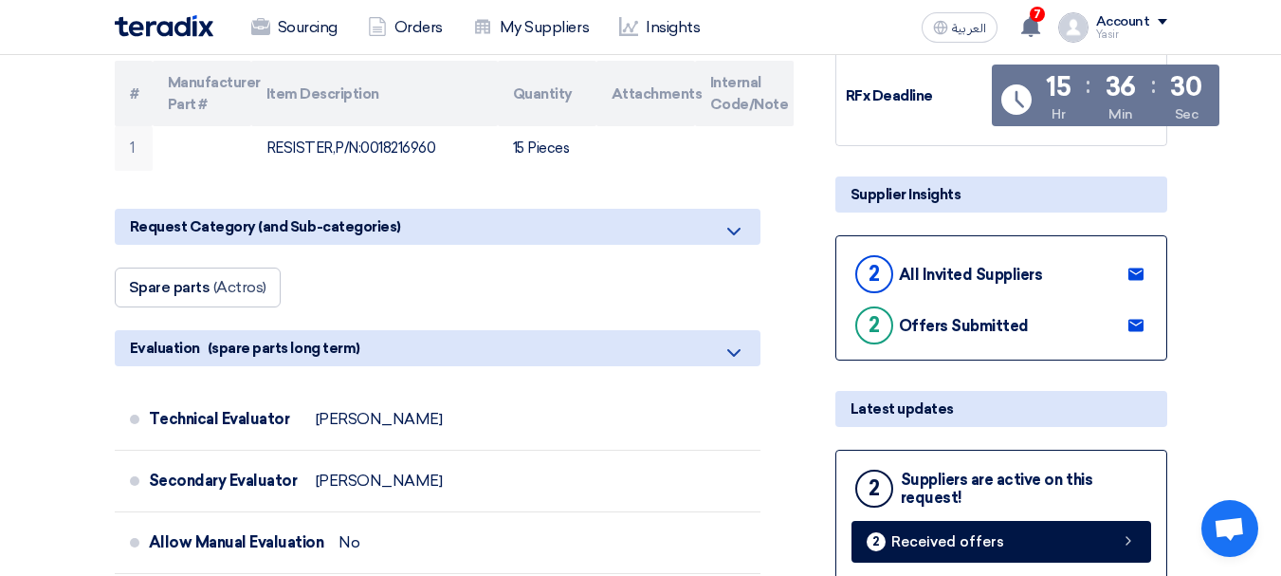
scroll to position [379, 0]
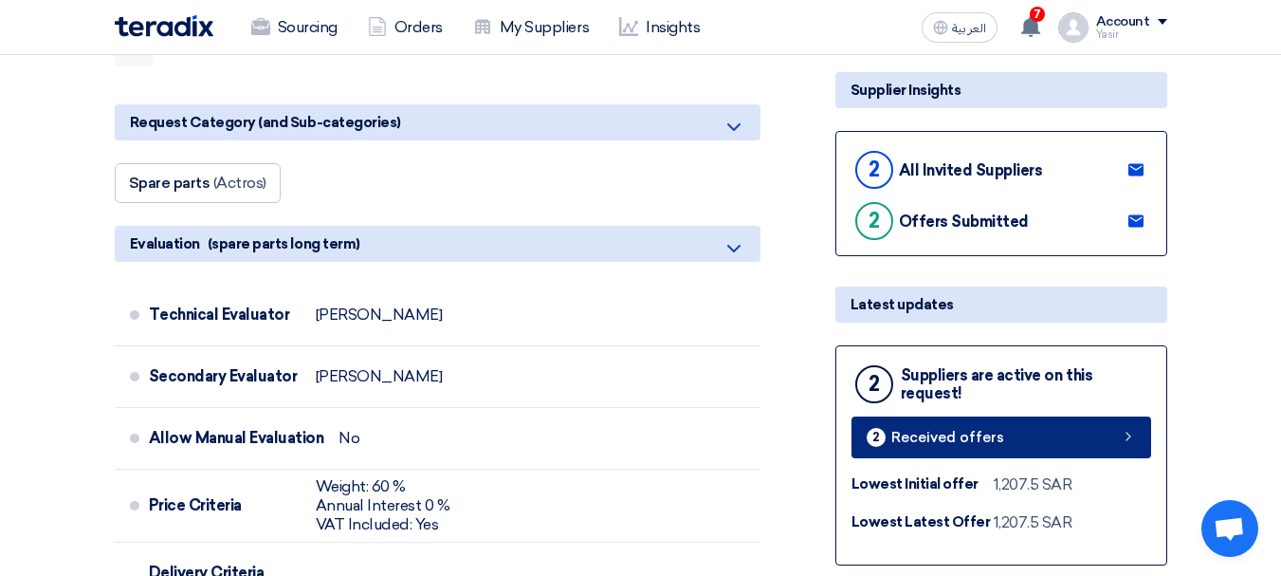
click at [967, 430] on span "Received offers" at bounding box center [947, 437] width 113 height 14
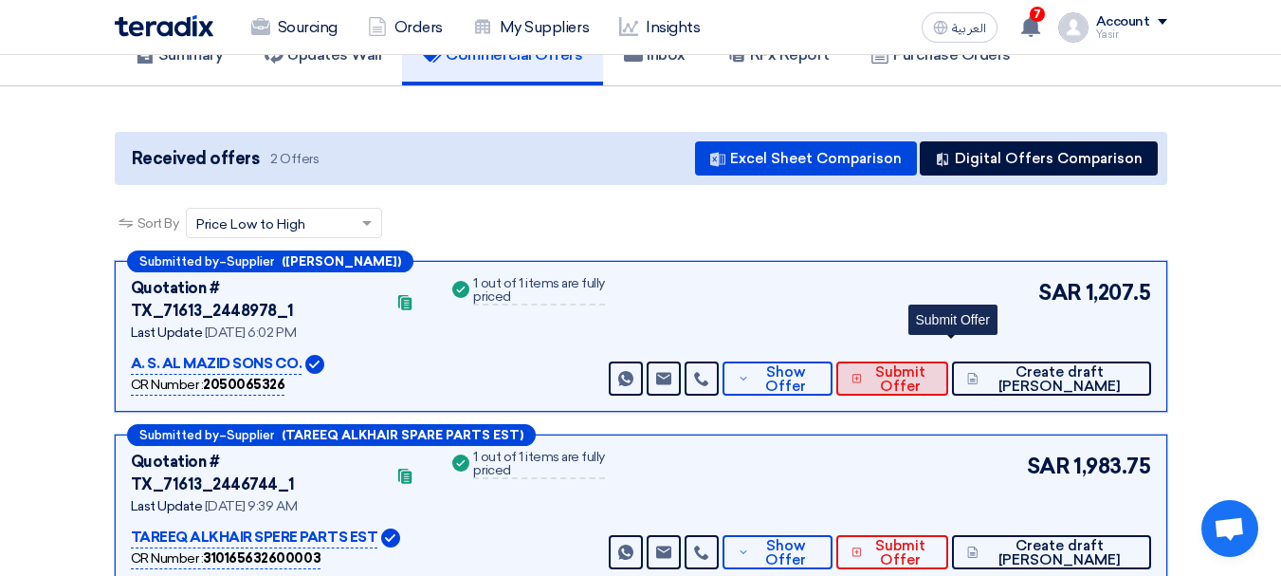
scroll to position [190, 0]
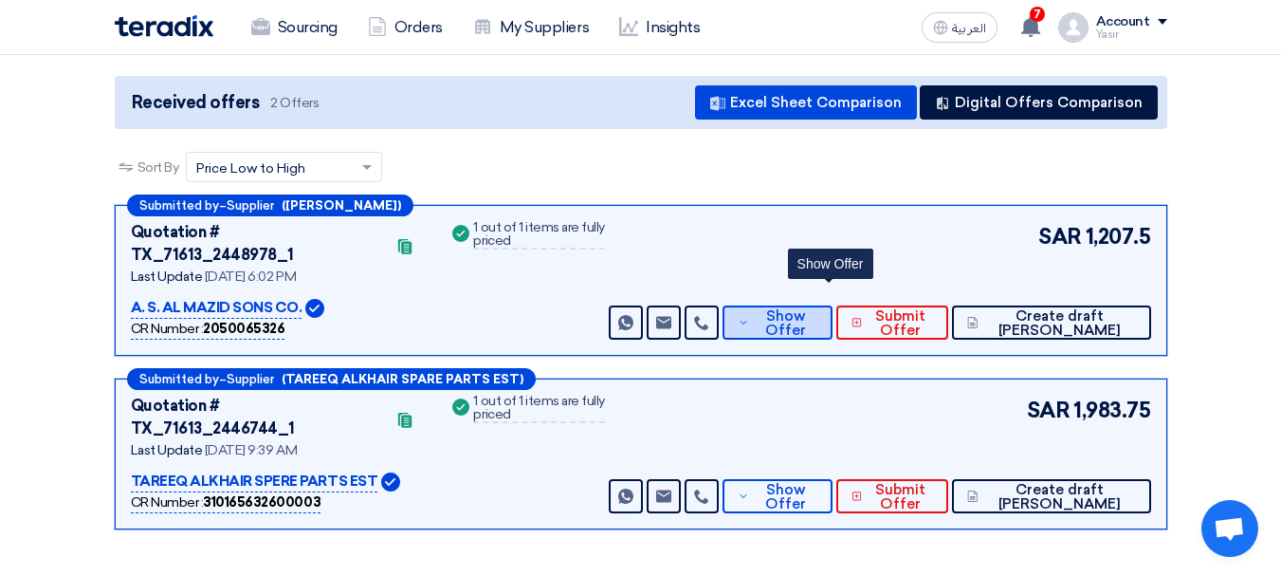
click at [816, 309] on span "Show Offer" at bounding box center [785, 323] width 63 height 28
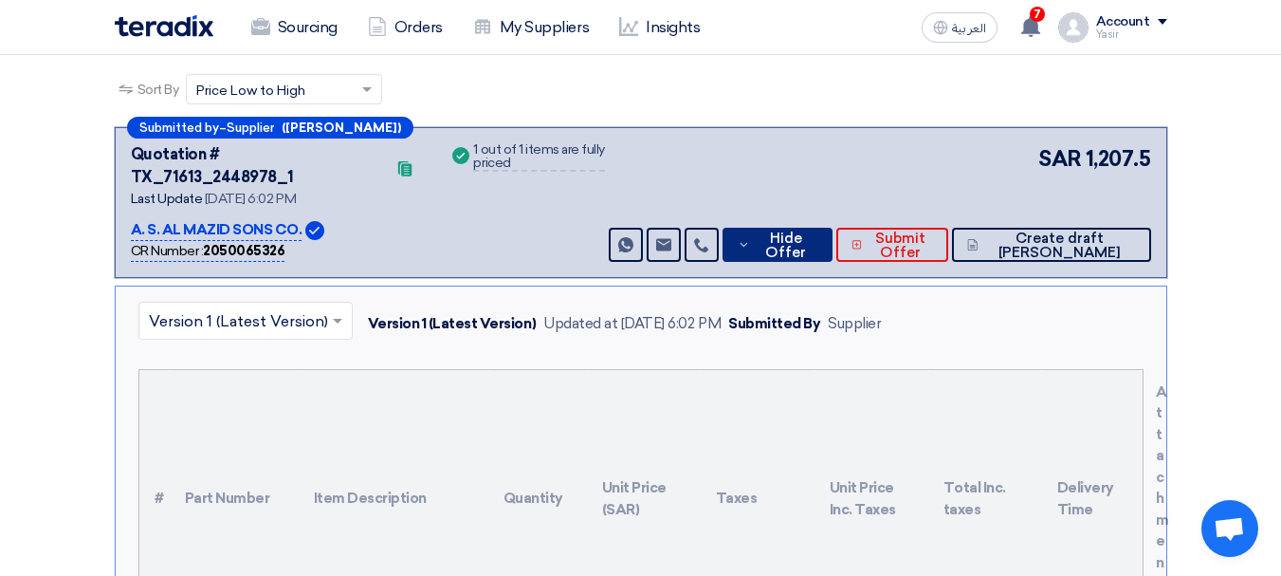
scroll to position [95, 0]
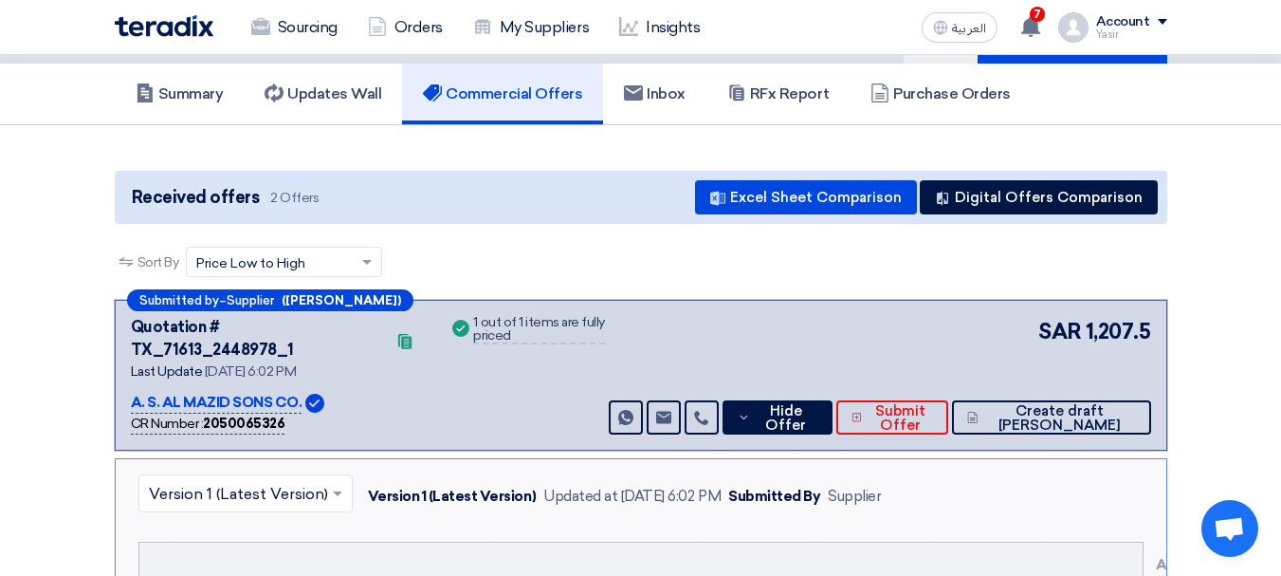
drag, startPoint x: 160, startPoint y: 375, endPoint x: 276, endPoint y: 383, distance: 116.0
click at [276, 392] on p "A. S. AL MAZID SONS CO." at bounding box center [217, 403] width 172 height 23
click at [406, 417] on div "Submitted by – Supplier (عبدالله المزيد) Quotation # TX_71613_2448978_1 Contact…" at bounding box center [641, 375] width 1053 height 151
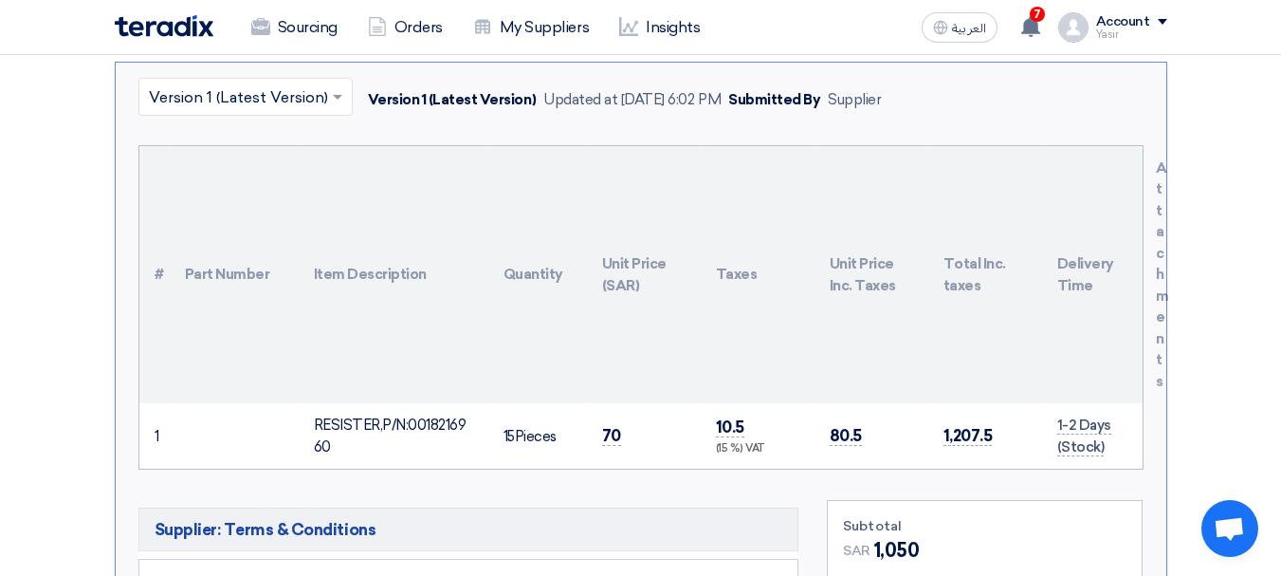
scroll to position [569, 0]
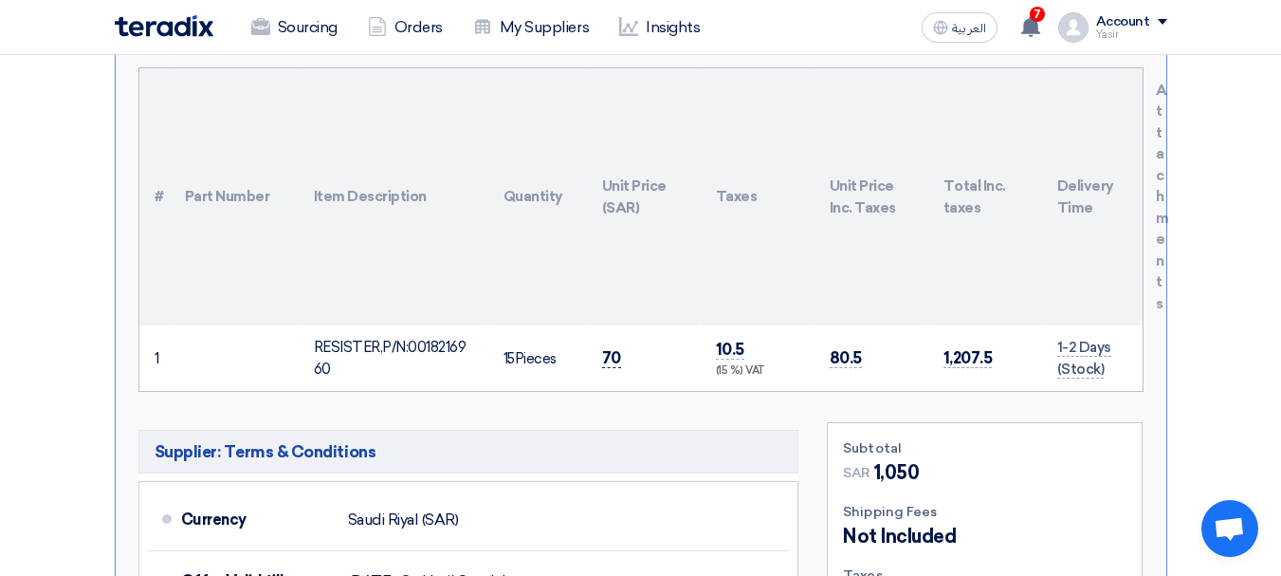
click at [610, 348] on span "70" at bounding box center [611, 358] width 19 height 20
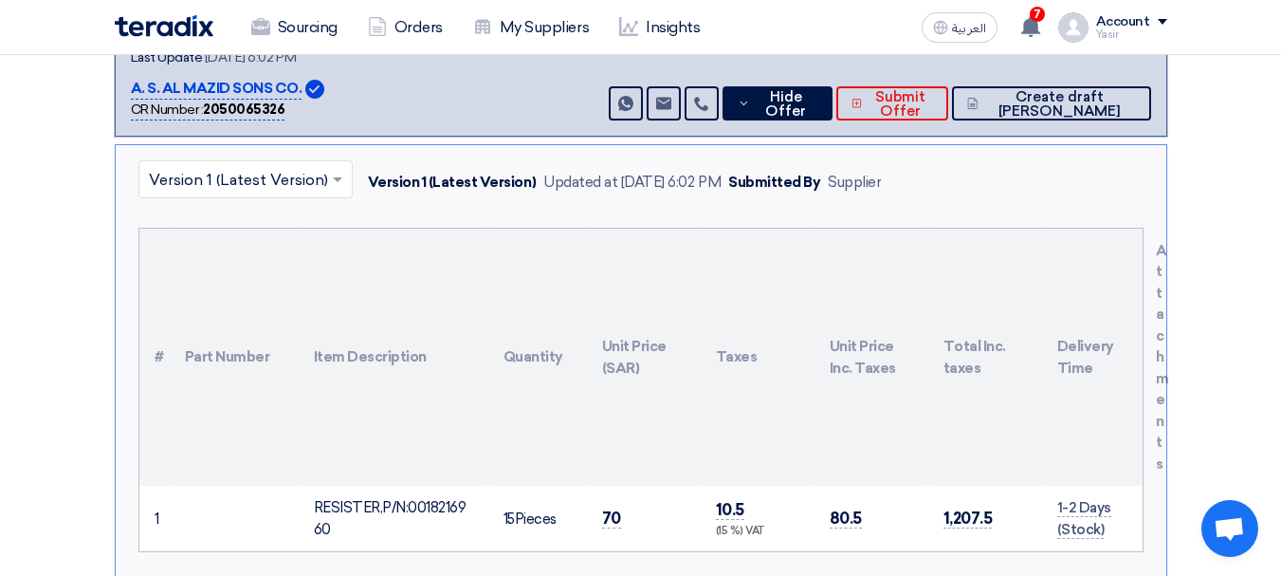
scroll to position [379, 0]
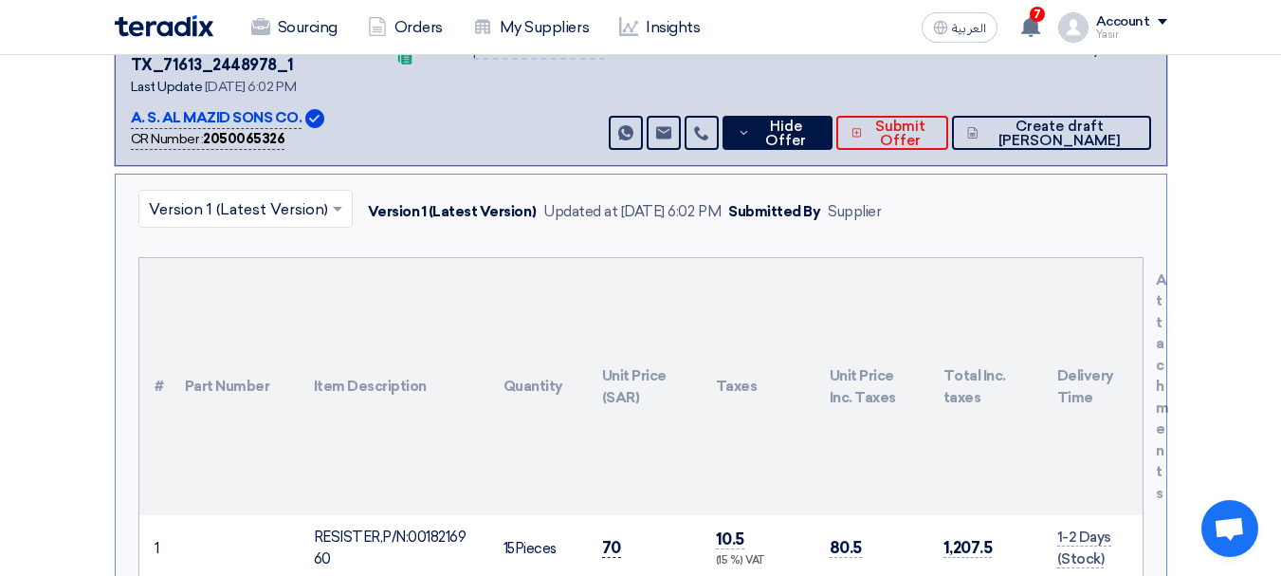
click at [614, 515] on td "70" at bounding box center [644, 547] width 114 height 65
click at [616, 538] on span "70" at bounding box center [611, 548] width 19 height 20
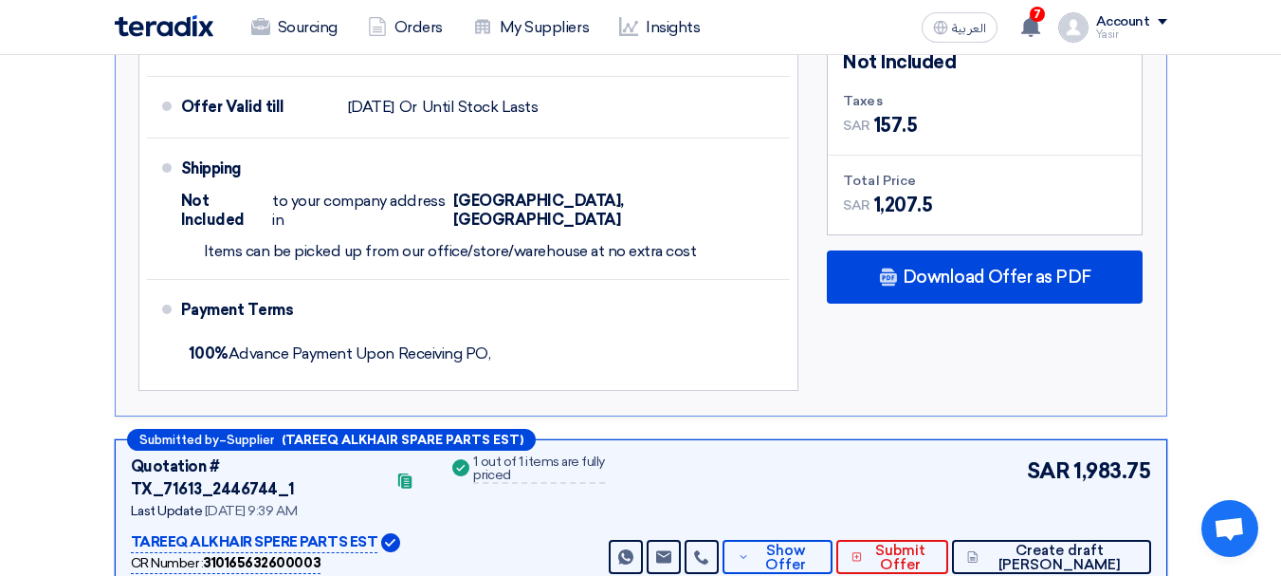
scroll to position [1138, 0]
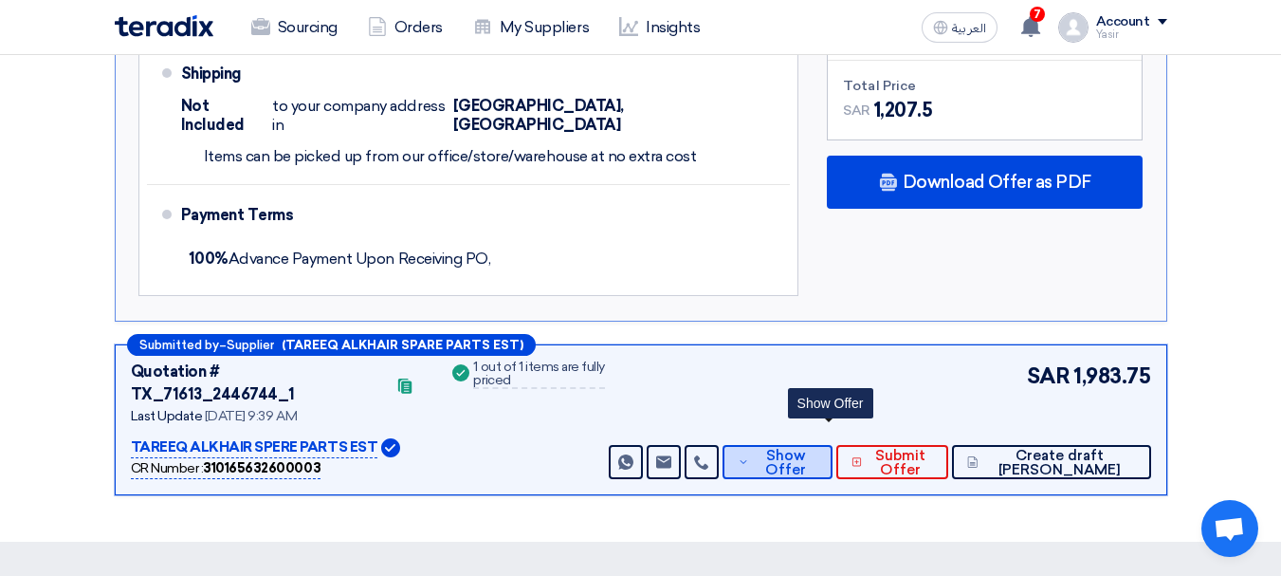
click at [816, 449] on span "Show Offer" at bounding box center [785, 463] width 63 height 28
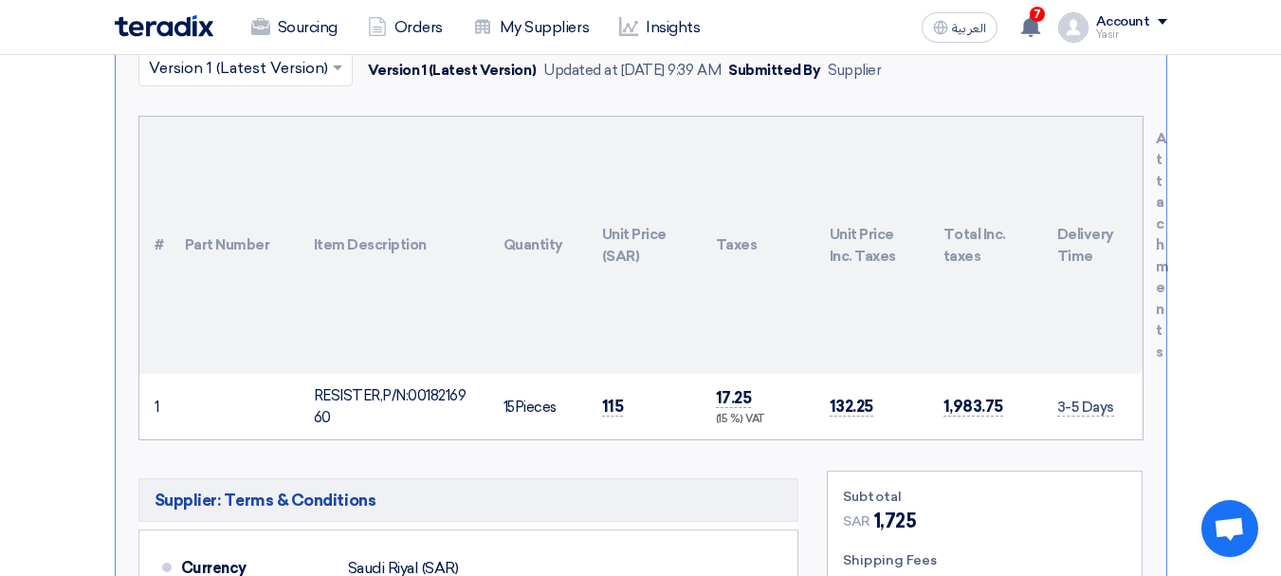
scroll to position [664, 0]
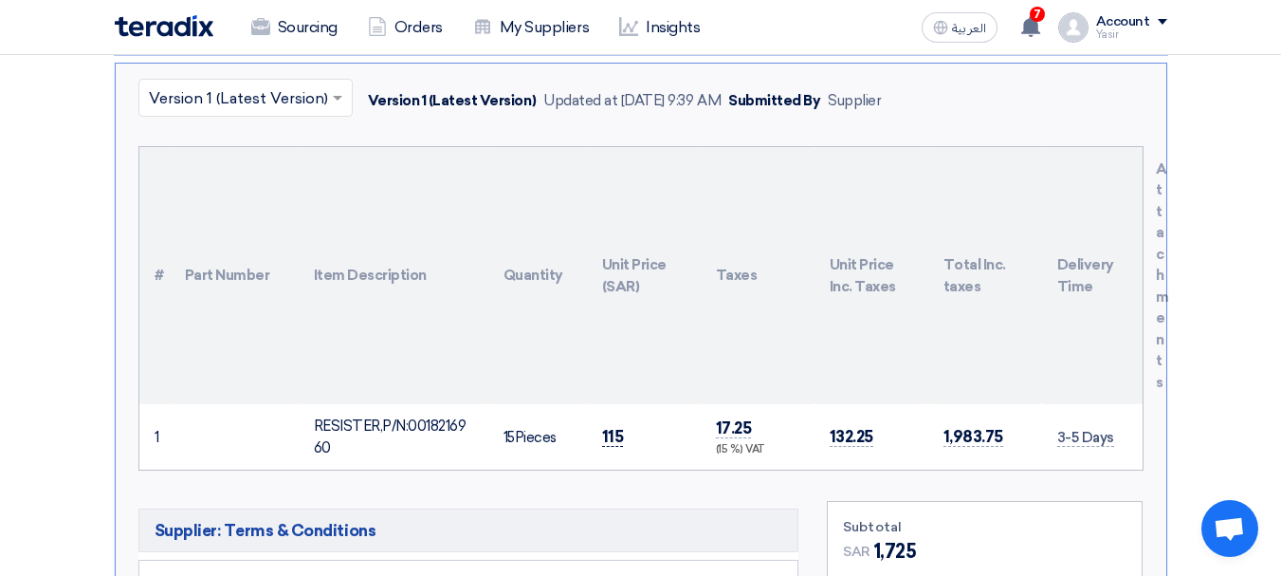
click at [607, 427] on span "115" at bounding box center [613, 437] width 22 height 20
click at [611, 427] on span "115" at bounding box center [613, 437] width 22 height 20
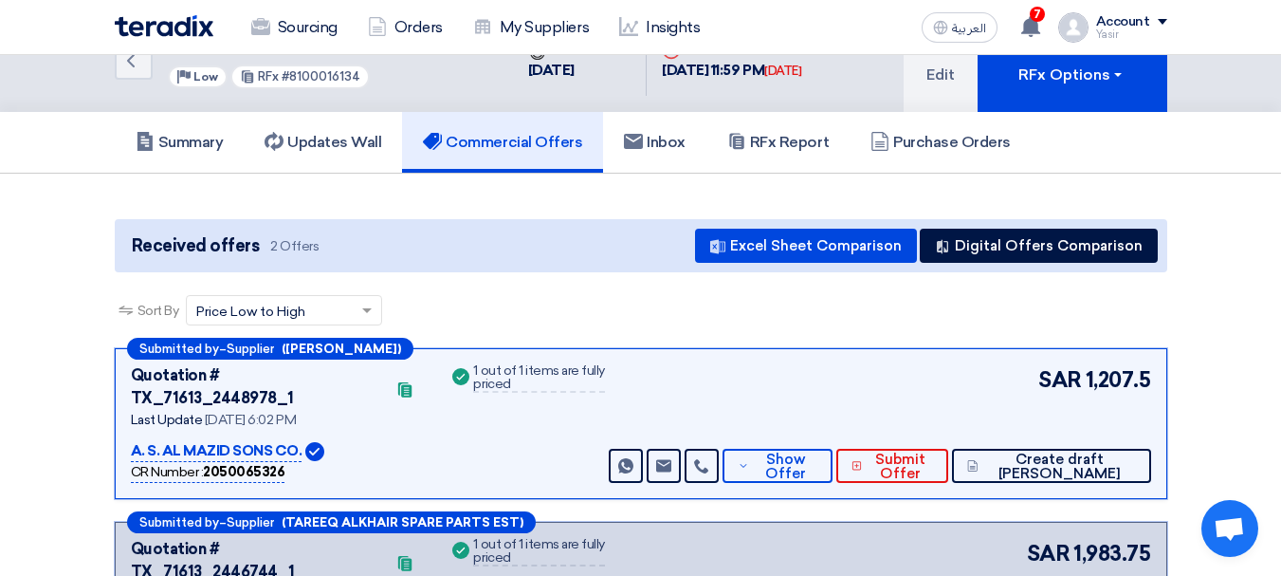
scroll to position [0, 0]
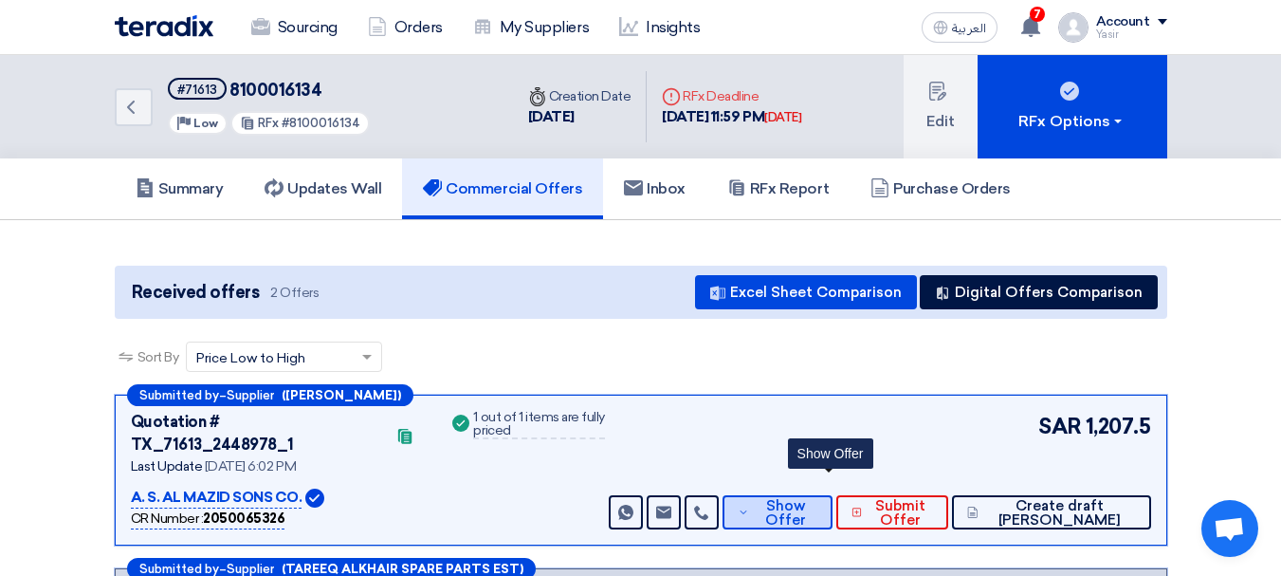
click at [816, 499] on span "Show Offer" at bounding box center [785, 513] width 63 height 28
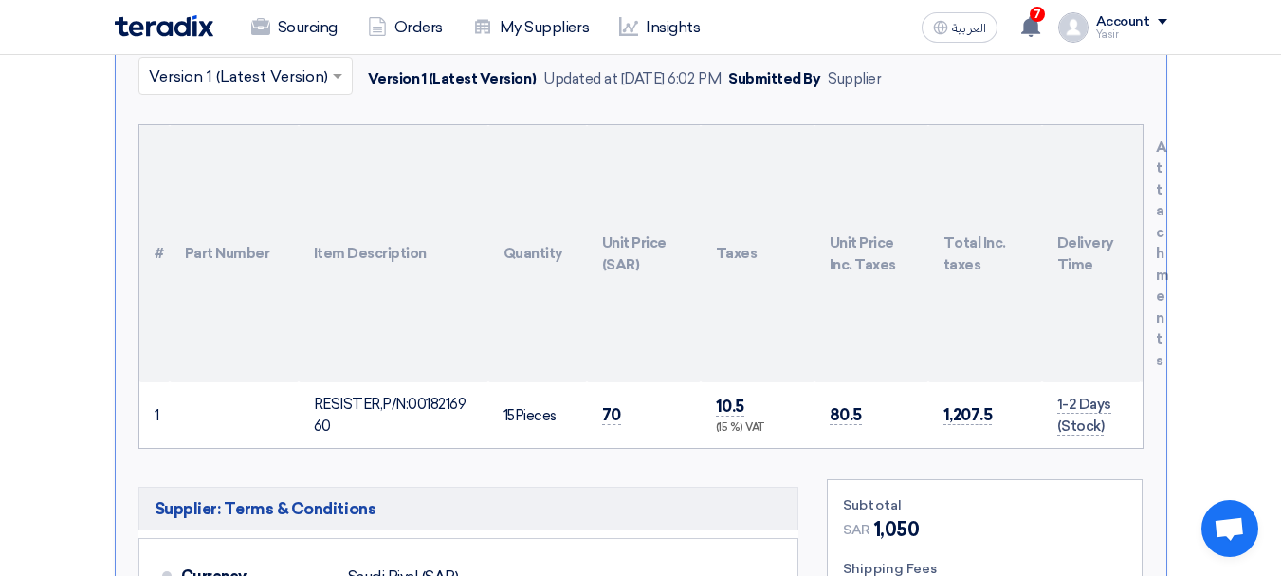
scroll to position [664, 0]
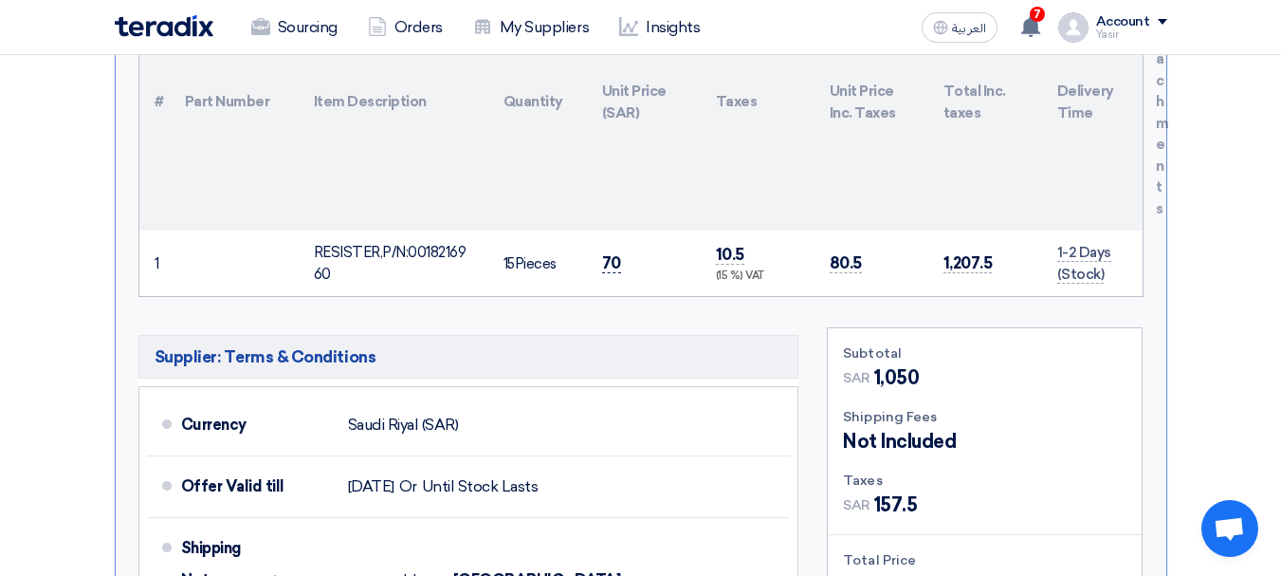
click at [612, 253] on span "70" at bounding box center [611, 263] width 19 height 20
click at [386, 242] on div "RESISTER,P/N:0018216960" at bounding box center [393, 263] width 159 height 43
click at [597, 234] on td "70" at bounding box center [644, 262] width 114 height 65
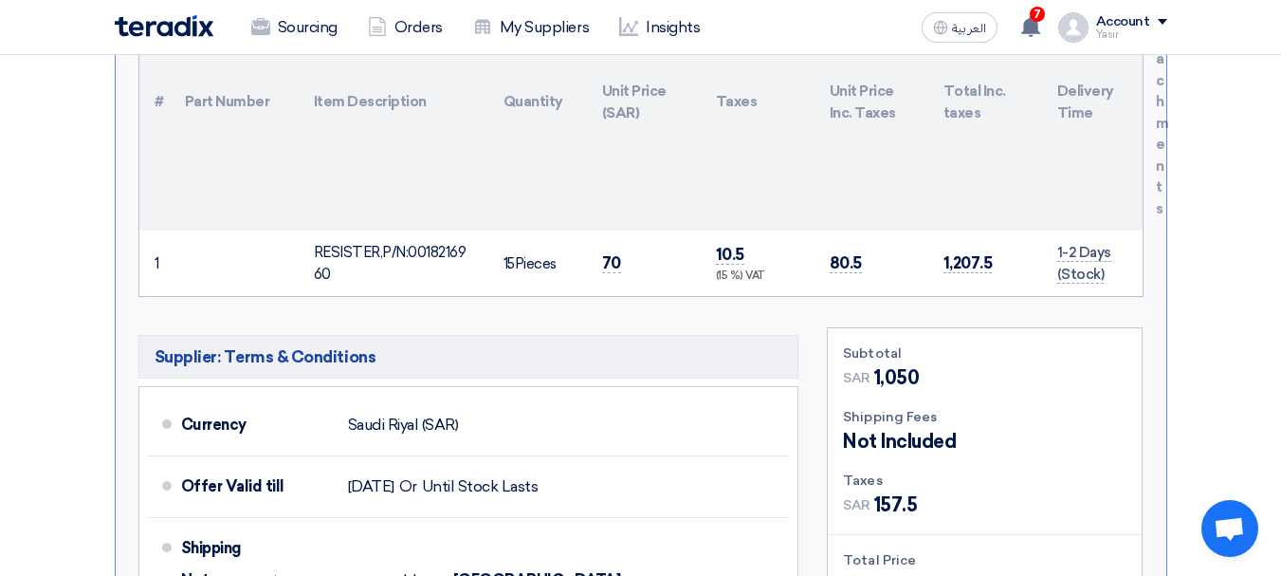
click at [596, 230] on td "70" at bounding box center [644, 262] width 114 height 65
click at [601, 232] on td "70" at bounding box center [644, 262] width 114 height 65
click at [613, 253] on span "70" at bounding box center [611, 263] width 19 height 20
drag, startPoint x: 315, startPoint y: 229, endPoint x: 648, endPoint y: 248, distance: 333.4
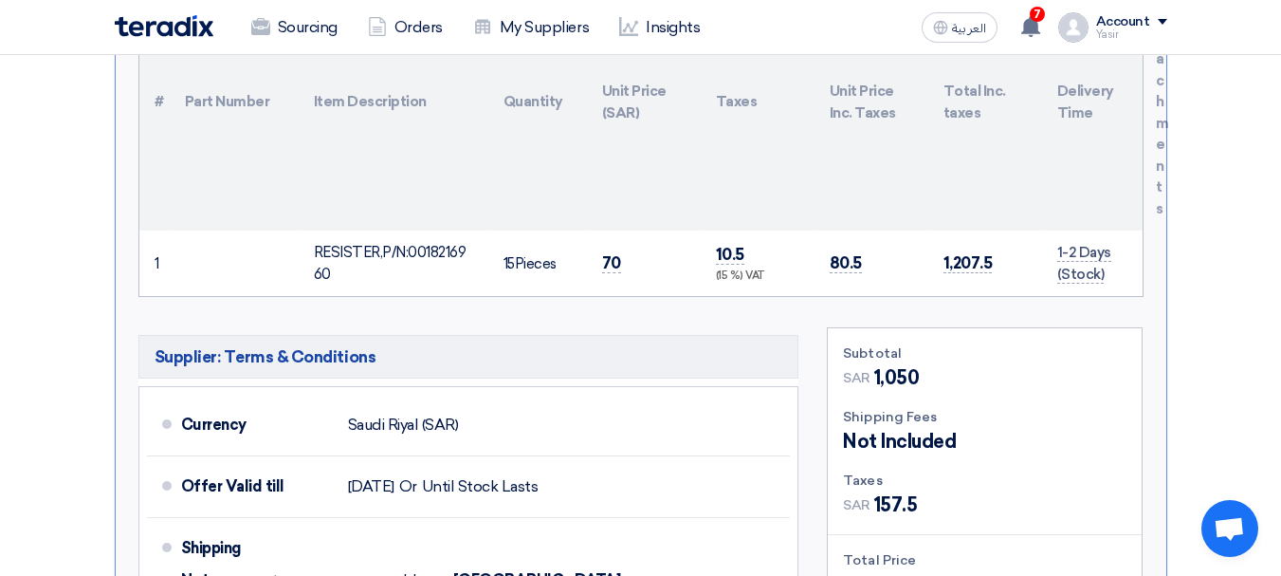
click at [648, 248] on tr "1 RESISTER,P/N:0018216960 15" at bounding box center [640, 262] width 1003 height 65
click at [615, 250] on td "70" at bounding box center [644, 262] width 114 height 65
click at [614, 253] on span "70" at bounding box center [611, 263] width 19 height 20
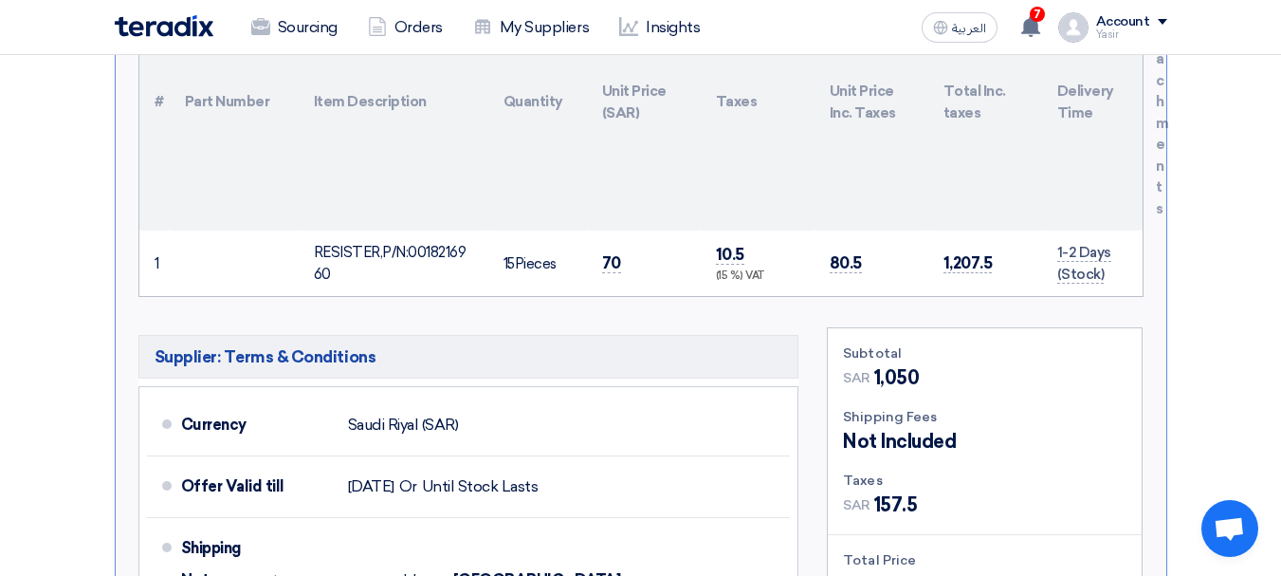
drag, startPoint x: 315, startPoint y: 228, endPoint x: 1138, endPoint y: 225, distance: 823.0
click at [1138, 230] on tr "1 RESISTER,P/N:0018216960 15" at bounding box center [640, 262] width 1003 height 65
click at [605, 254] on td "70" at bounding box center [644, 262] width 114 height 65
click at [613, 252] on td "70" at bounding box center [644, 262] width 114 height 65
click at [608, 253] on span "70" at bounding box center [611, 263] width 19 height 20
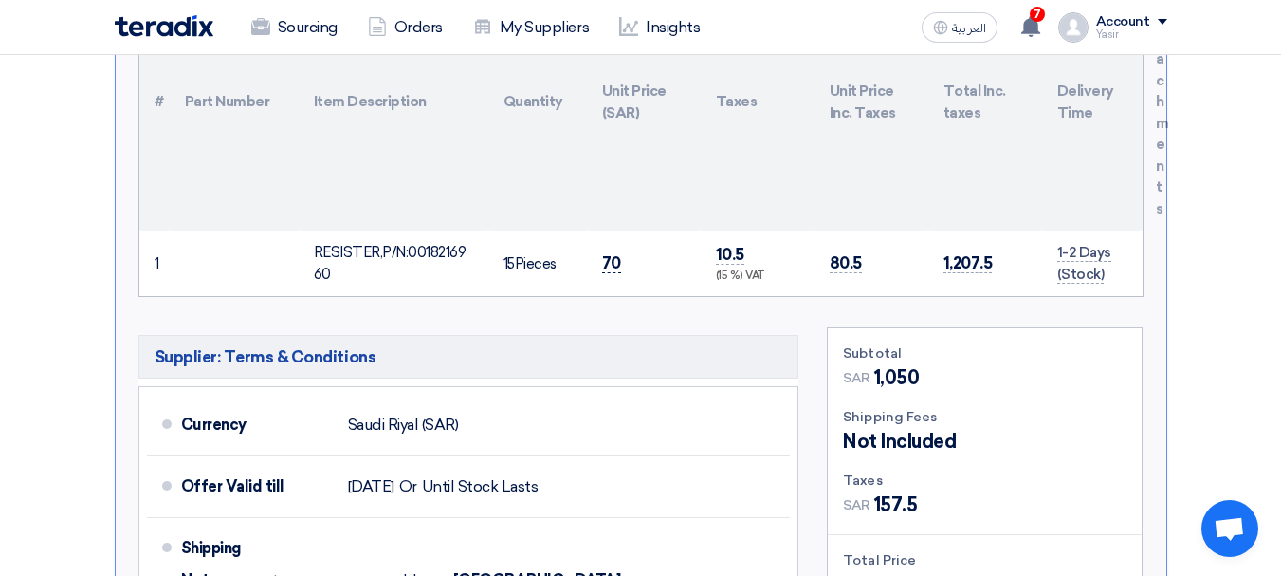
click at [608, 253] on span "70" at bounding box center [611, 263] width 19 height 20
click at [379, 242] on div "RESISTER,P/N:0018216960" at bounding box center [393, 263] width 159 height 43
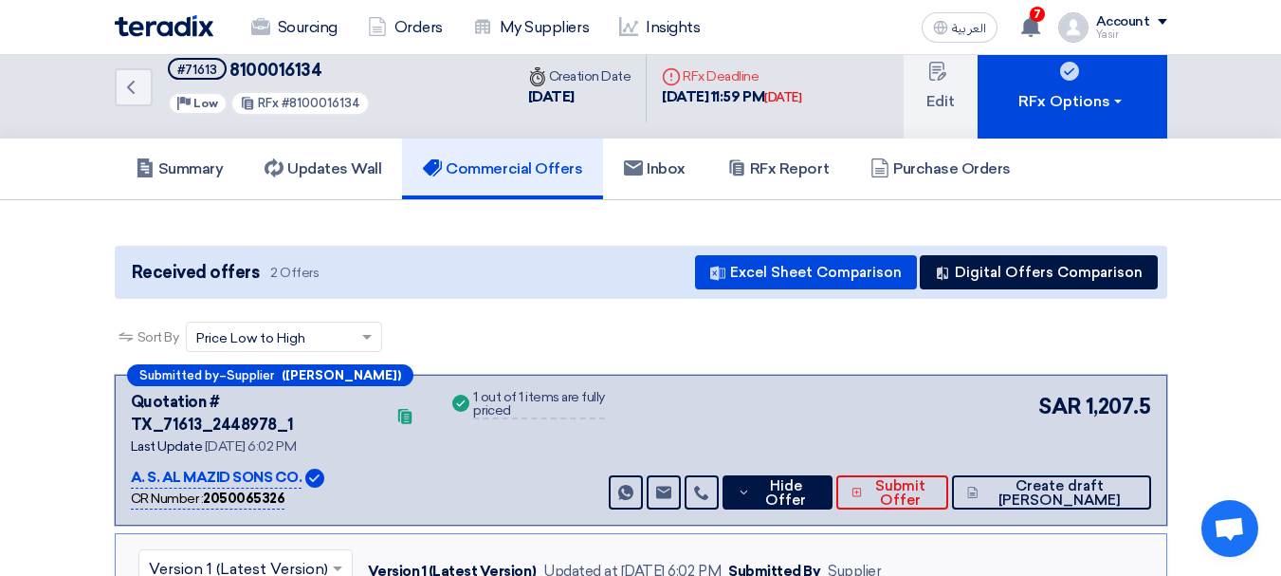
scroll to position [0, 0]
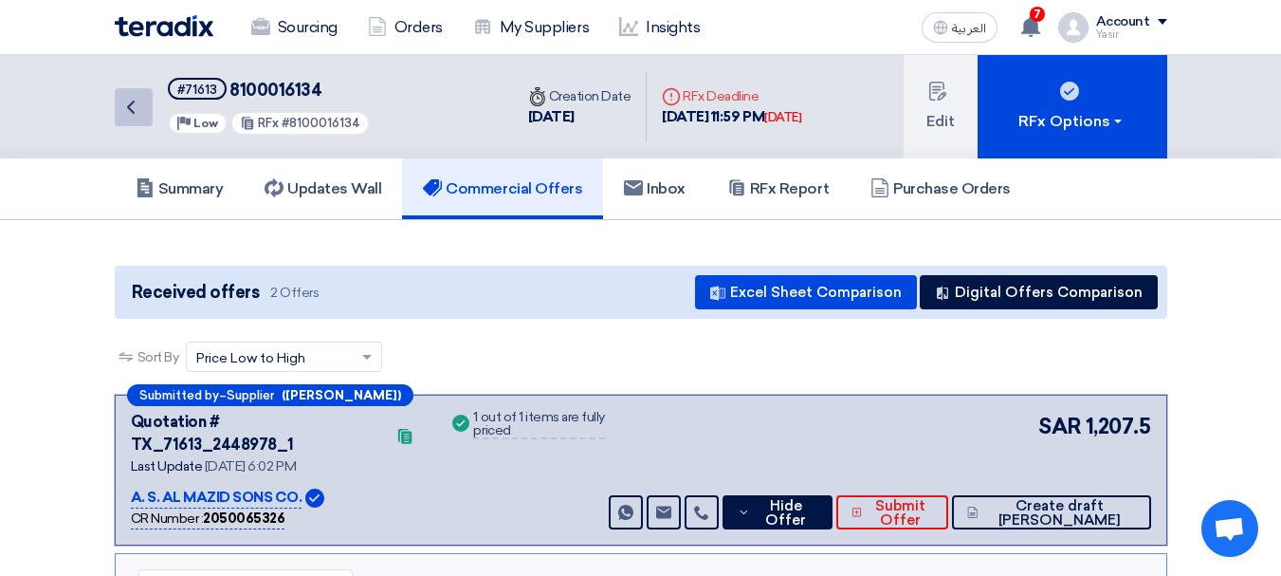
click at [145, 118] on link "Back" at bounding box center [134, 107] width 38 height 38
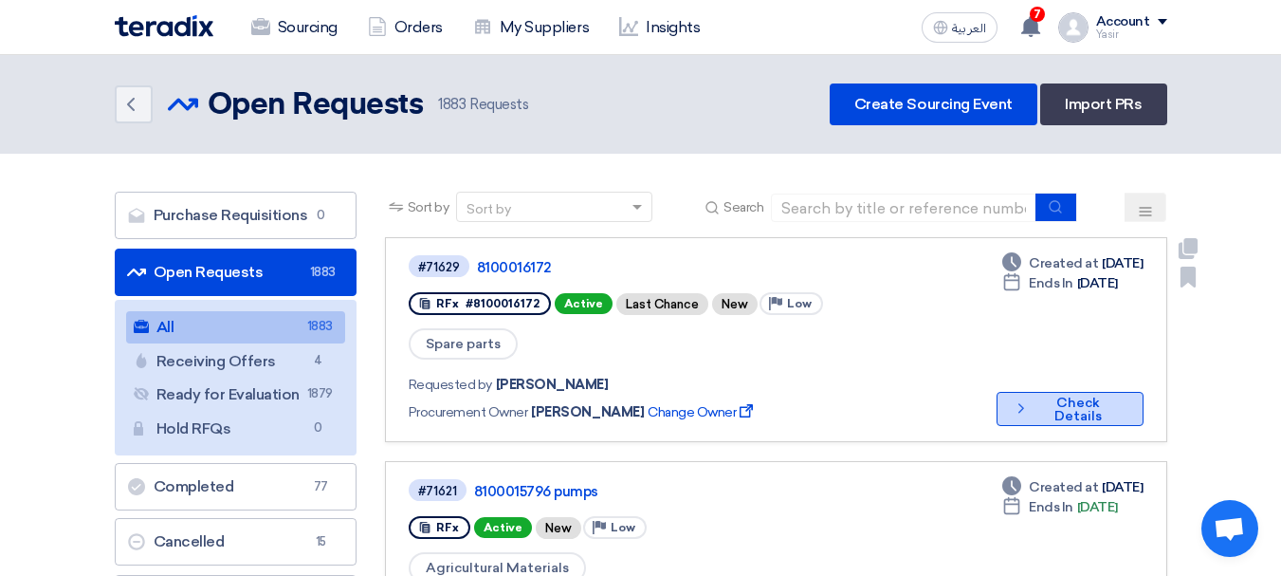
click at [1094, 392] on button "Check details Check Details" at bounding box center [1070, 409] width 147 height 34
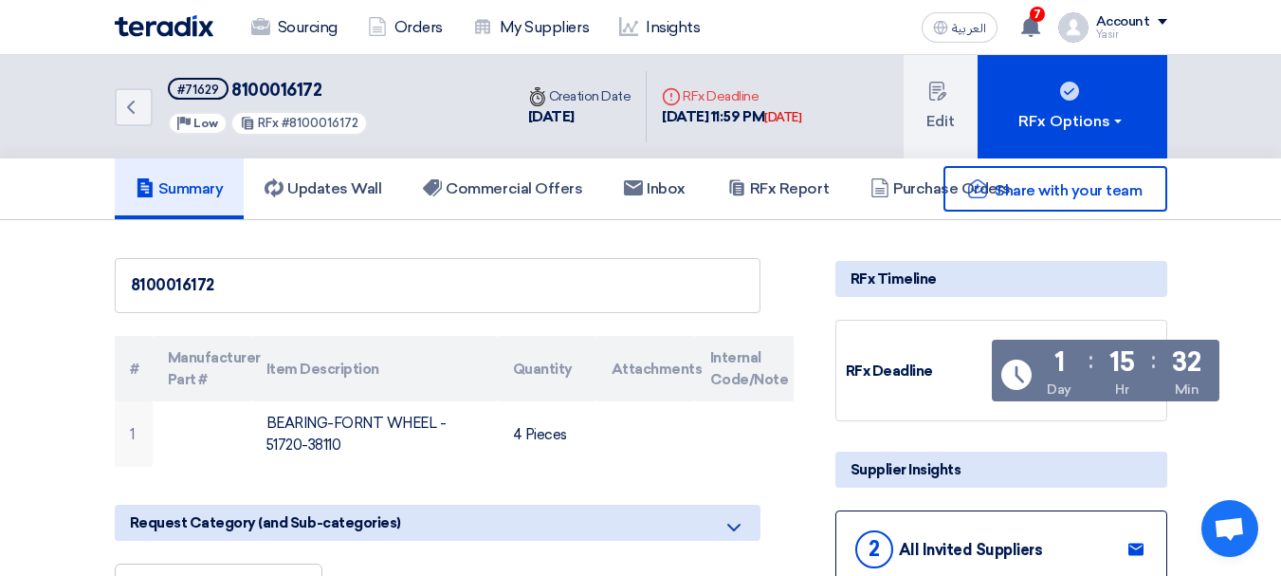
click at [274, 88] on span "8100016172" at bounding box center [276, 90] width 90 height 21
copy span "8100016172"
click at [293, 97] on span "8100016172" at bounding box center [276, 90] width 90 height 21
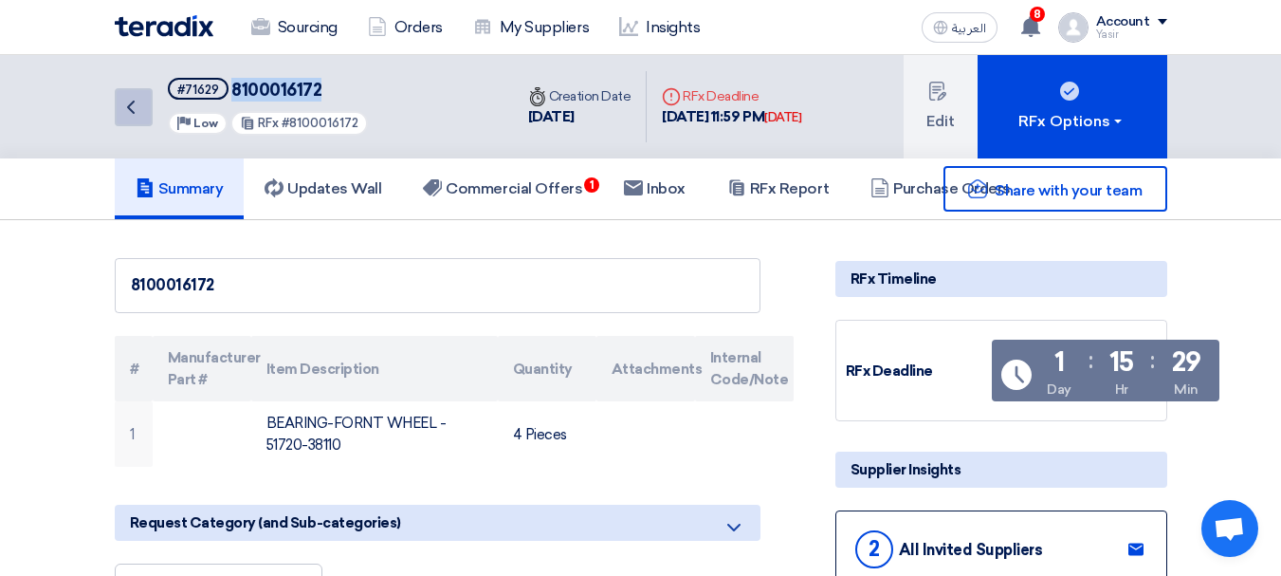
click at [144, 101] on link "Back" at bounding box center [134, 107] width 38 height 38
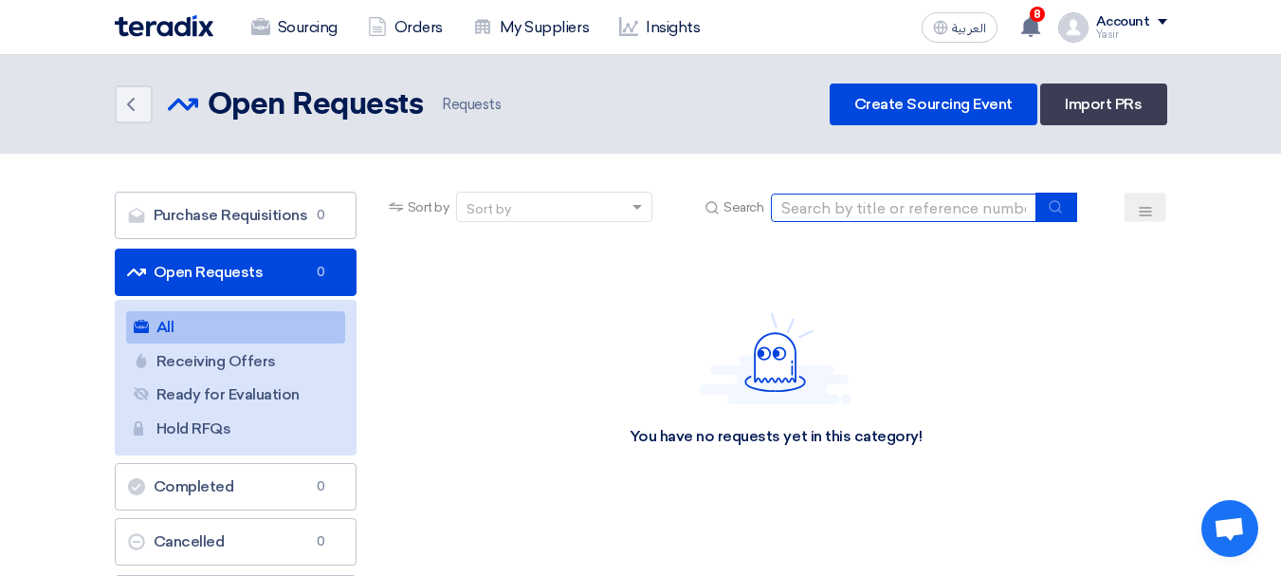
click at [848, 213] on input at bounding box center [903, 207] width 265 height 28
type input "69901"
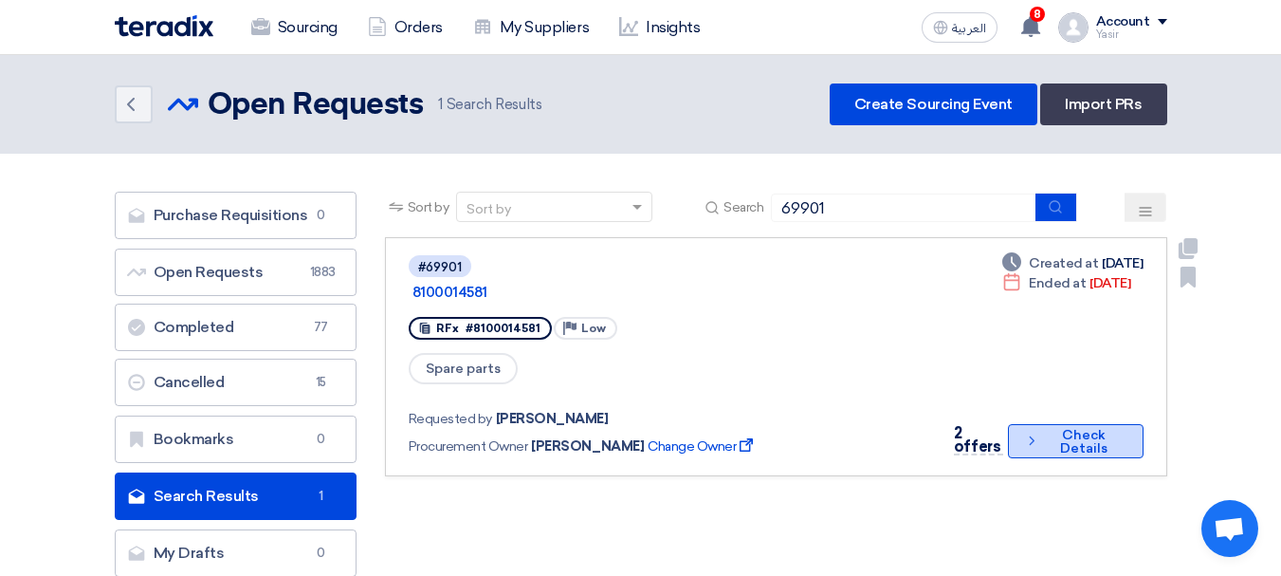
click at [1063, 424] on button "Check details Check Details" at bounding box center [1075, 441] width 135 height 34
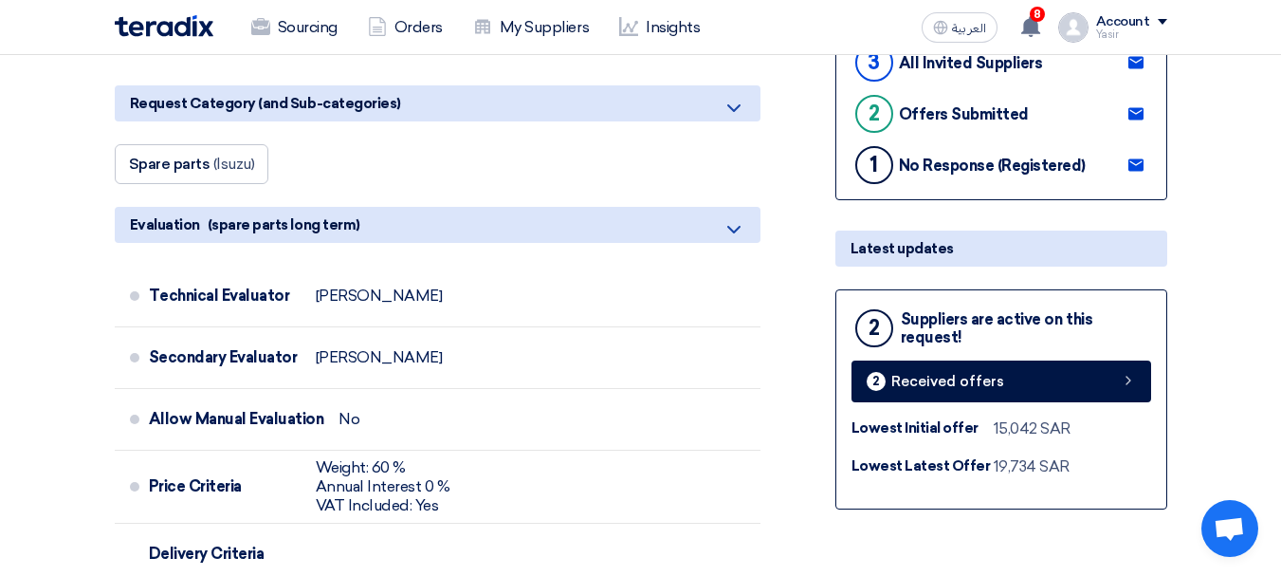
scroll to position [569, 0]
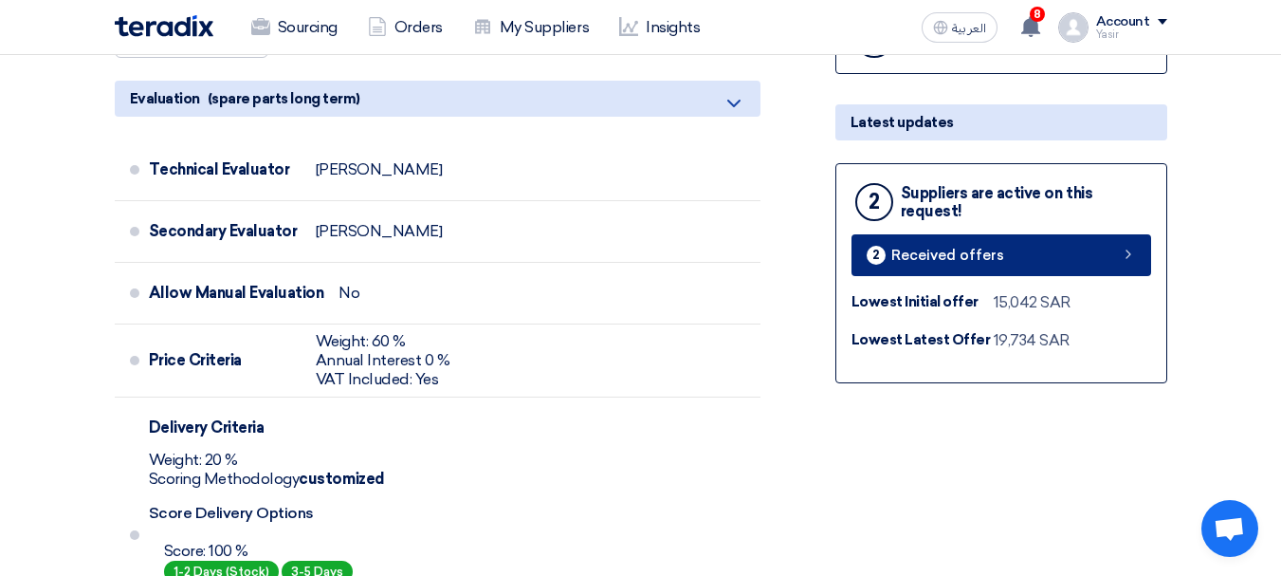
click at [1048, 251] on link "2 Received offers" at bounding box center [1001, 255] width 300 height 42
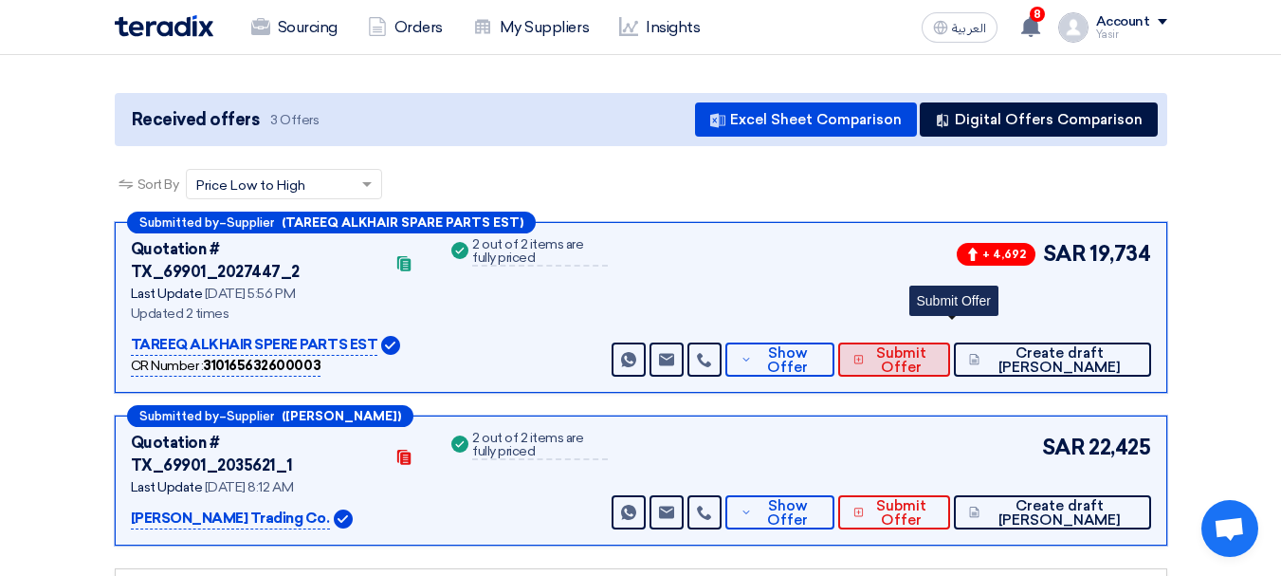
scroll to position [190, 0]
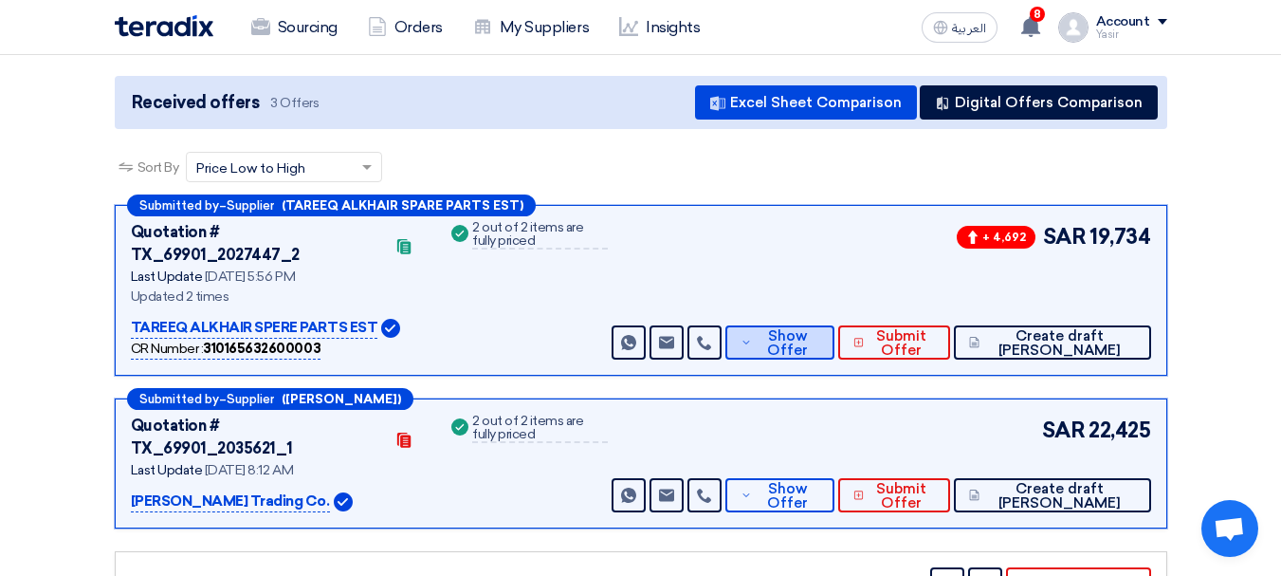
click at [819, 329] on span "Show Offer" at bounding box center [788, 343] width 63 height 28
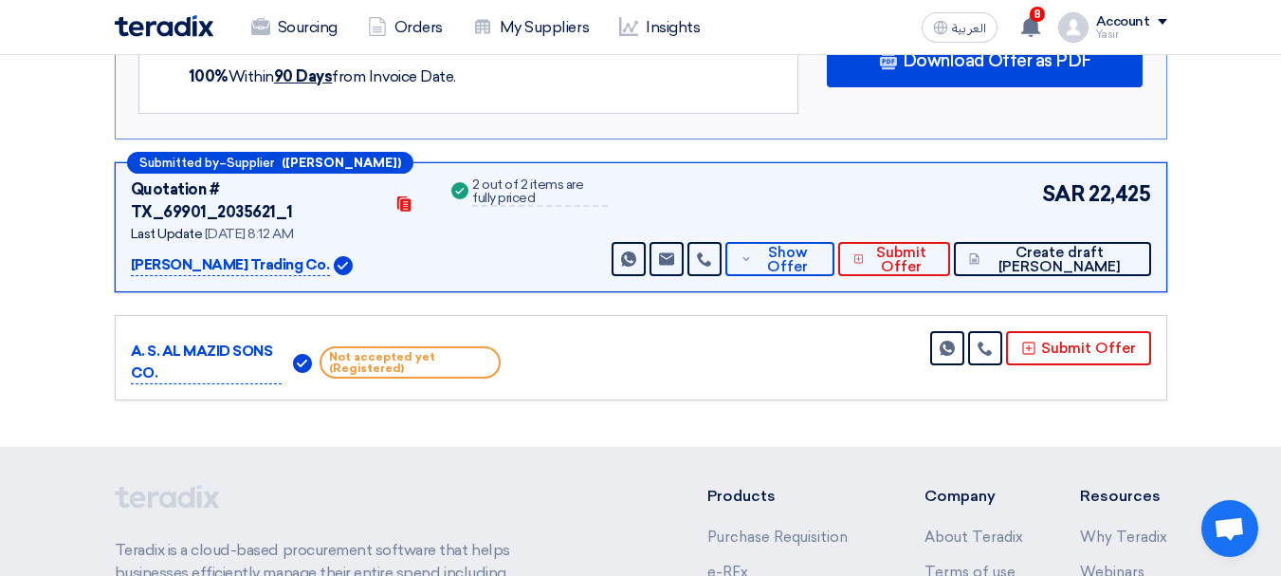
scroll to position [1422, 0]
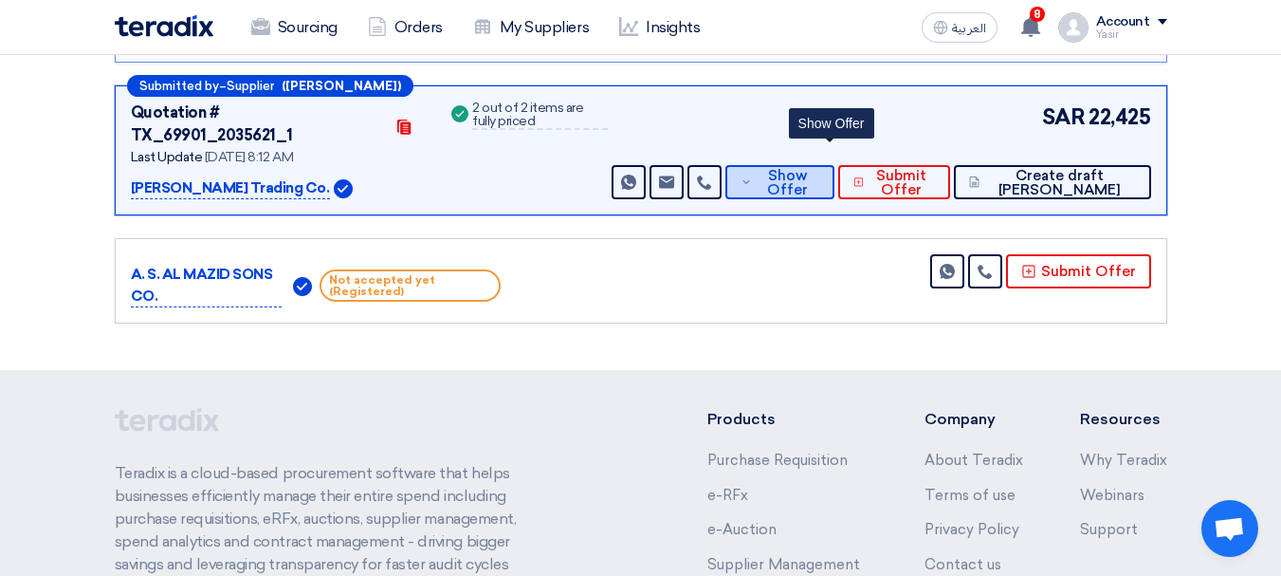
click at [819, 169] on span "Show Offer" at bounding box center [788, 183] width 63 height 28
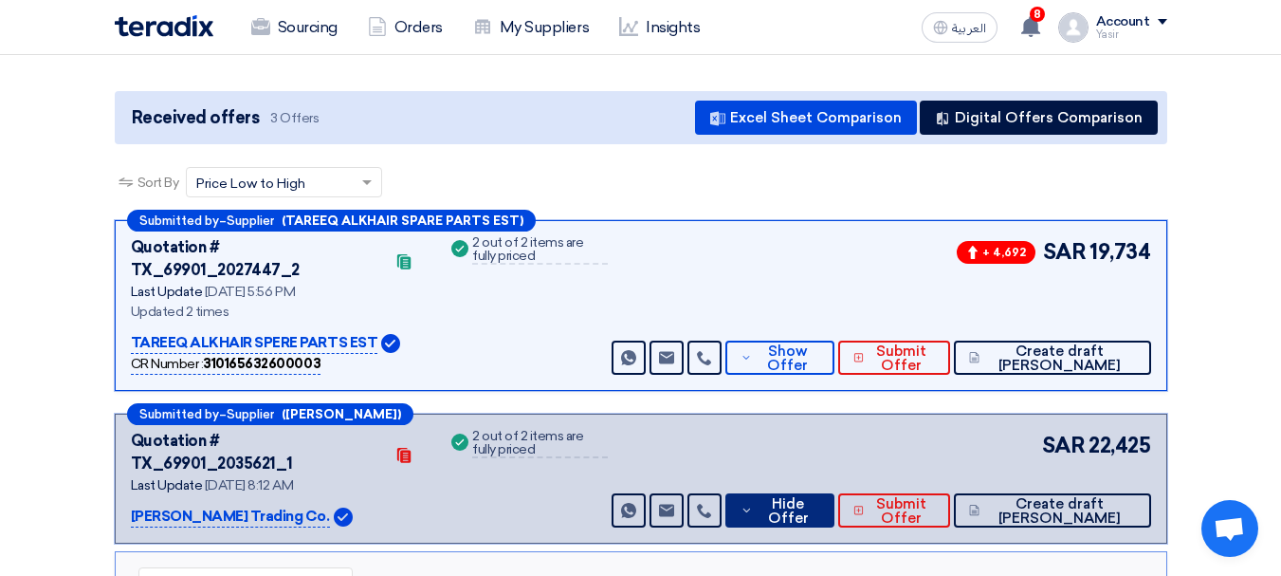
scroll to position [83, 0]
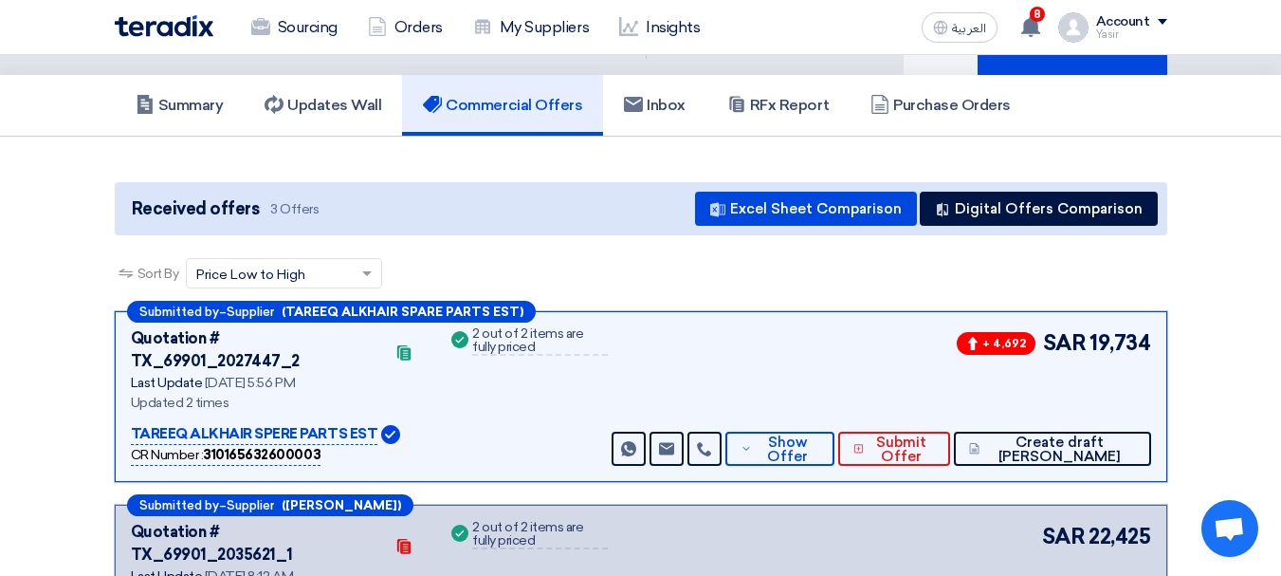
click at [833, 406] on div "+ 4,692 SAR 19,734 Send Message Send Message" at bounding box center [879, 396] width 543 height 138
click at [829, 408] on div "+ 4,692 SAR 19,734 Send Message Send Message" at bounding box center [879, 396] width 543 height 138
click at [819, 435] on span "Show Offer" at bounding box center [788, 449] width 63 height 28
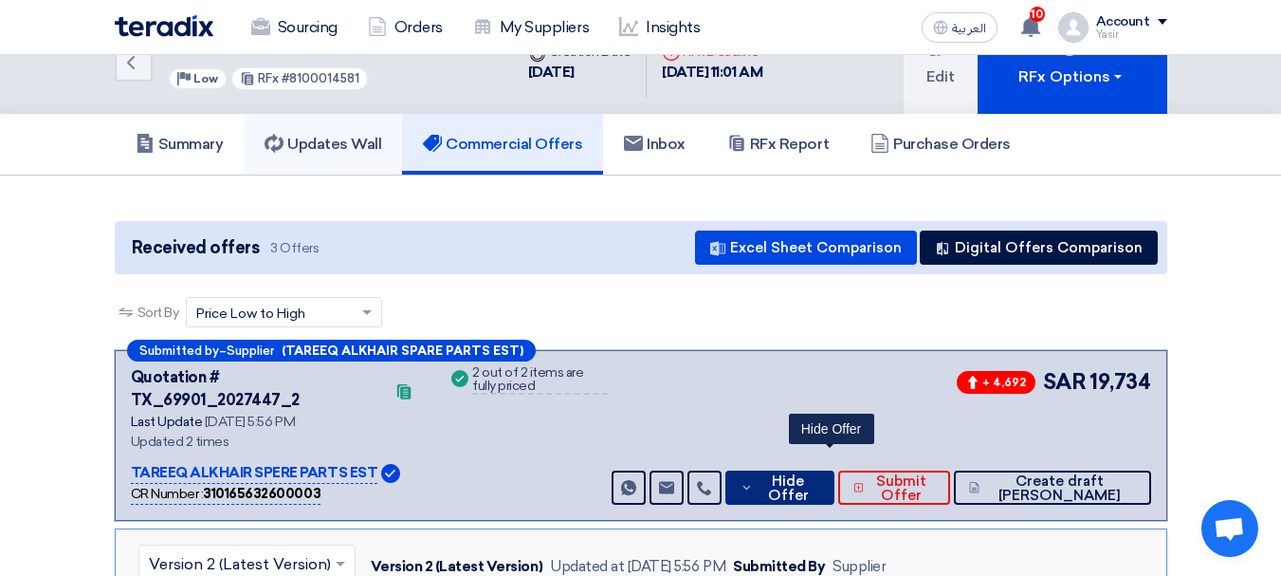
scroll to position [0, 0]
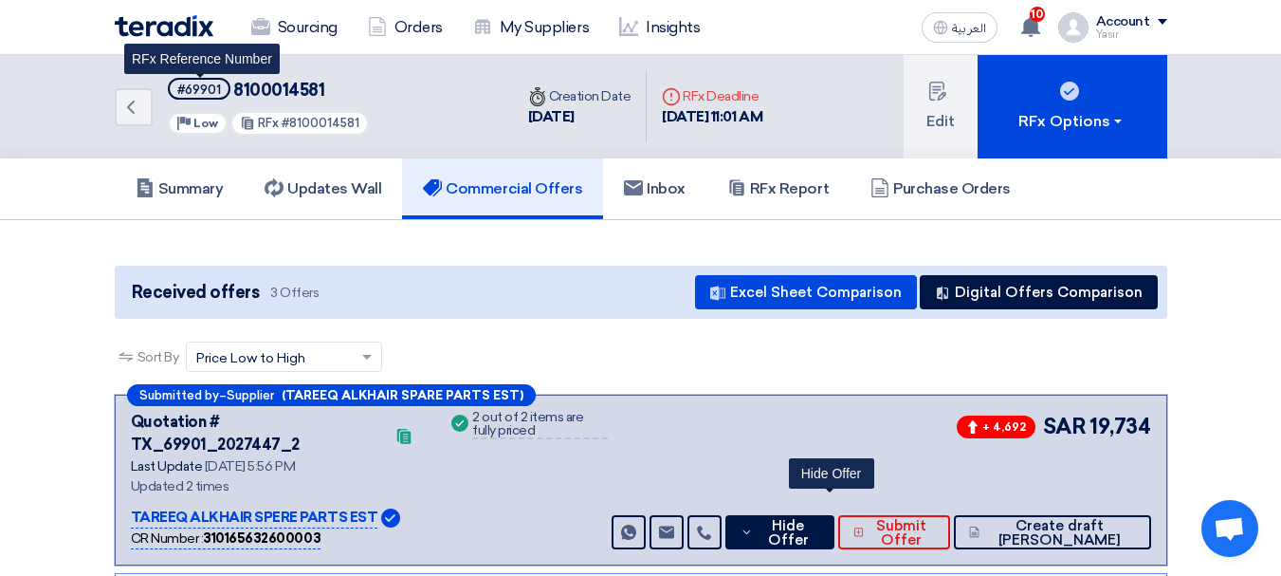
click at [199, 83] on div "#69901" at bounding box center [199, 89] width 44 height 12
copy div "69901"
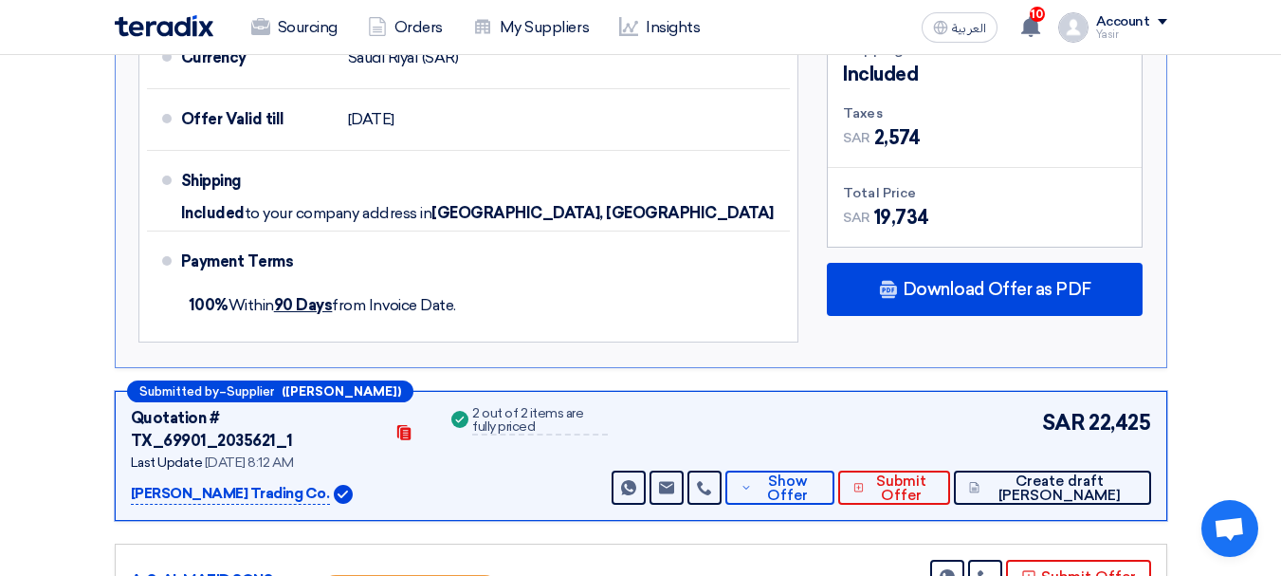
scroll to position [1138, 0]
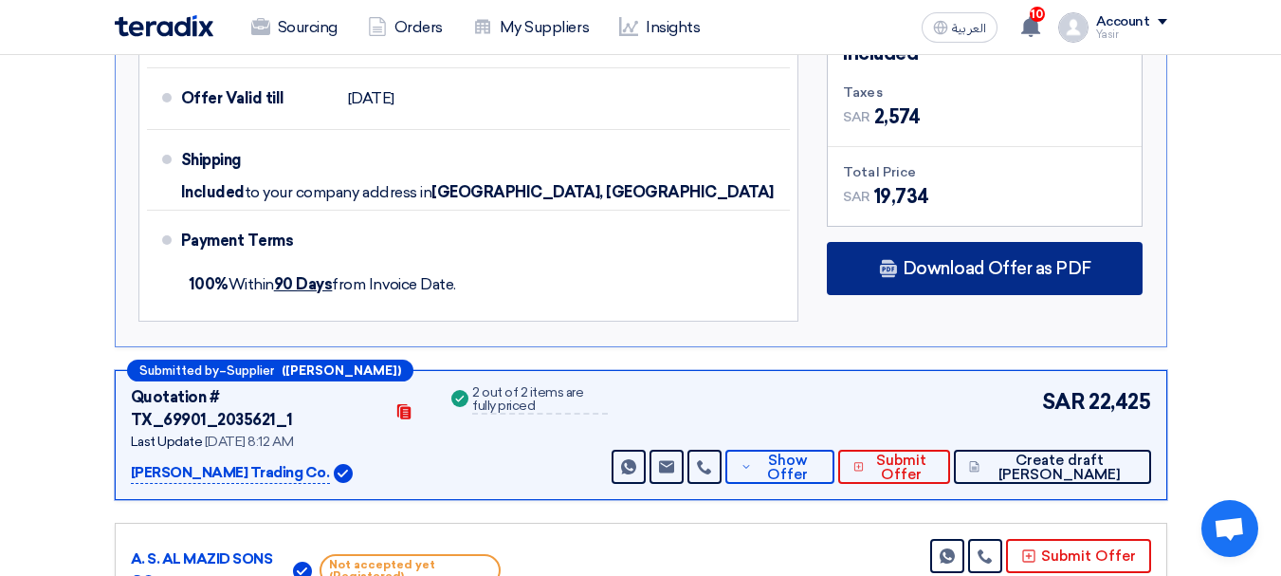
click at [948, 260] on span "Download Offer as PDF" at bounding box center [997, 268] width 189 height 17
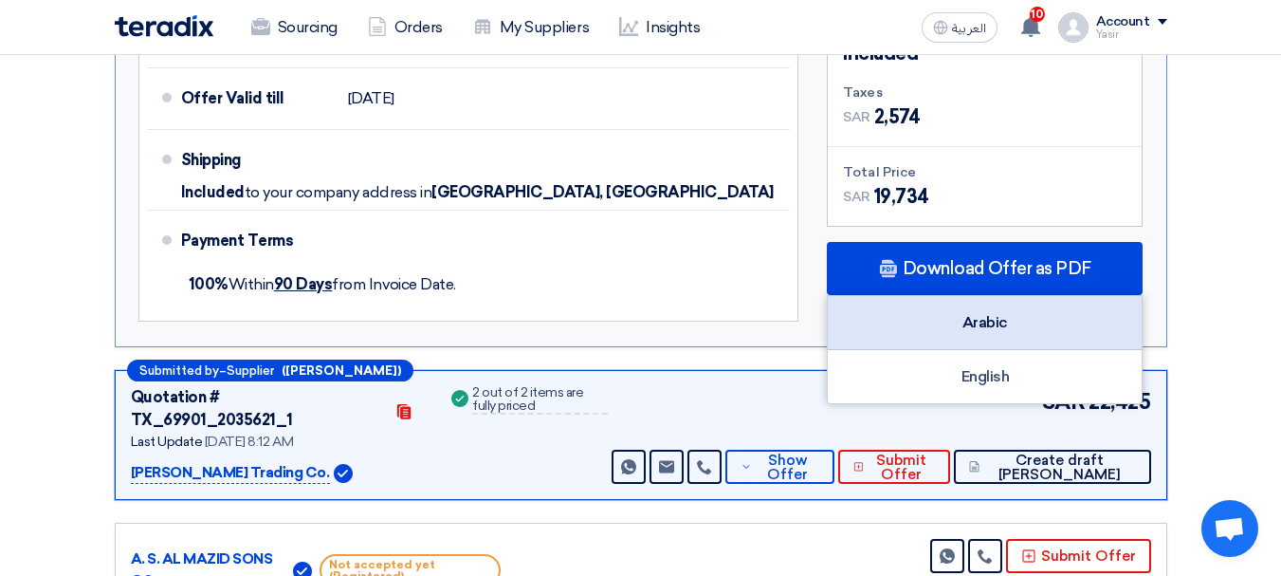
click at [973, 300] on div "Arabic" at bounding box center [985, 323] width 314 height 54
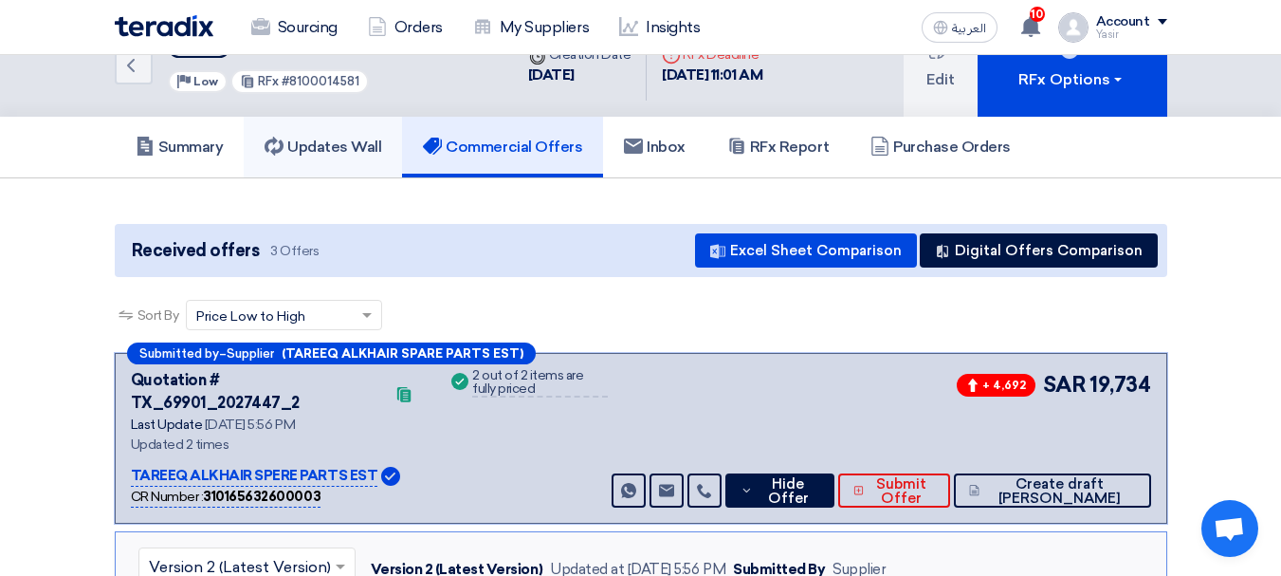
scroll to position [0, 0]
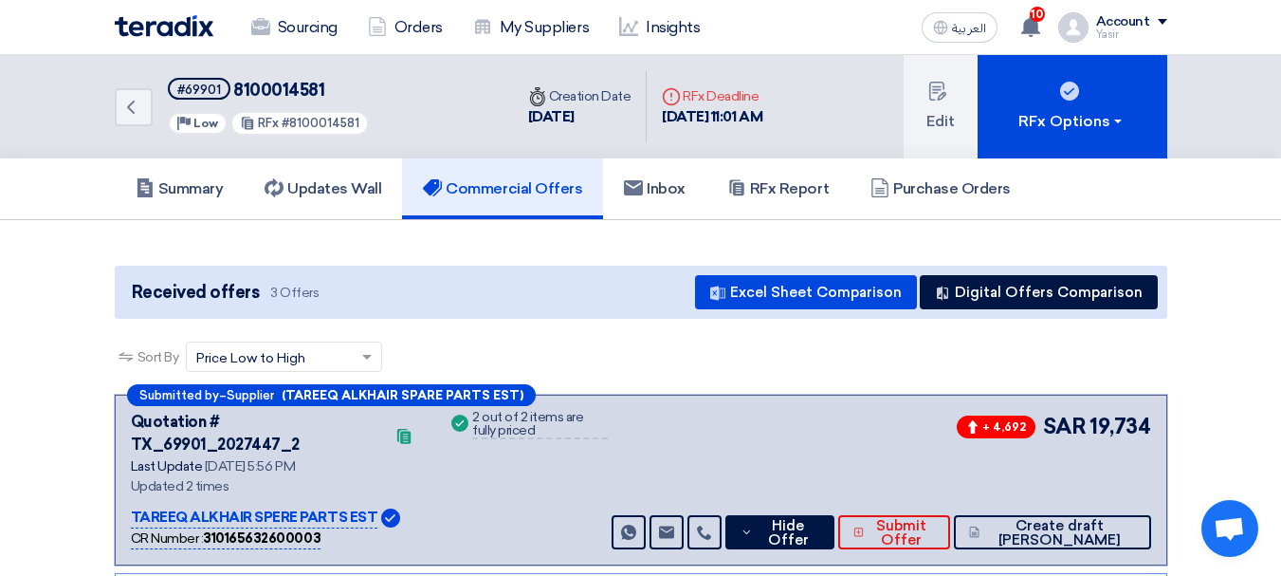
click at [276, 93] on span "8100014581" at bounding box center [278, 90] width 91 height 21
copy span "8100014581"
click at [137, 122] on link "Back" at bounding box center [134, 107] width 38 height 38
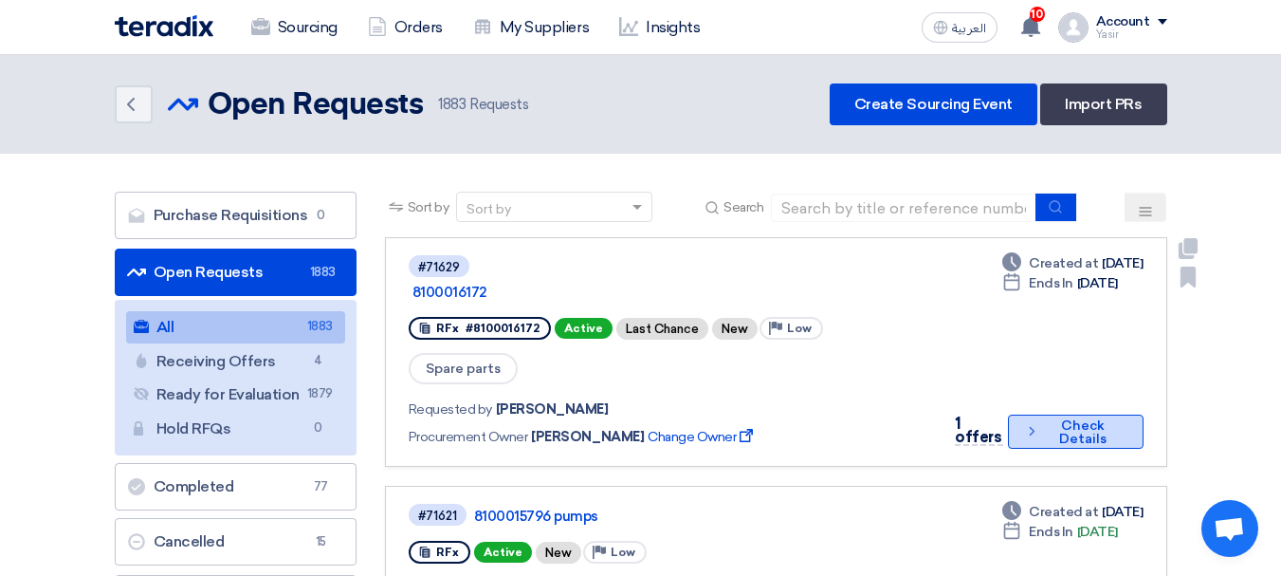
click at [1077, 414] on button "Check details Check Details" at bounding box center [1076, 431] width 136 height 34
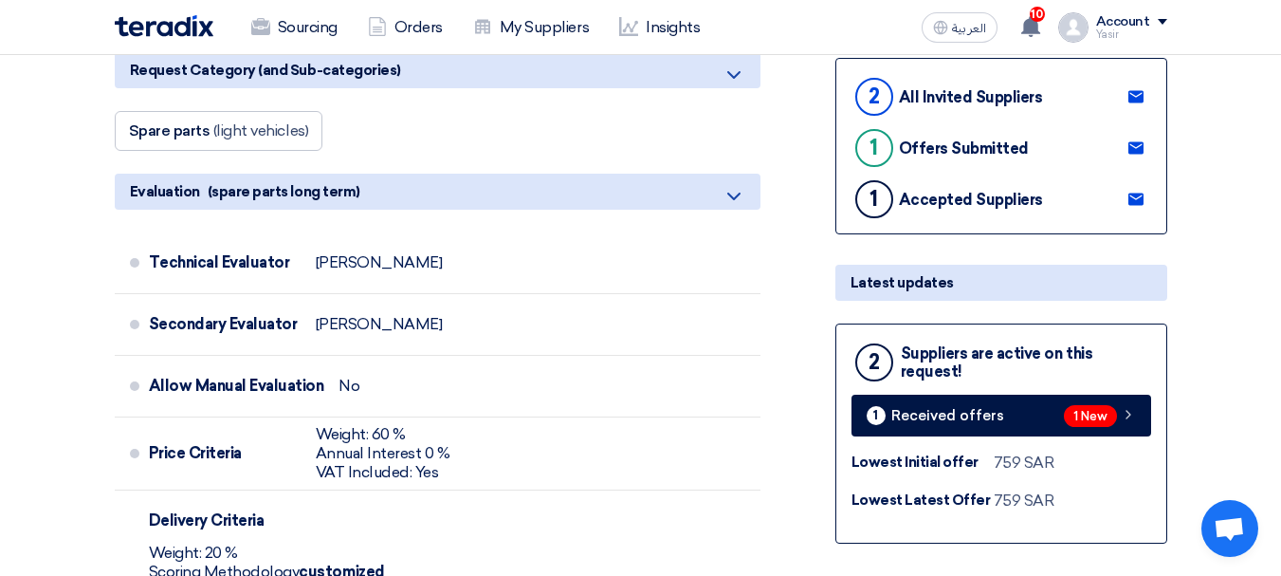
scroll to position [569, 0]
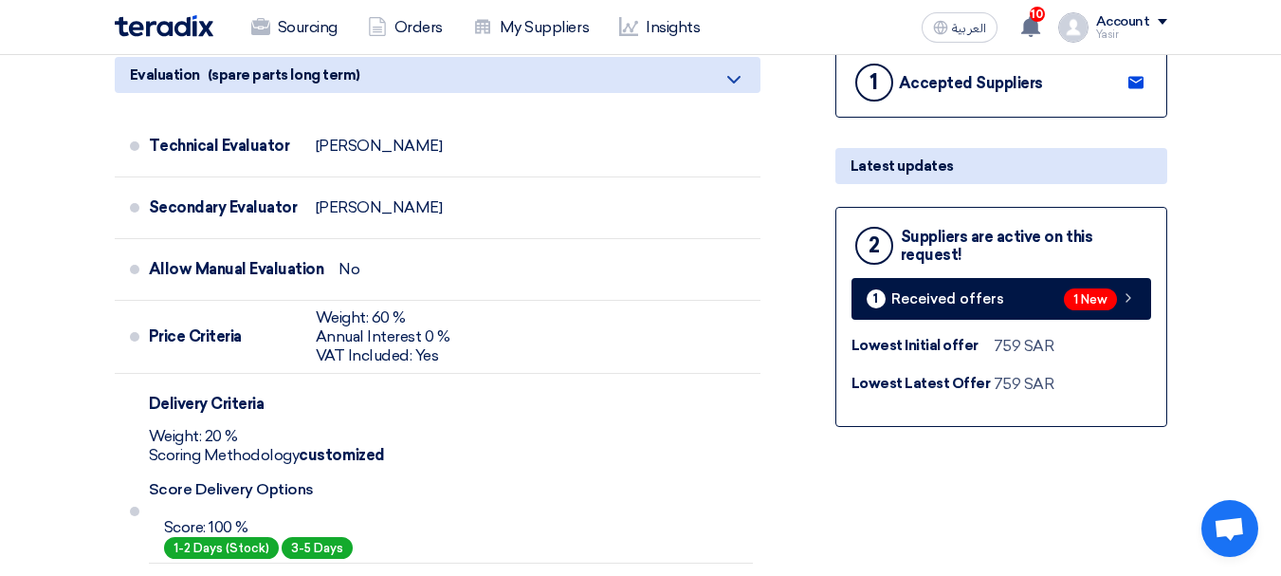
click at [995, 323] on div "2 Suppliers are active on this request! 1 Received offers 1 New Lowest Initial …" at bounding box center [1001, 317] width 332 height 220
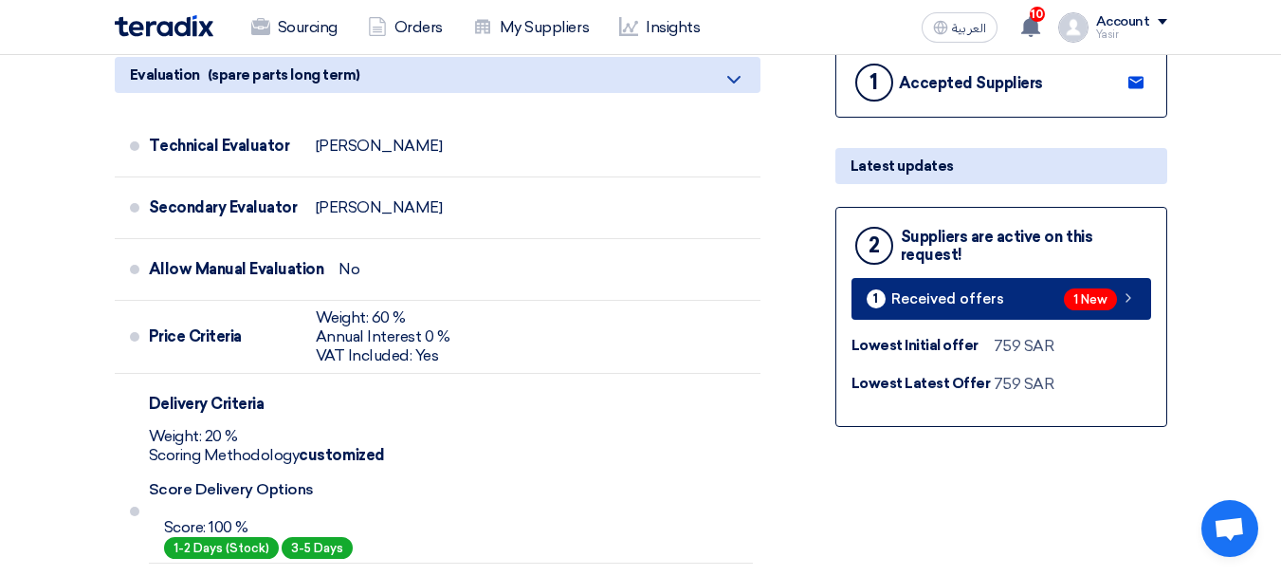
click at [1004, 312] on link "1 Received offers 1 New" at bounding box center [1001, 299] width 300 height 42
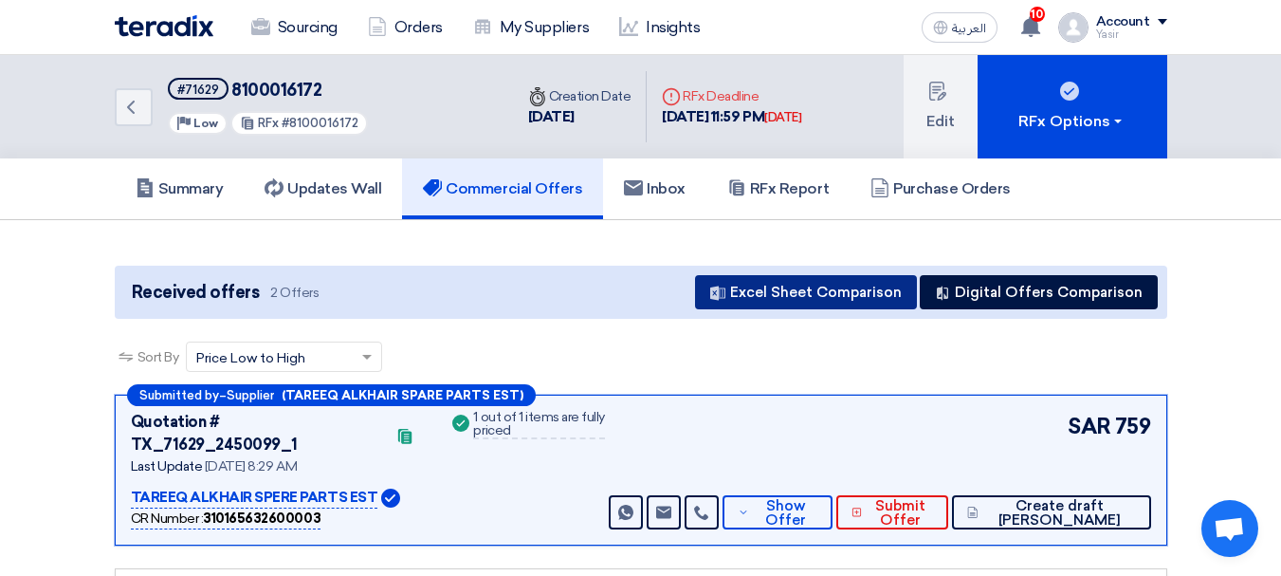
scroll to position [190, 0]
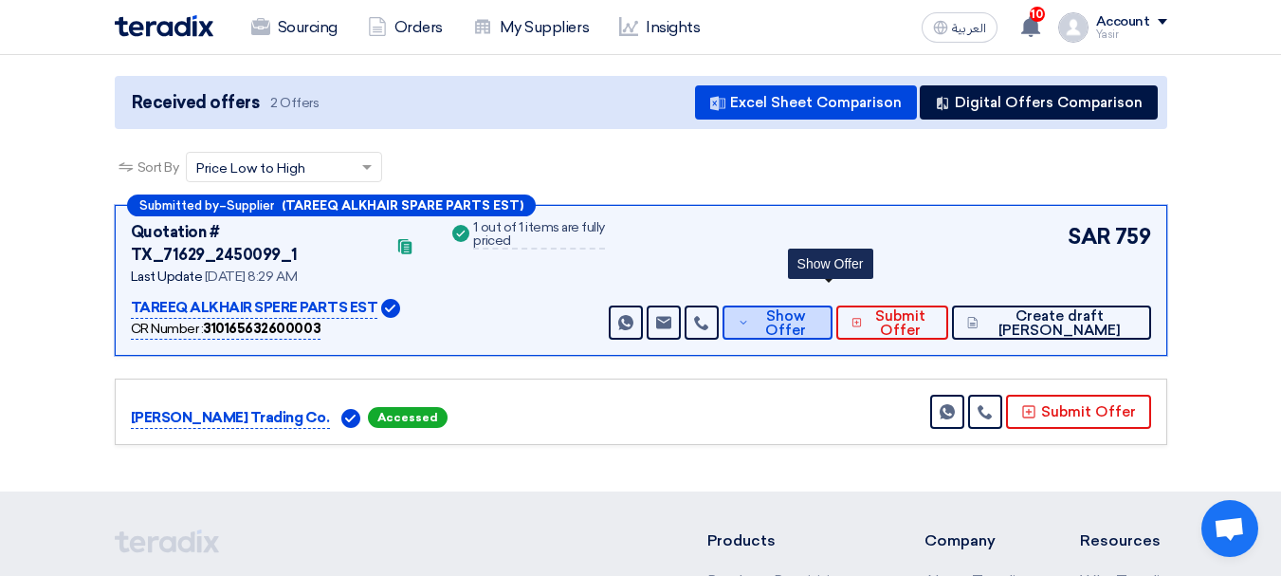
click at [816, 309] on span "Show Offer" at bounding box center [785, 323] width 63 height 28
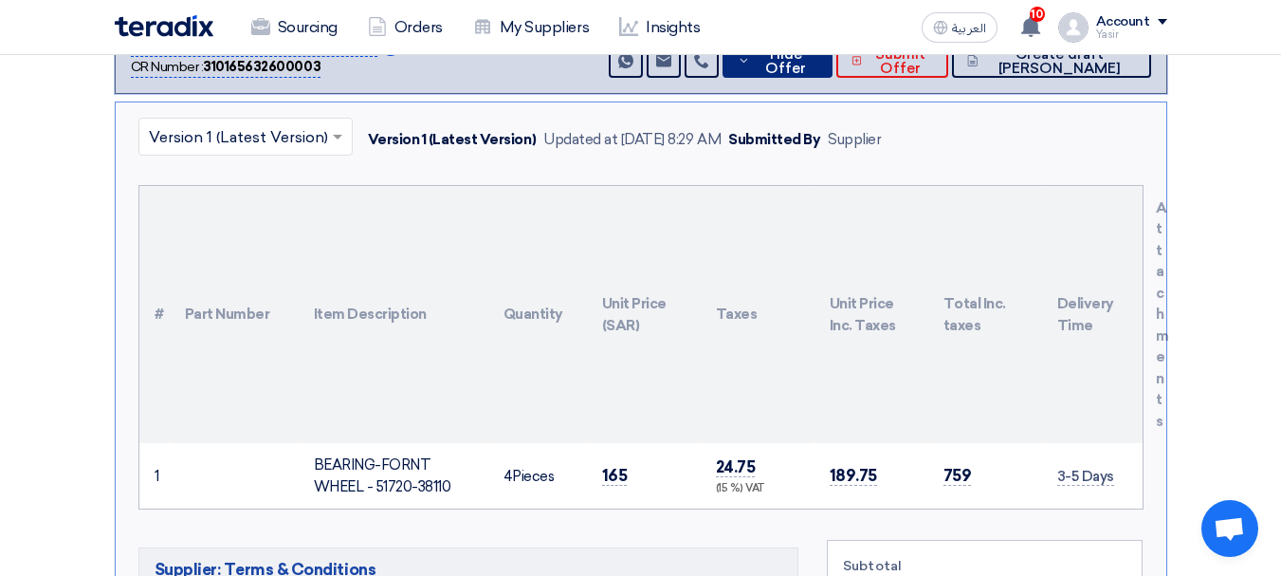
scroll to position [569, 0]
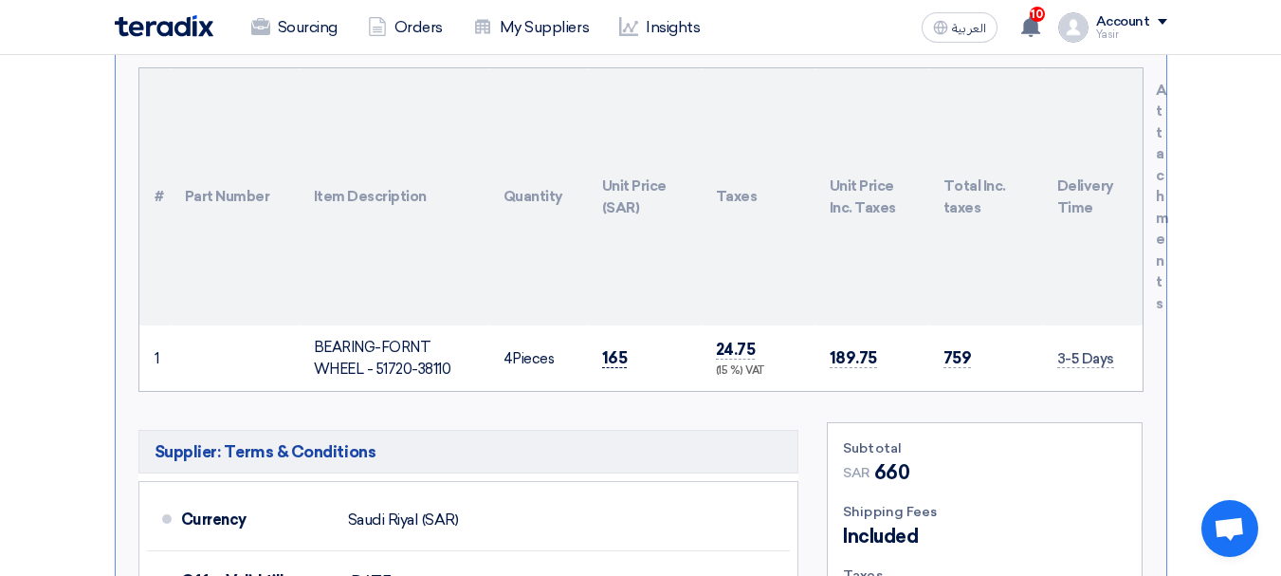
click at [622, 348] on span "165" at bounding box center [615, 358] width 26 height 20
click at [624, 348] on span "165" at bounding box center [615, 358] width 26 height 20
click at [615, 348] on span "165" at bounding box center [615, 358] width 26 height 20
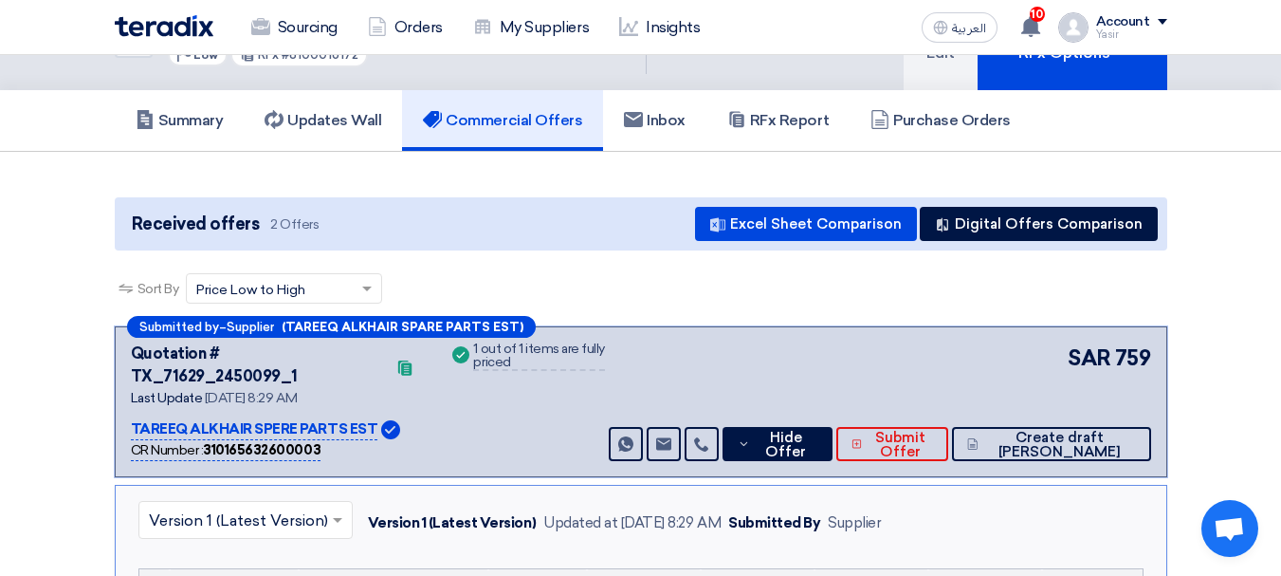
scroll to position [0, 0]
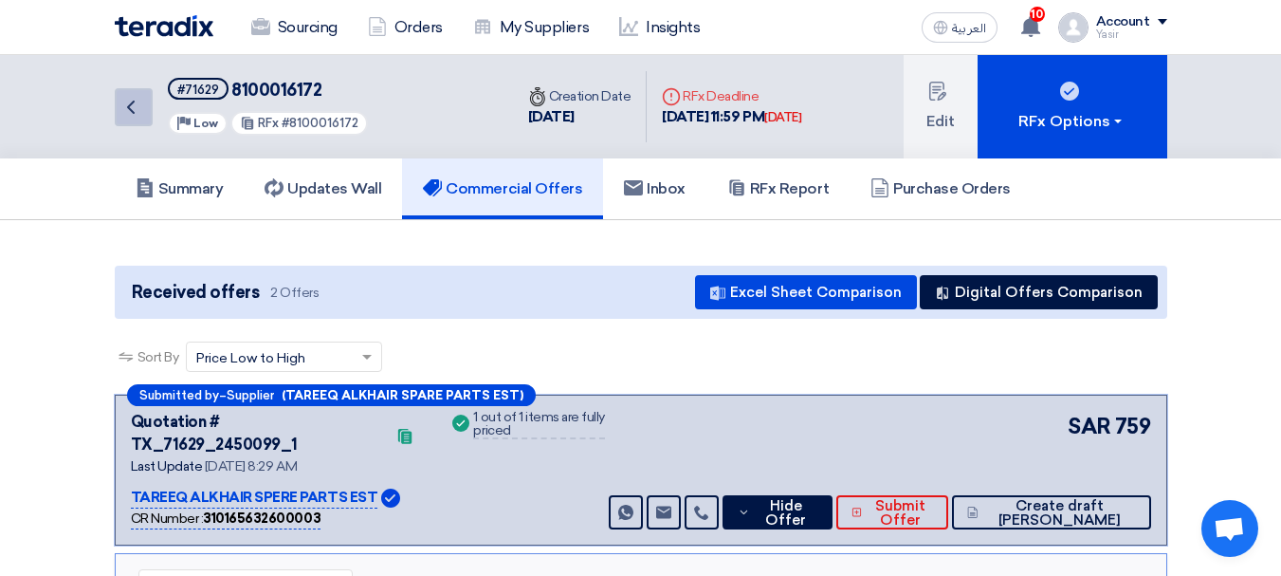
click at [116, 114] on link "Back" at bounding box center [134, 107] width 38 height 38
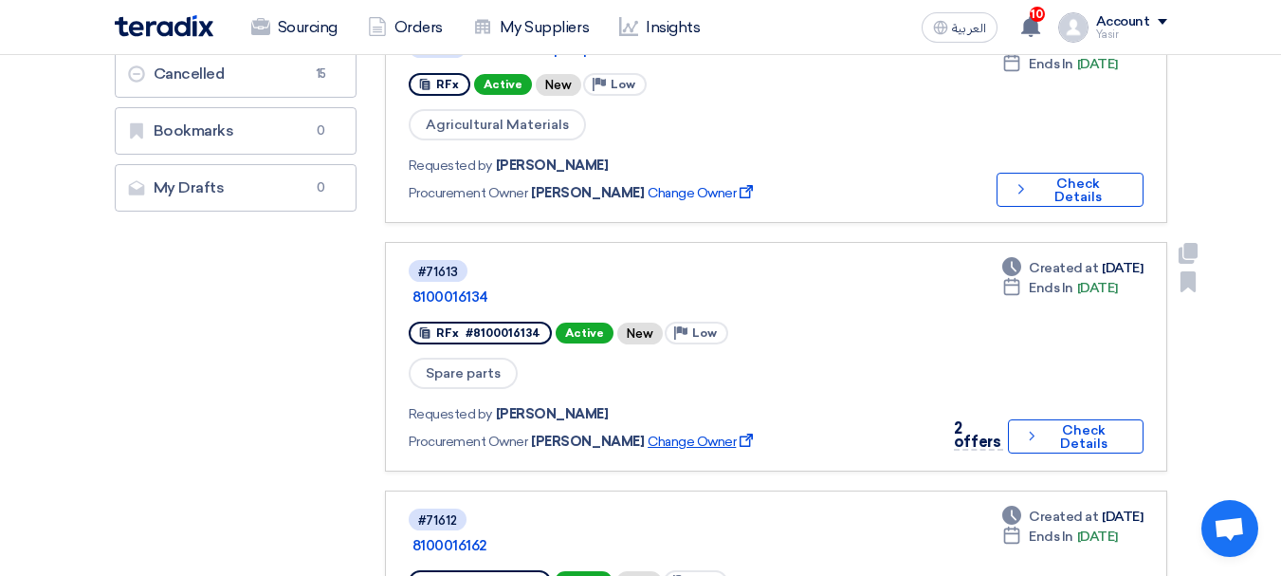
scroll to position [569, 0]
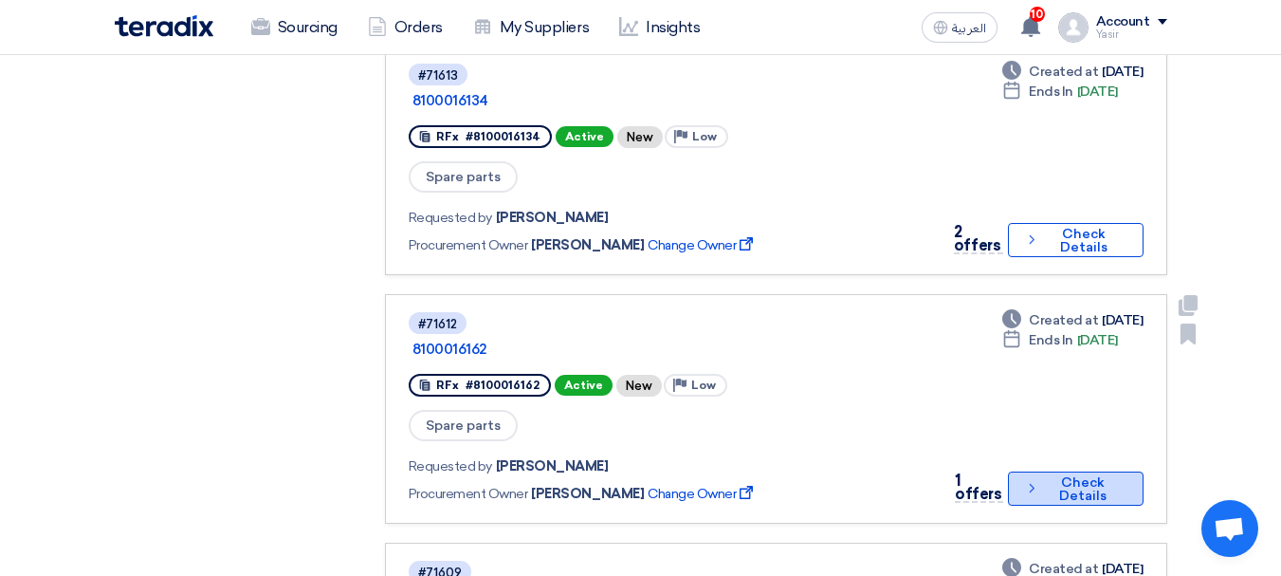
click at [1069, 471] on button "Check details Check Details" at bounding box center [1076, 488] width 136 height 34
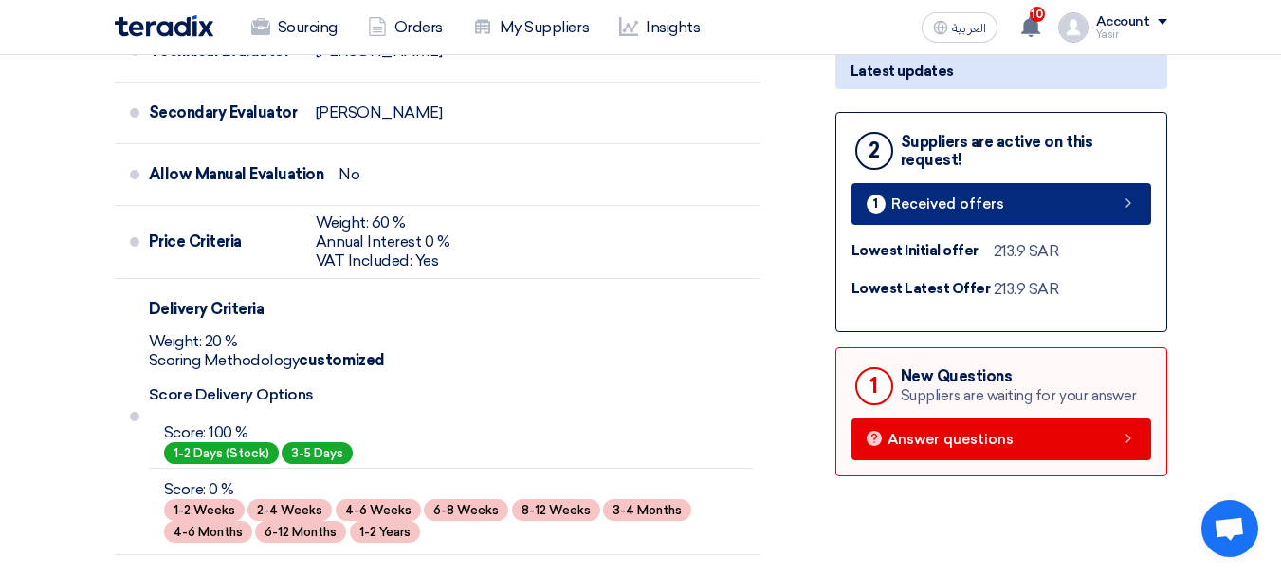
click at [1072, 202] on link "1 Received offers" at bounding box center [1001, 204] width 300 height 42
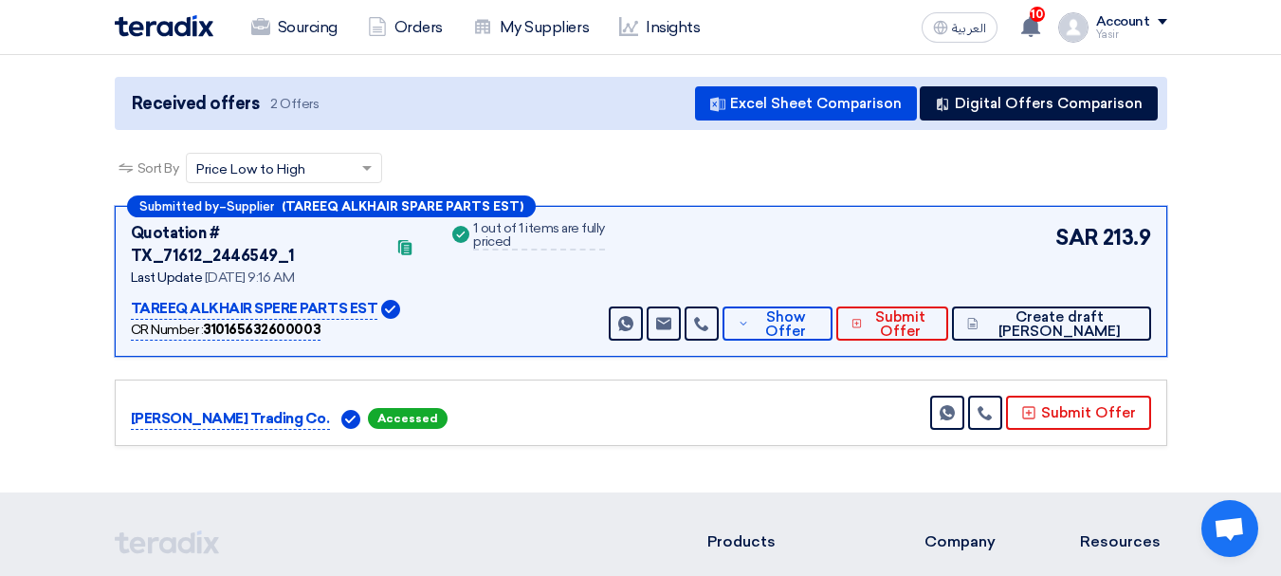
scroll to position [190, 0]
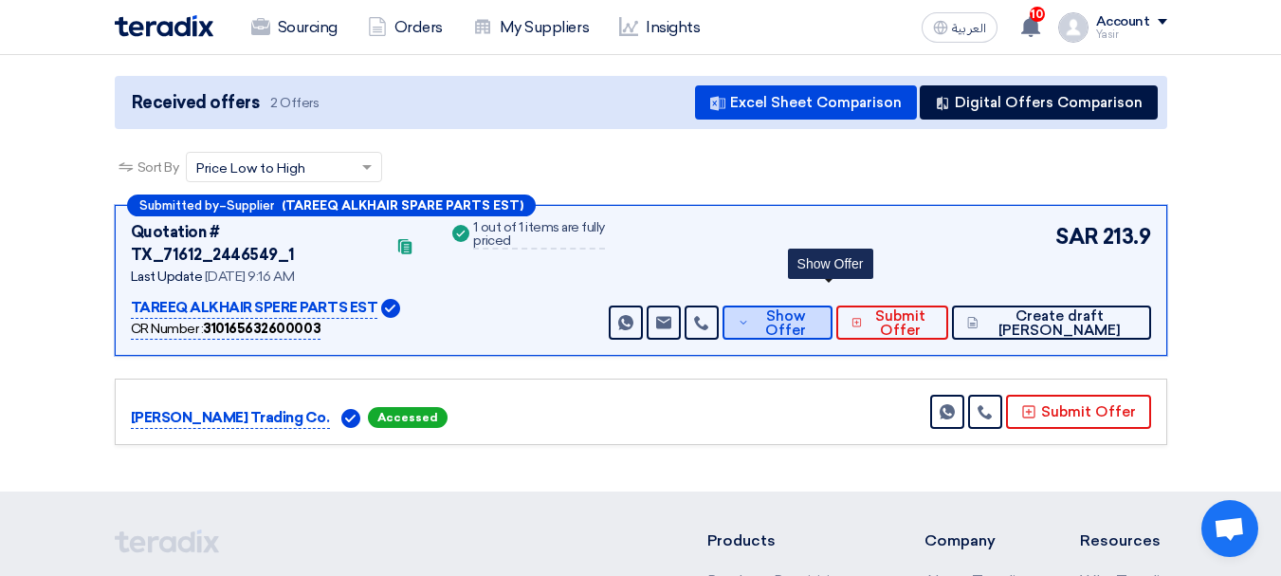
click at [801, 305] on button "Show Offer" at bounding box center [777, 322] width 109 height 34
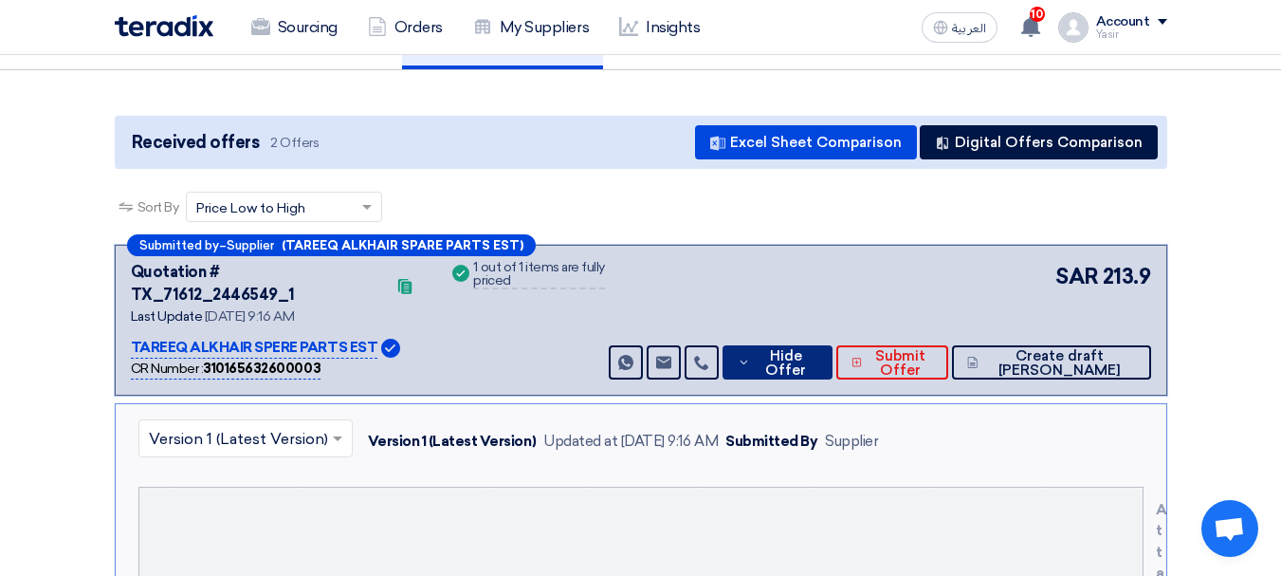
scroll to position [0, 0]
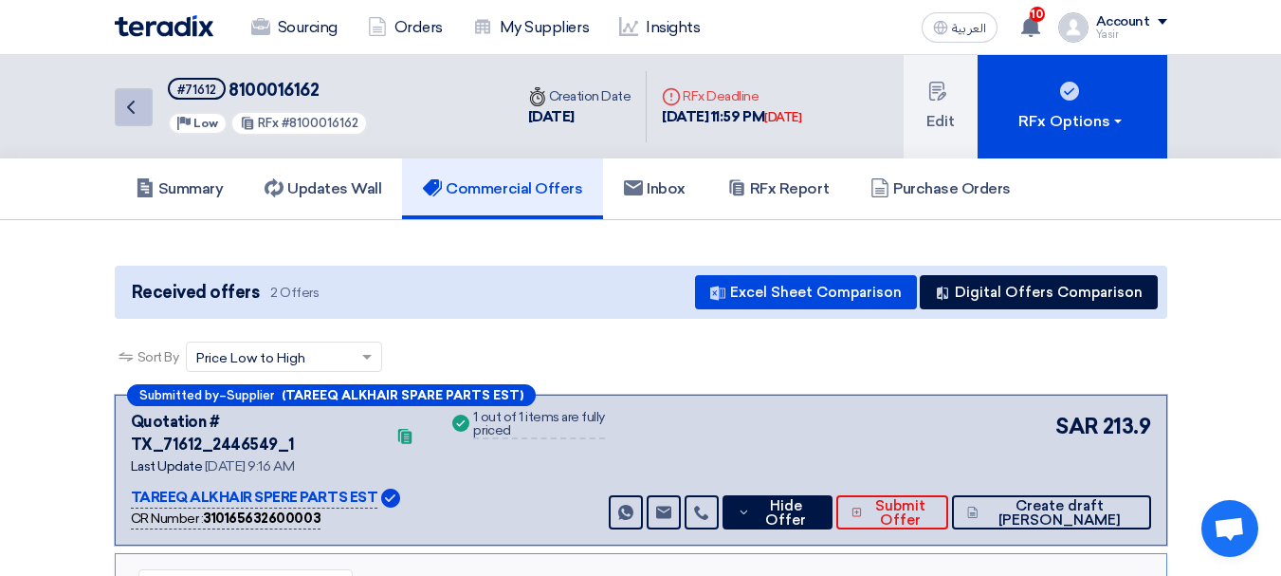
click at [138, 111] on icon "Back" at bounding box center [130, 107] width 23 height 23
